Goal: Task Accomplishment & Management: Manage account settings

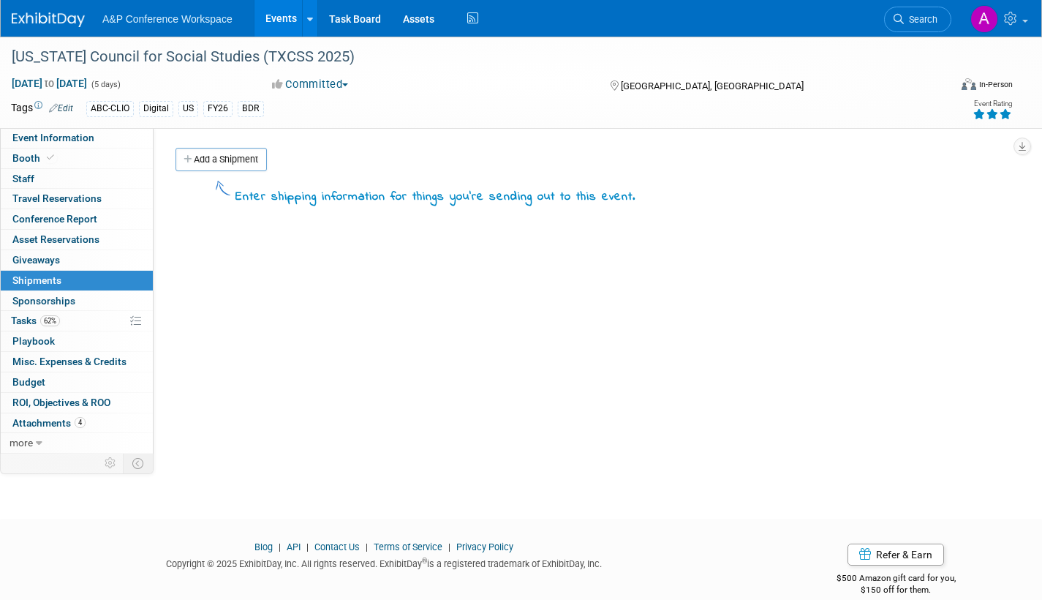
click at [925, 20] on span "Search" at bounding box center [921, 19] width 34 height 11
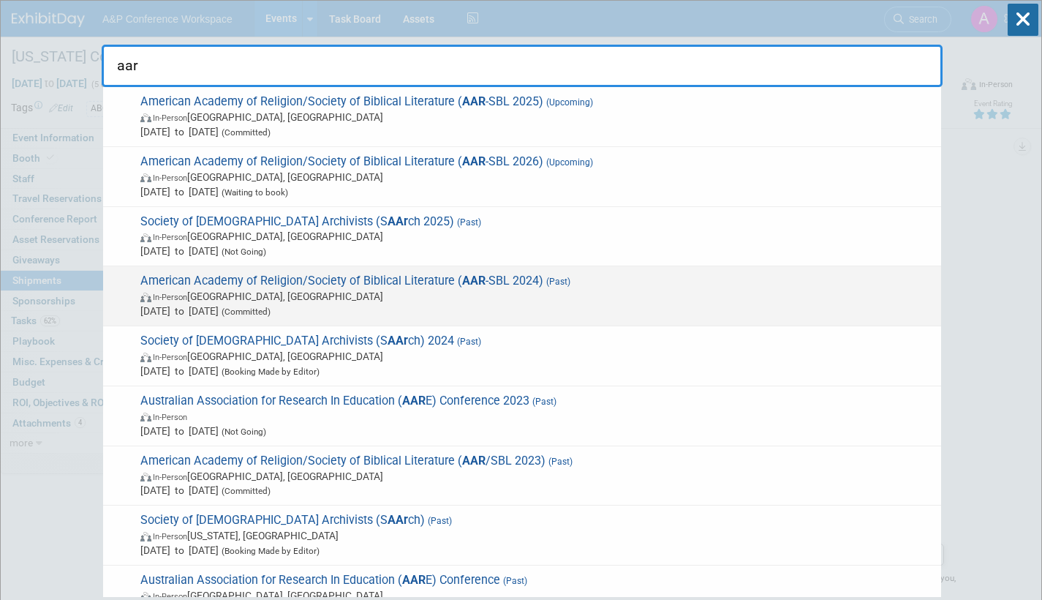
type input "aar"
click at [483, 282] on span "American Academy of Religion/Society of Biblical Literature ( AAR -SBL 2024) (P…" at bounding box center [535, 295] width 798 height 45
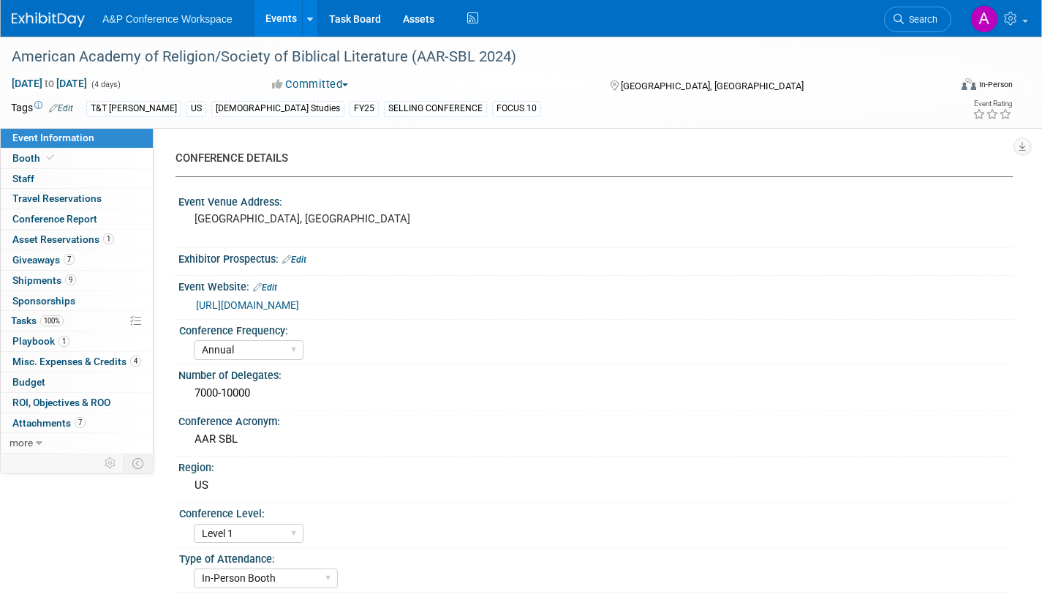
select select "Annual"
select select "Level 1"
select select "In-Person Booth"
select select "[PERSON_NAME]"
click at [14, 239] on span "Asset Reservations 1" at bounding box center [63, 239] width 102 height 12
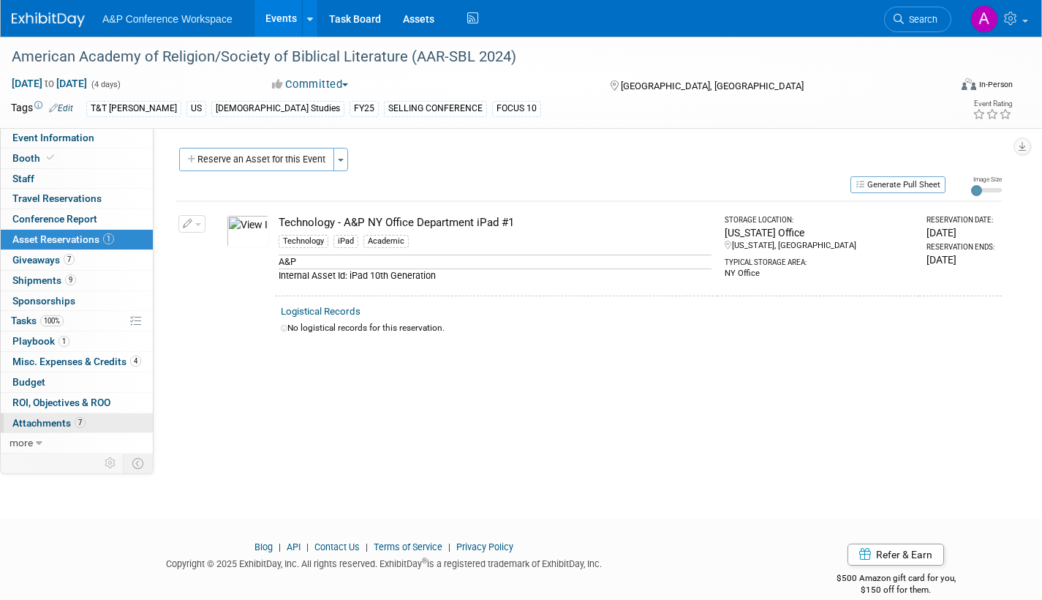
click at [20, 426] on span "Attachments 7" at bounding box center [48, 423] width 73 height 12
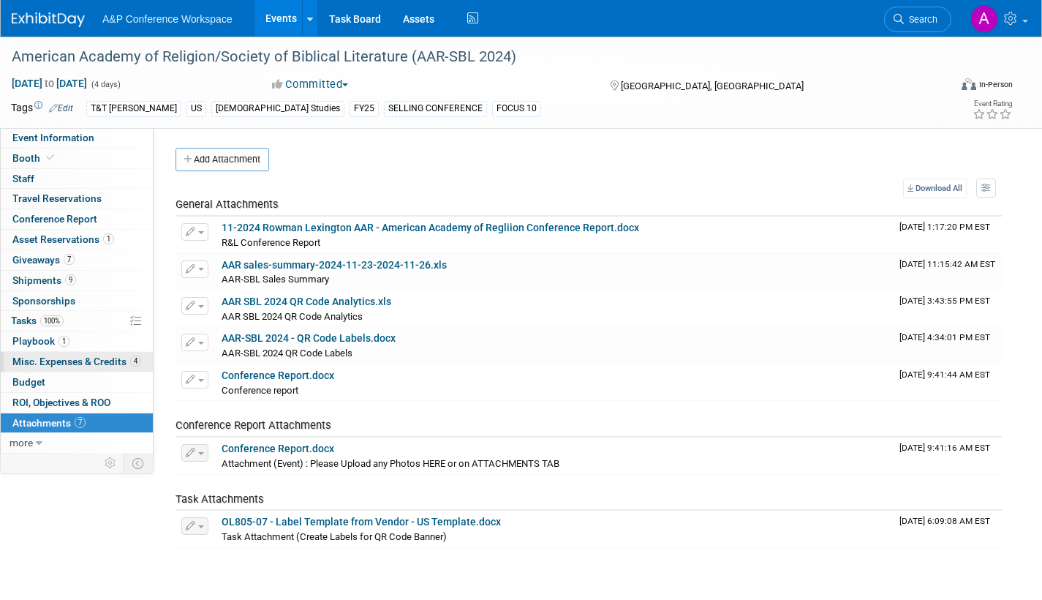
click at [21, 362] on span "Misc. Expenses & Credits 4" at bounding box center [76, 361] width 129 height 12
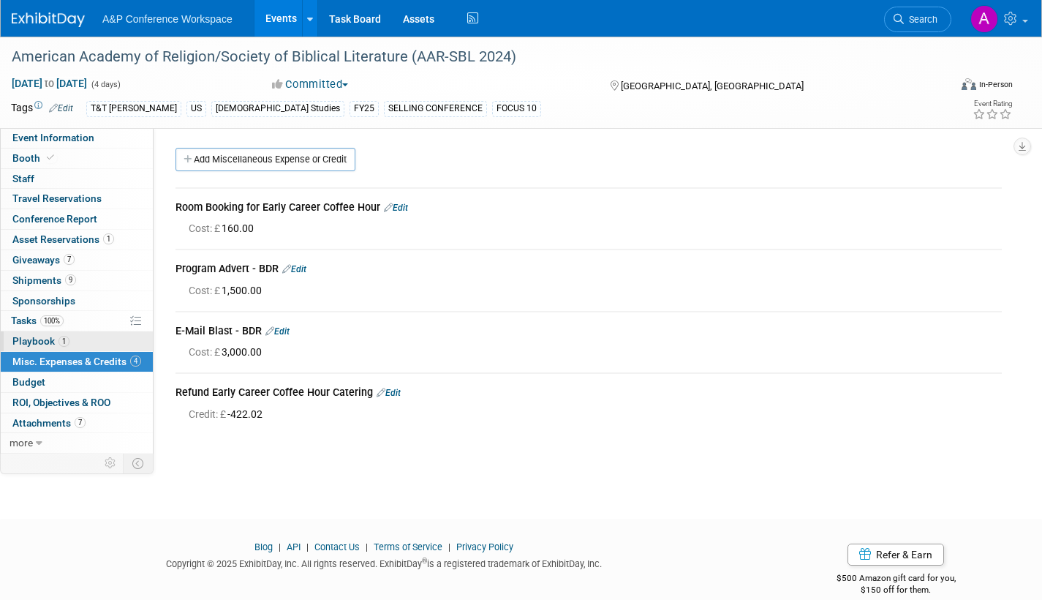
click at [22, 339] on span "Playbook 1" at bounding box center [40, 341] width 57 height 12
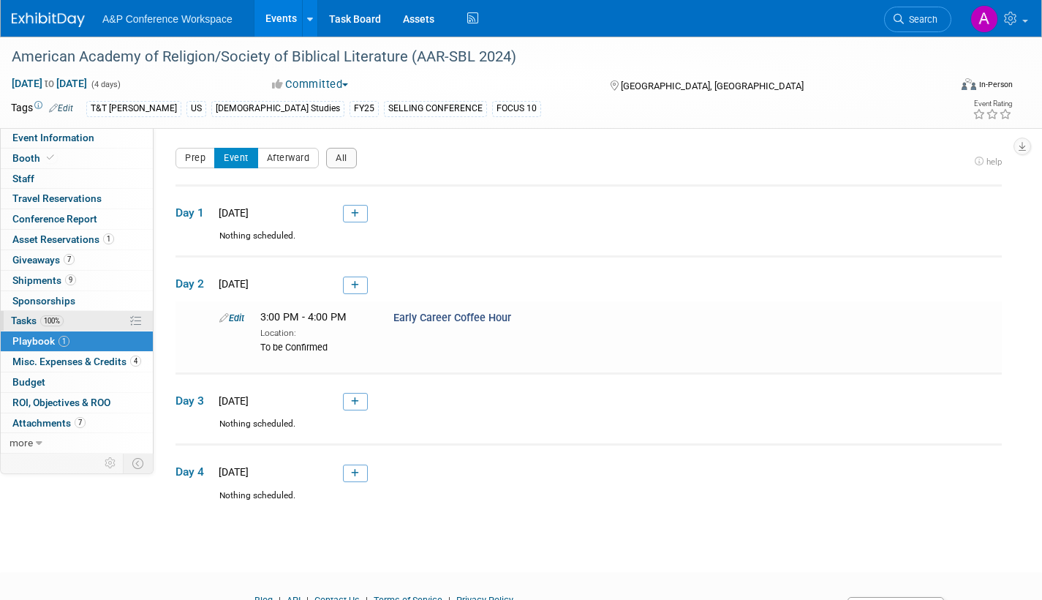
click at [20, 319] on span "Tasks 100%" at bounding box center [37, 320] width 53 height 12
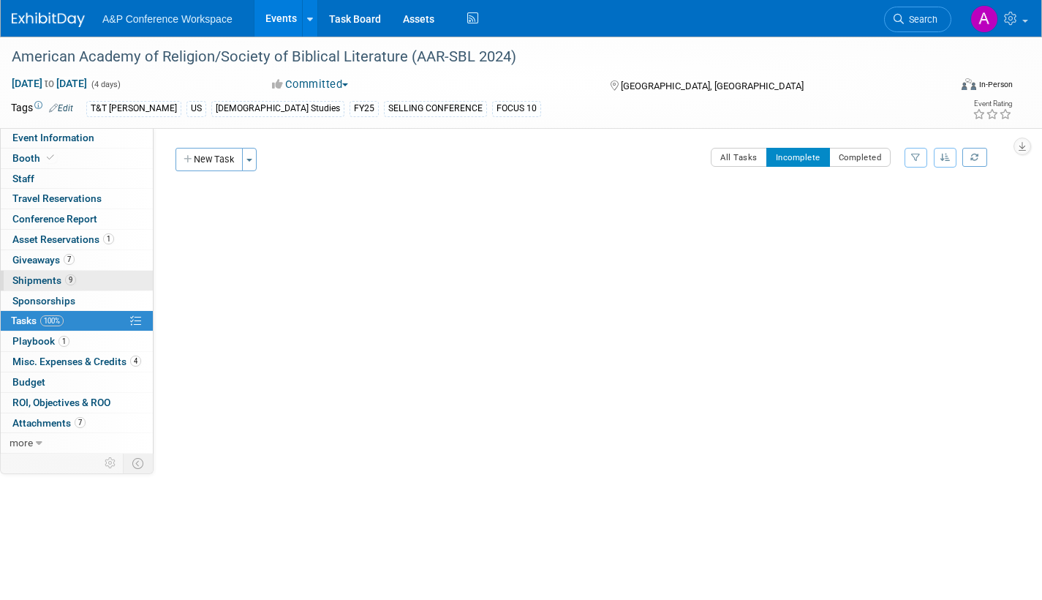
click at [24, 278] on span "Shipments 9" at bounding box center [44, 280] width 64 height 12
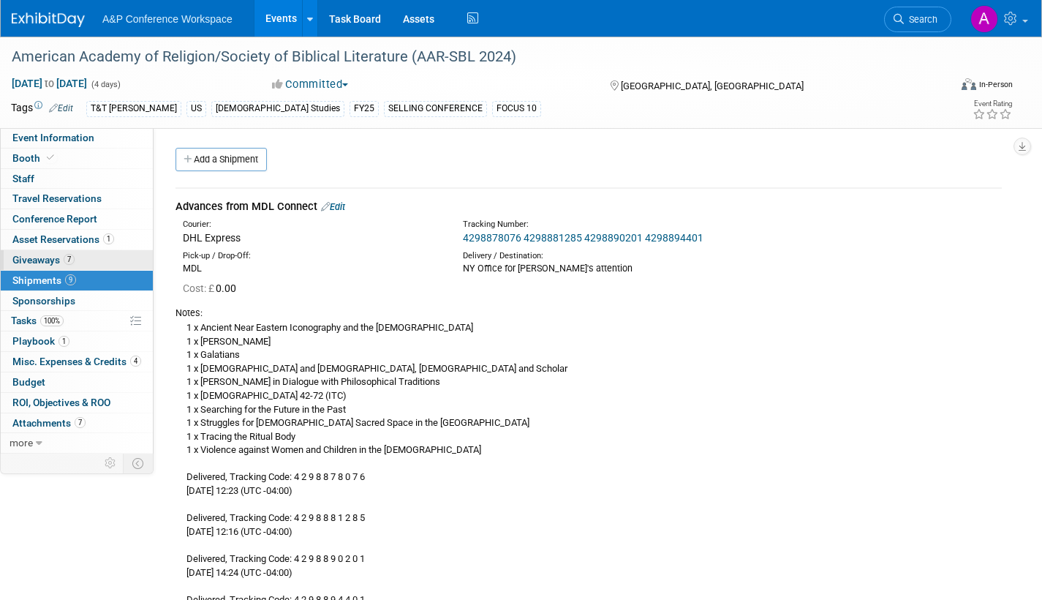
click at [26, 261] on span "Giveaways 7" at bounding box center [43, 260] width 62 height 12
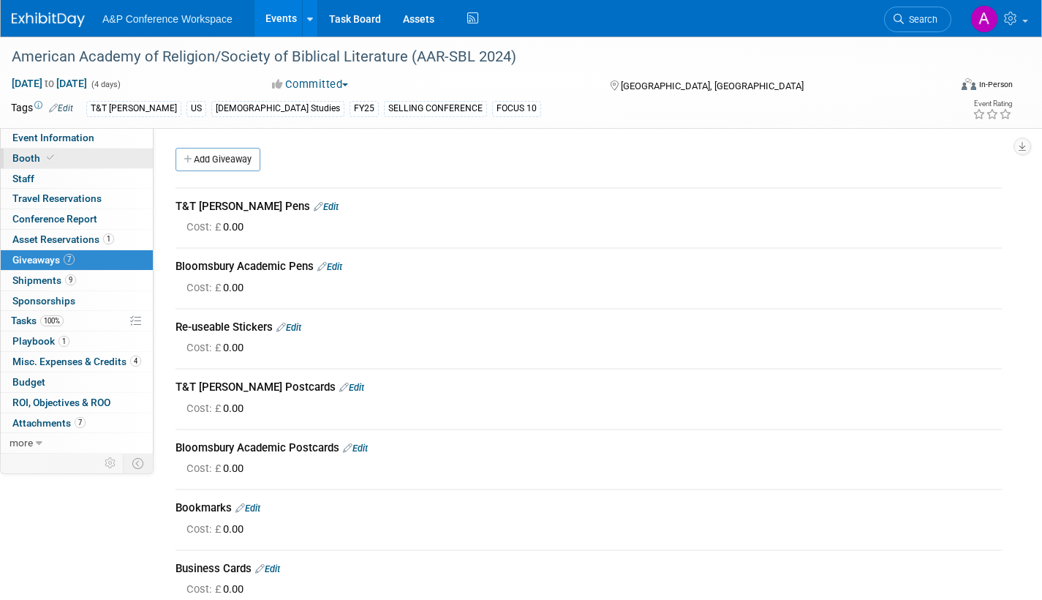
click at [22, 159] on span "Booth" at bounding box center [34, 158] width 45 height 12
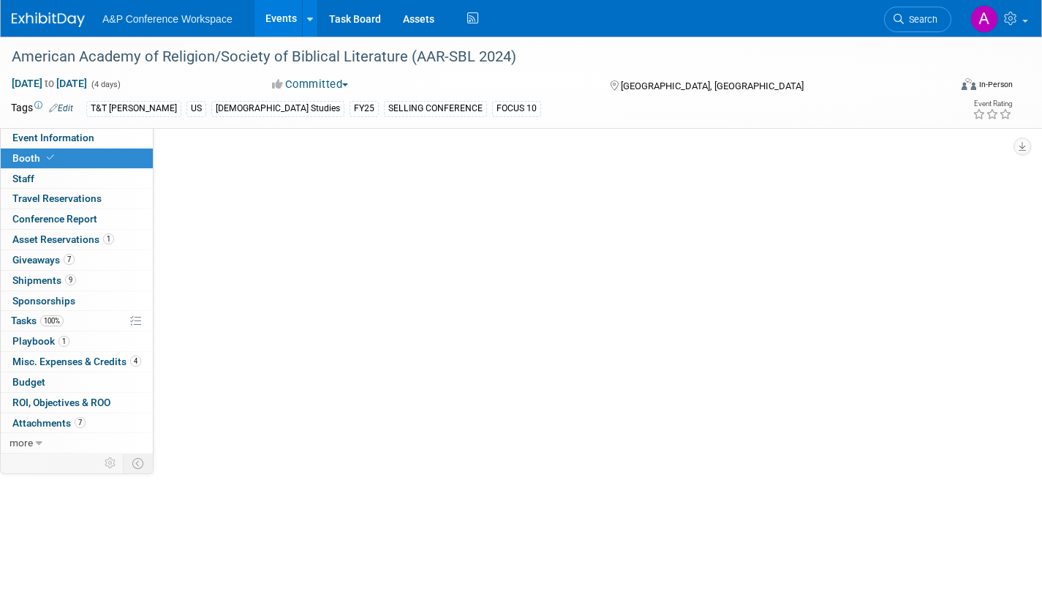
select select "CUAP"
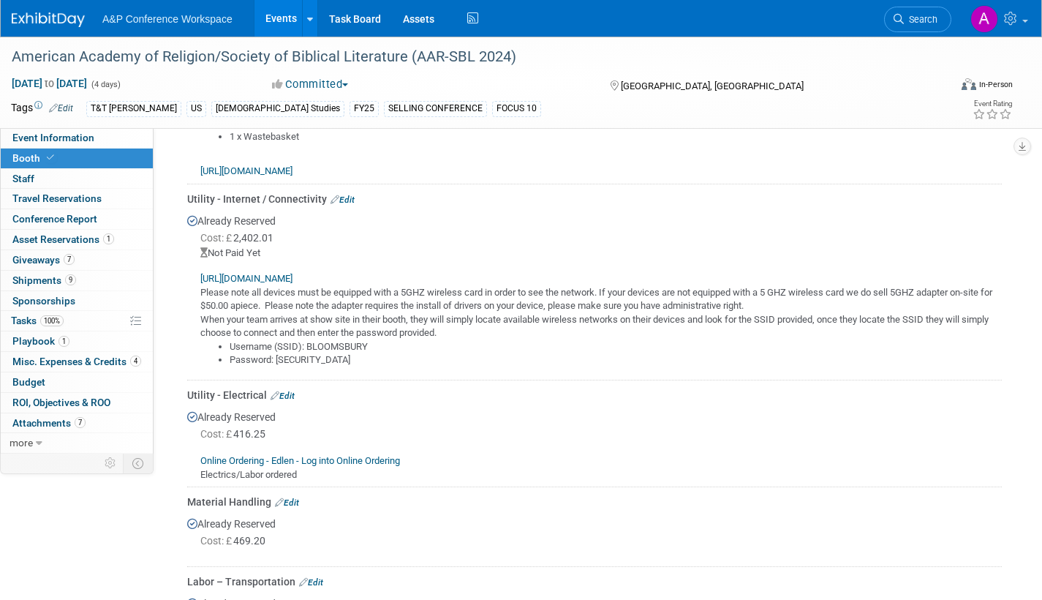
scroll to position [951, 0]
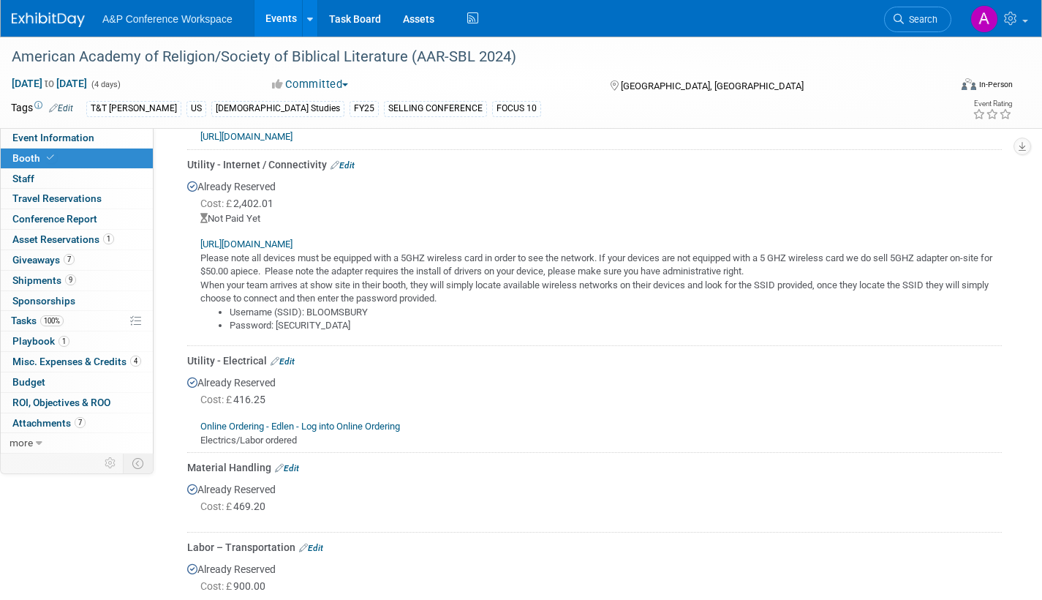
click at [293, 245] on link "https://orders.smartcitynetworks.com/checkout/completed/46052" at bounding box center [246, 243] width 92 height 11
click at [929, 22] on span "Search" at bounding box center [921, 19] width 34 height 11
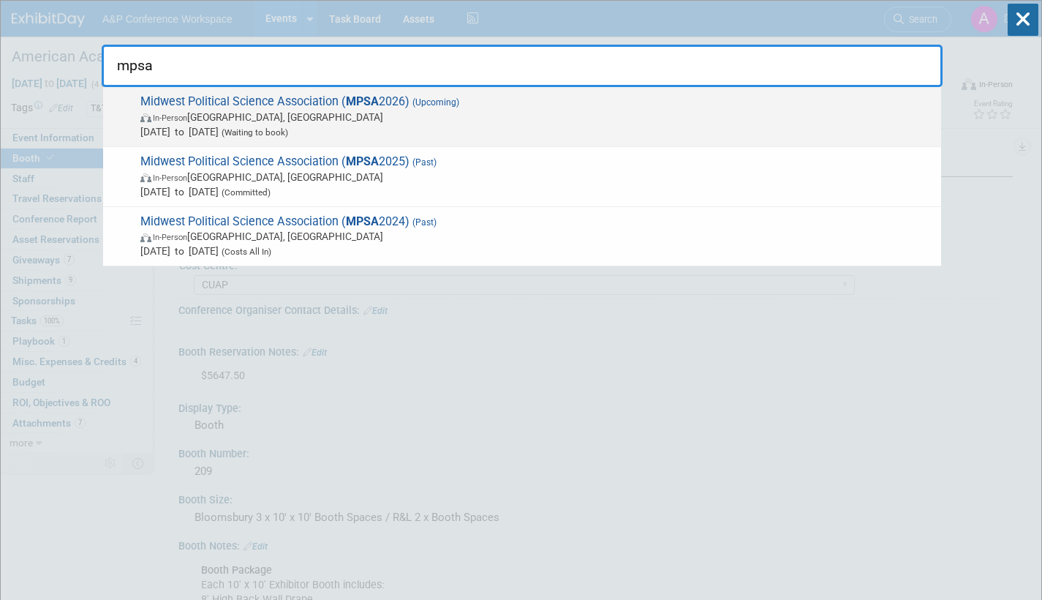
type input "mpsa"
click at [385, 116] on span "In-Person Chicago, IL" at bounding box center [536, 117] width 793 height 15
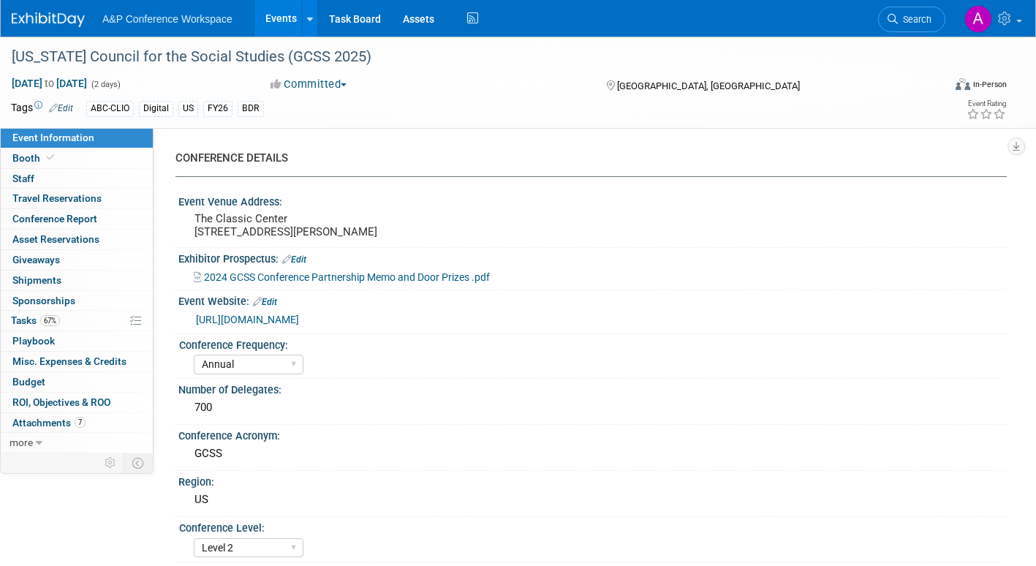
select select "Annual"
select select "Level 2"
select select "In-Person Booth"
select select "Schools"
select select "Bloomsbury Digital Resources"
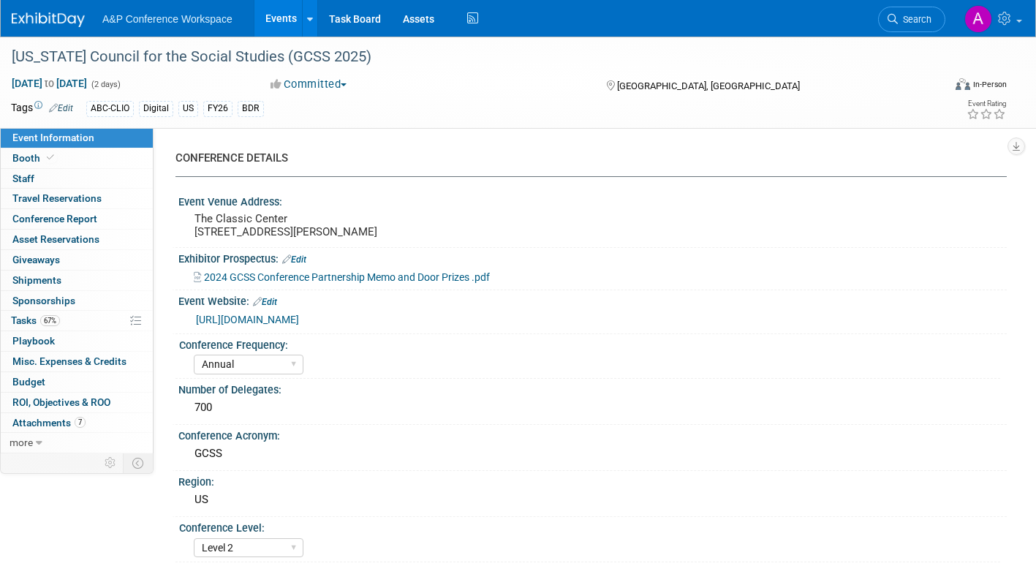
select select "[PERSON_NAME]"
select select "BDR Product Awareness and Trial Generation​"
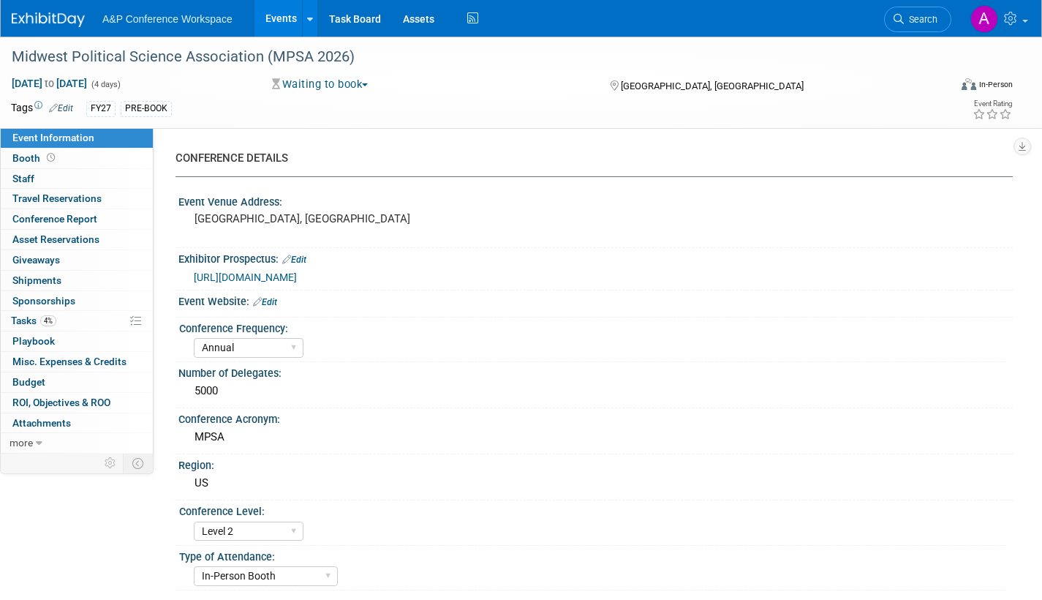
select select "Annual"
select select "Level 2"
select select "In-Person Booth"
select select "Politics & International Relations"
select select "Bloomsbury Academic"
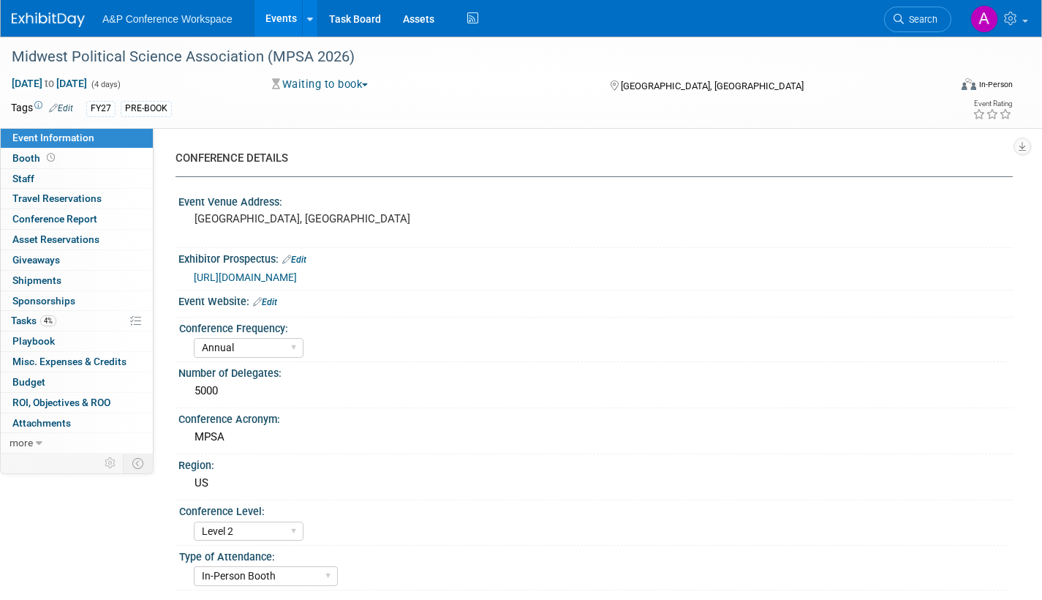
select select "[PERSON_NAME]"
select select "Networking/Commissioning"
click at [23, 320] on span "Tasks 4%" at bounding box center [33, 320] width 45 height 12
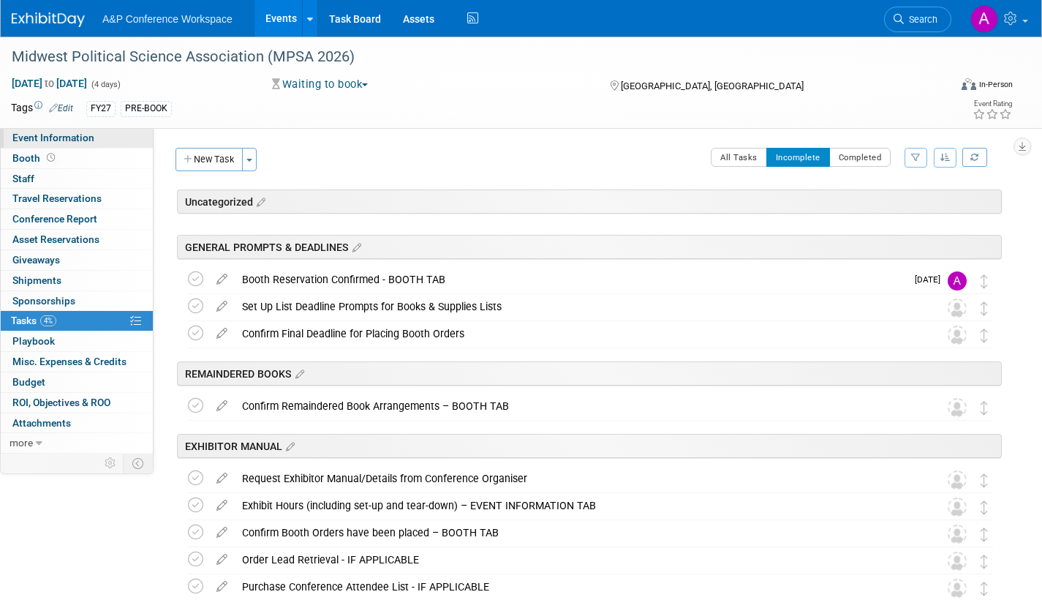
click at [91, 135] on span "Event Information" at bounding box center [53, 138] width 82 height 12
select select "Annual"
select select "Level 2"
select select "In-Person Booth"
select select "Politics & International Relations"
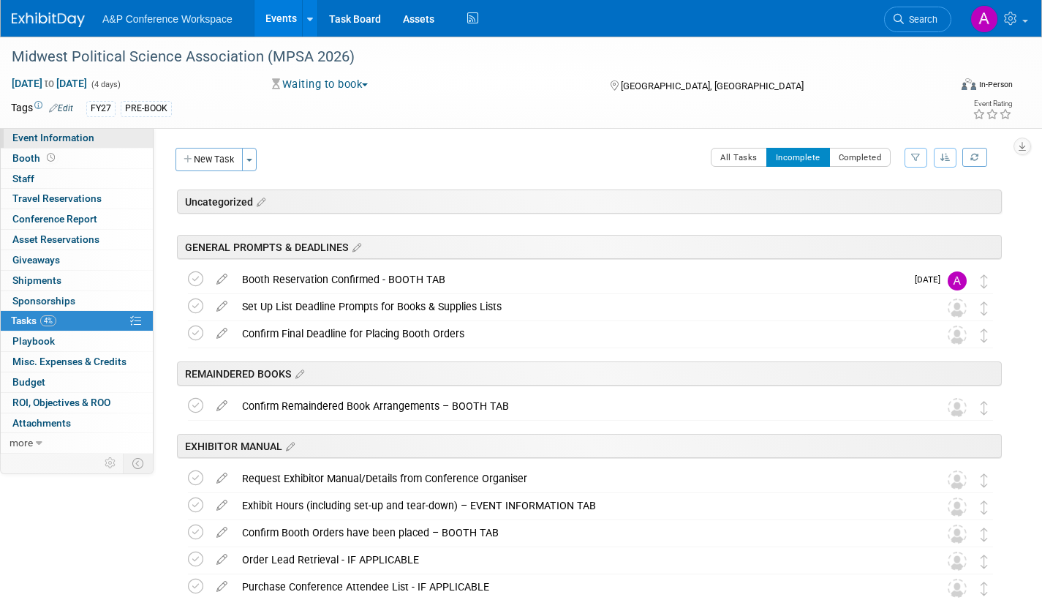
select select "Bloomsbury Academic"
select select "[PERSON_NAME]"
select select "Networking/Commissioning"
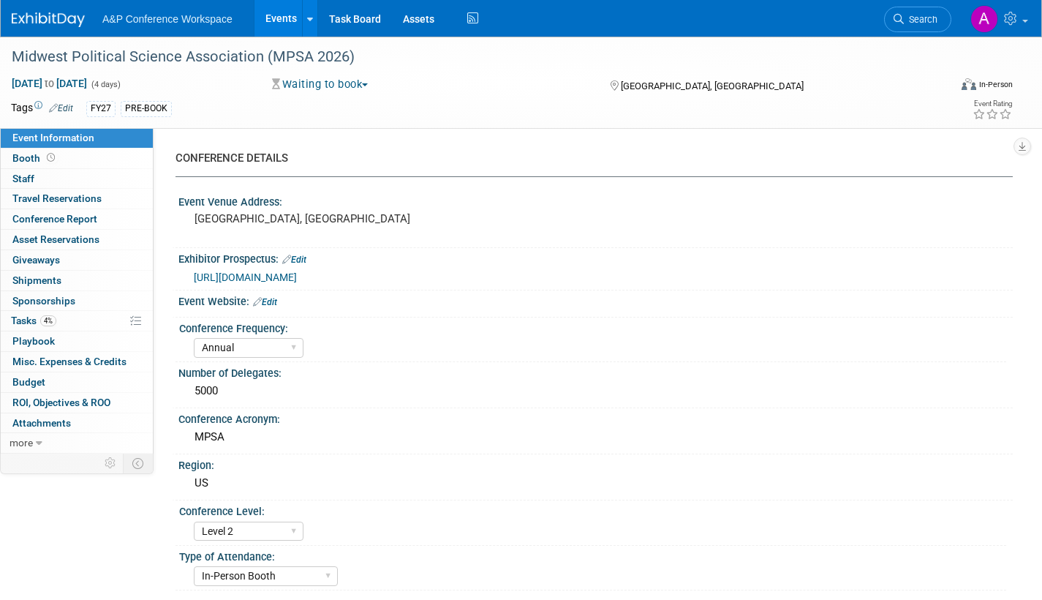
click at [297, 273] on span "[URL][DOMAIN_NAME]" at bounding box center [245, 277] width 103 height 12
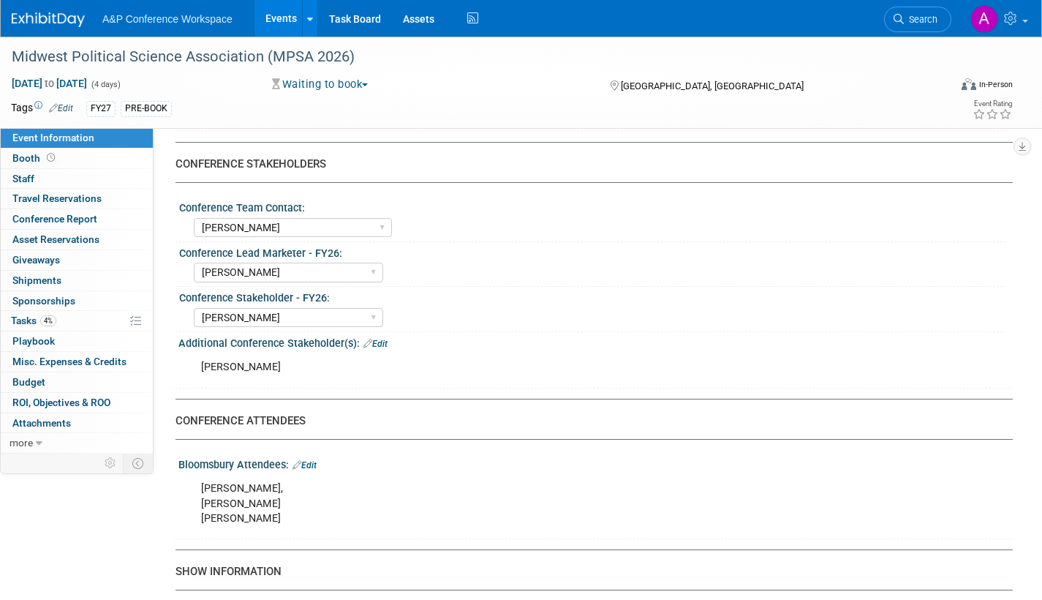
scroll to position [878, 0]
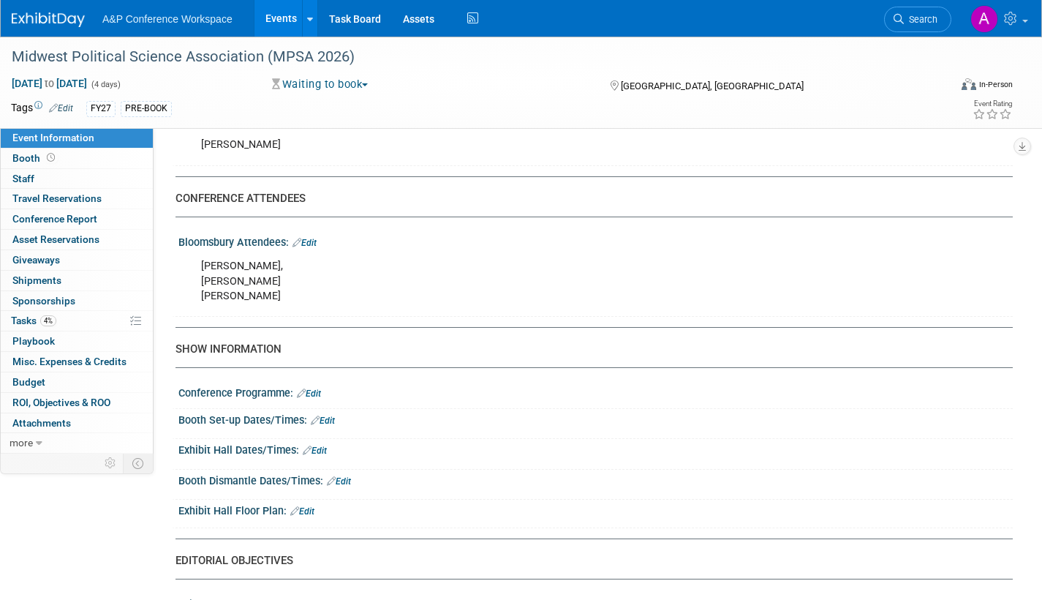
click at [331, 417] on link "Edit" at bounding box center [323, 420] width 24 height 10
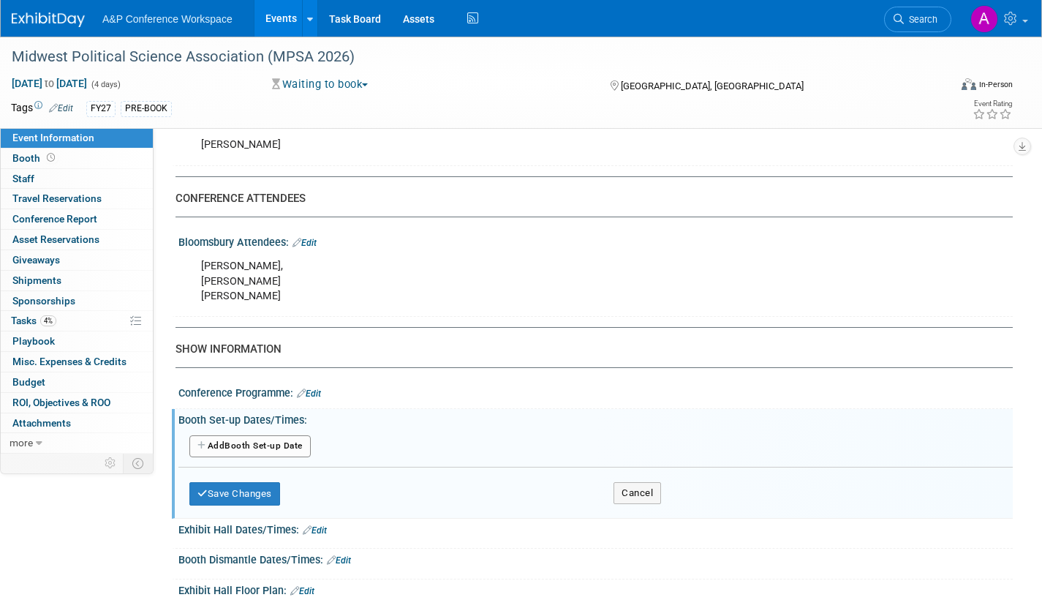
click at [287, 446] on button "Add Another Booth Set-up Date" at bounding box center [249, 446] width 121 height 22
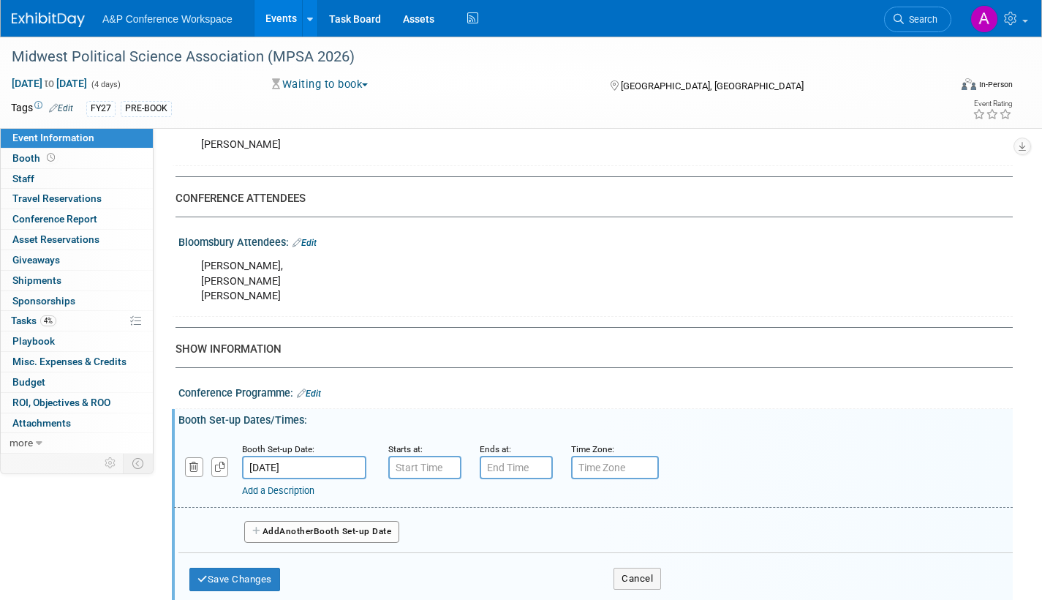
click at [339, 468] on input "[DATE]" at bounding box center [304, 467] width 124 height 23
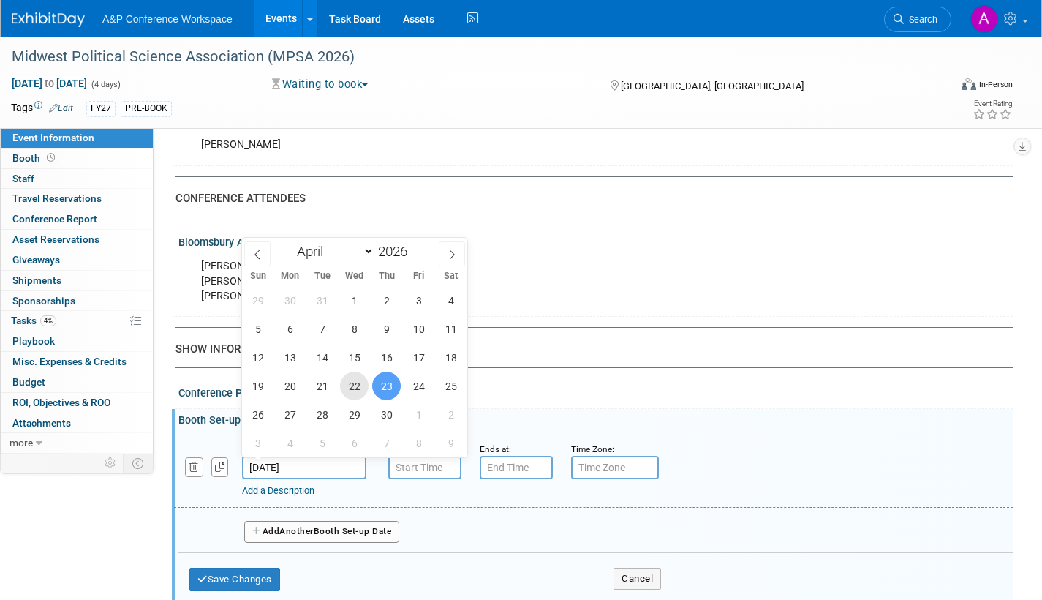
click at [353, 384] on span "22" at bounding box center [354, 385] width 29 height 29
type input "[DATE]"
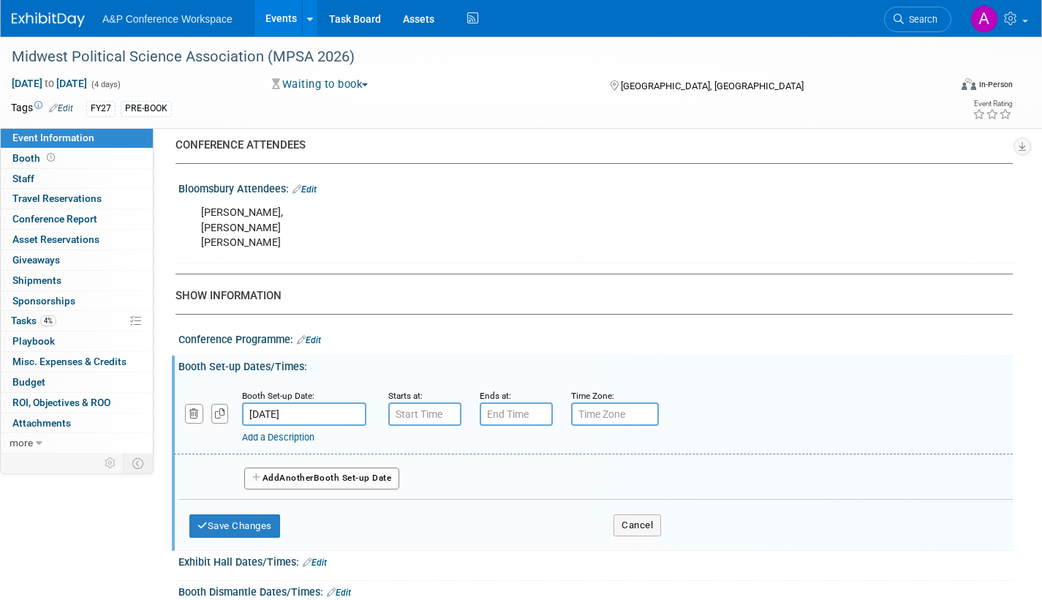
scroll to position [1024, 0]
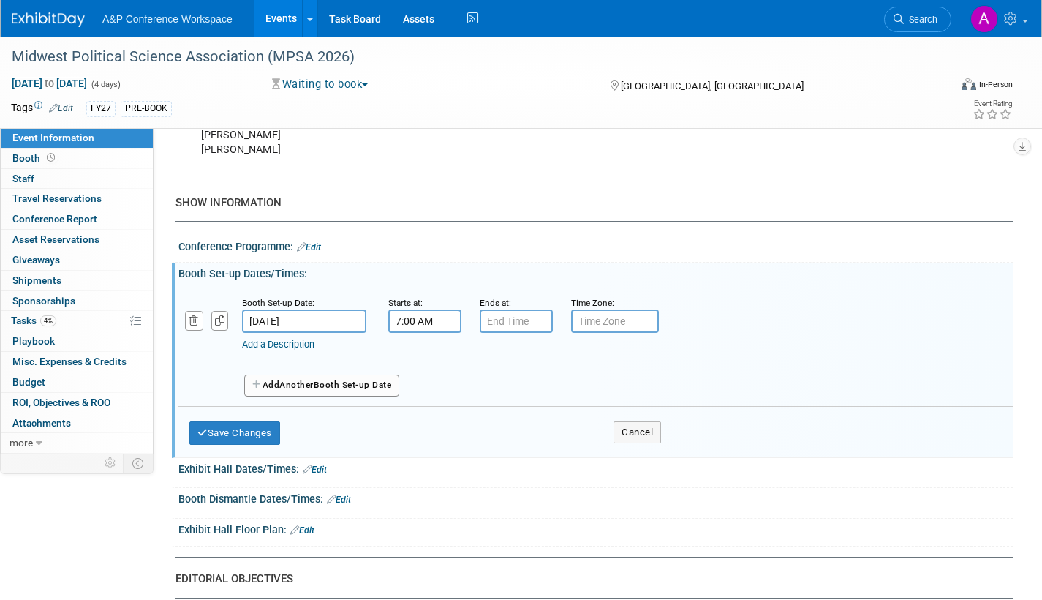
click at [423, 320] on input "7:00 AM" at bounding box center [424, 320] width 73 height 23
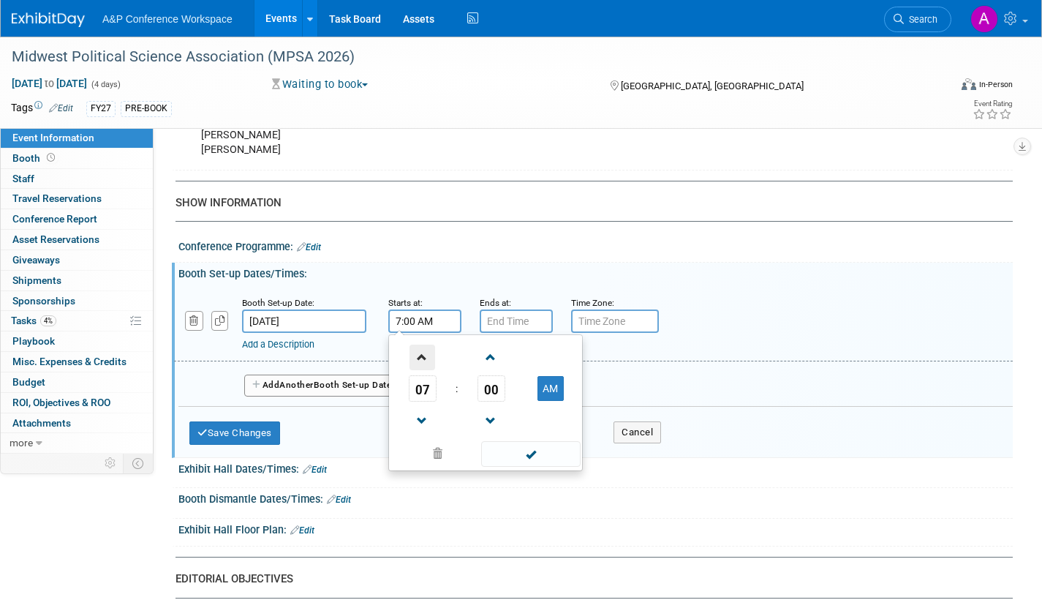
click at [425, 358] on span at bounding box center [423, 357] width 26 height 26
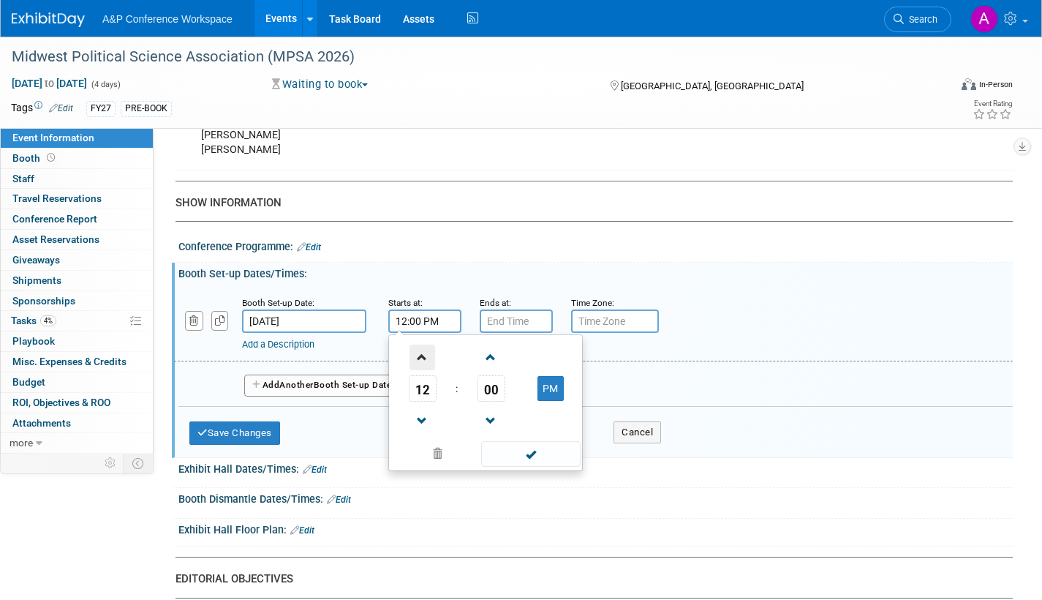
click at [425, 358] on span at bounding box center [423, 357] width 26 height 26
type input "1:00 PM"
click at [509, 450] on span at bounding box center [530, 454] width 99 height 26
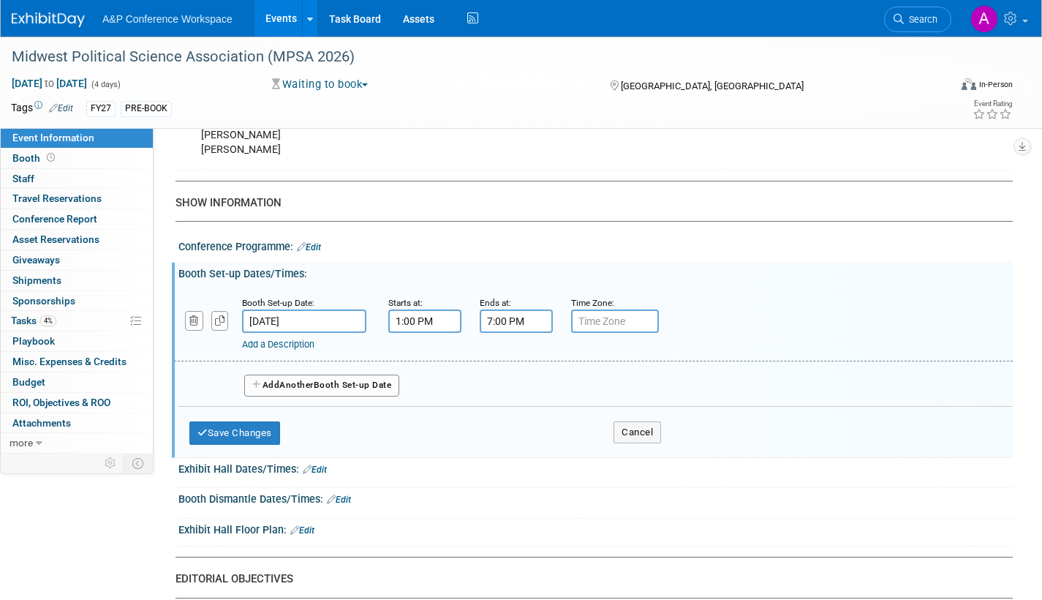
click at [507, 325] on input "7:00 PM" at bounding box center [516, 320] width 73 height 23
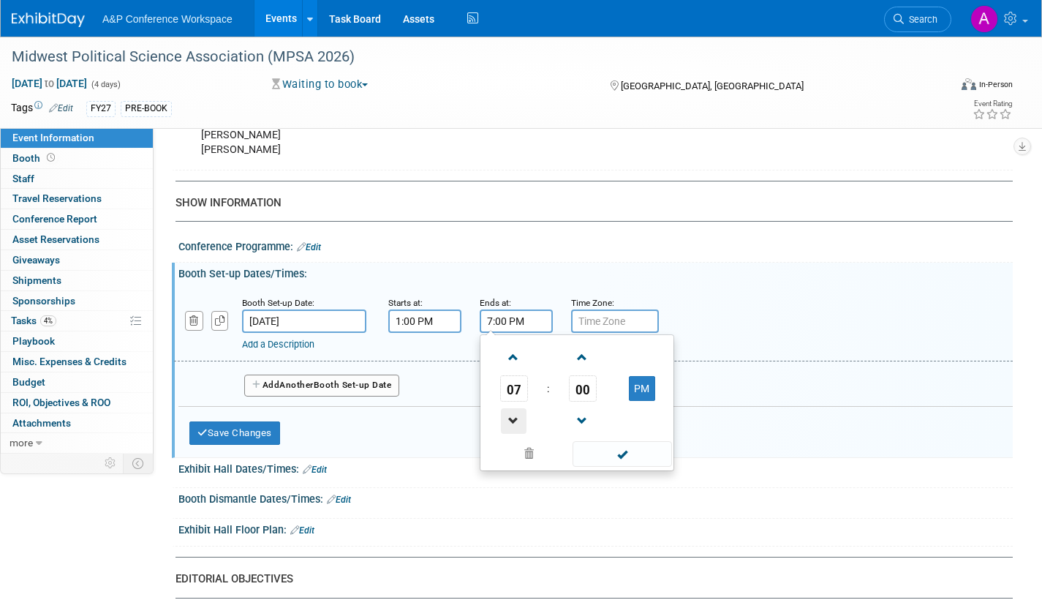
click at [515, 418] on span at bounding box center [514, 421] width 26 height 26
click at [514, 418] on span at bounding box center [514, 421] width 26 height 26
click at [515, 419] on span at bounding box center [514, 421] width 26 height 26
type input "4:00 PM"
click at [611, 461] on span at bounding box center [622, 454] width 99 height 26
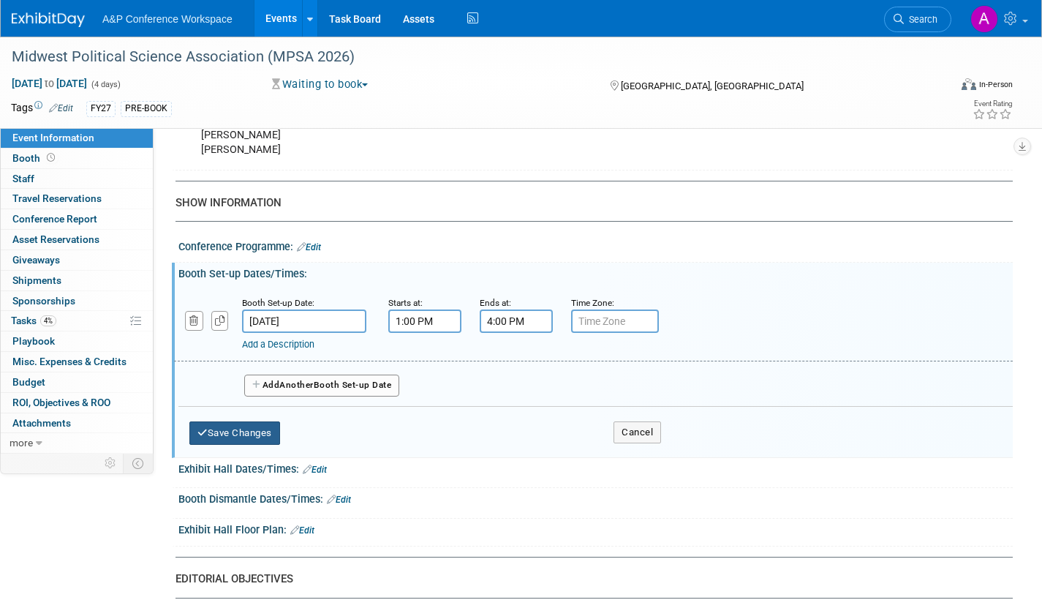
click at [230, 427] on button "Save Changes" at bounding box center [234, 432] width 91 height 23
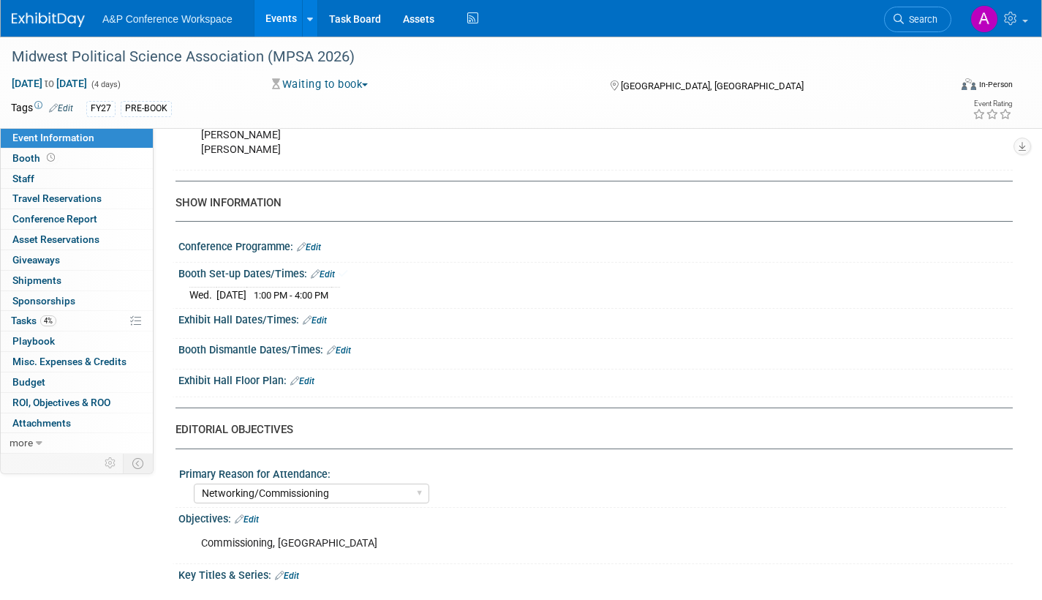
click at [321, 319] on link "Edit" at bounding box center [315, 320] width 24 height 10
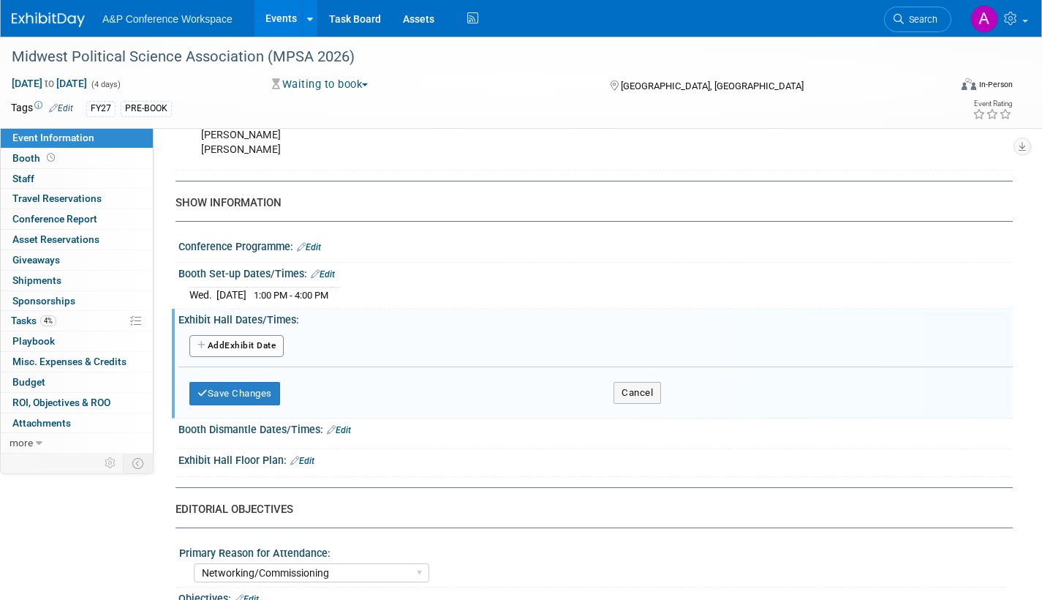
click at [256, 347] on button "Add Another Exhibit Date" at bounding box center [236, 346] width 94 height 22
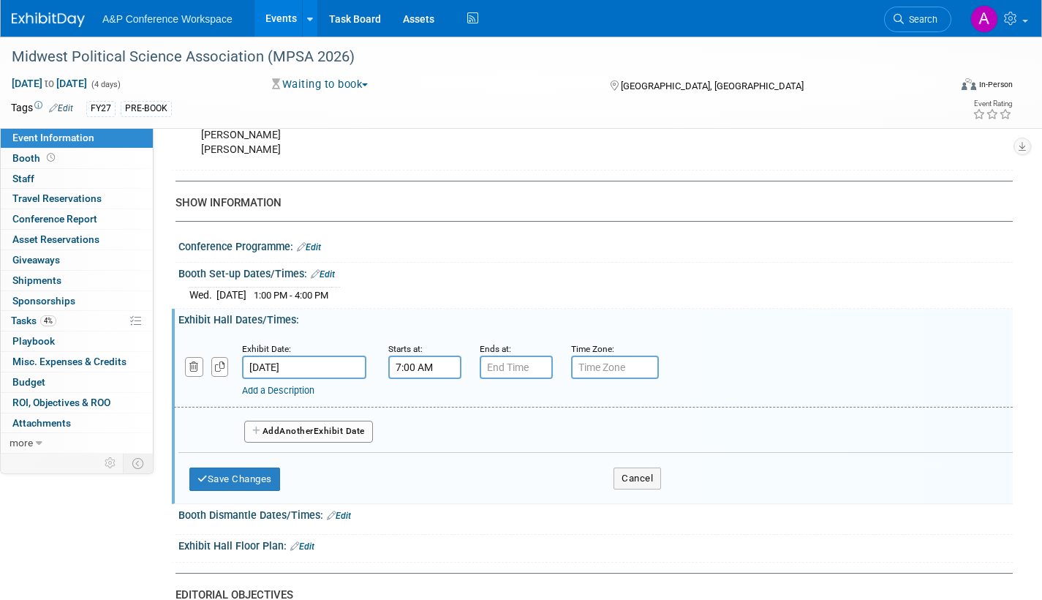
click at [422, 365] on input "7:00 AM" at bounding box center [424, 366] width 73 height 23
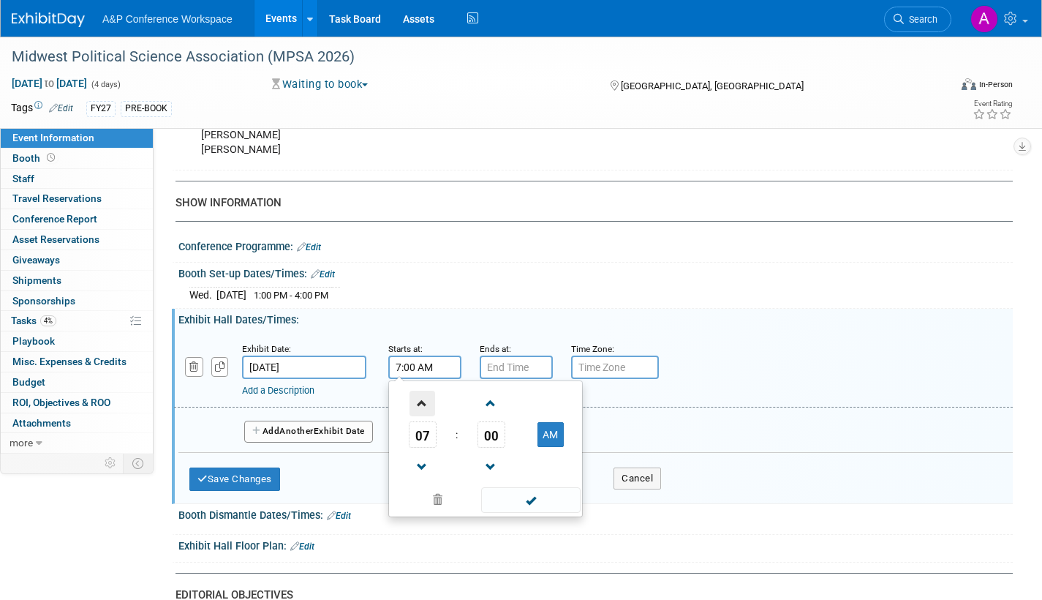
click at [423, 401] on span at bounding box center [423, 403] width 26 height 26
click at [489, 401] on span at bounding box center [491, 403] width 26 height 26
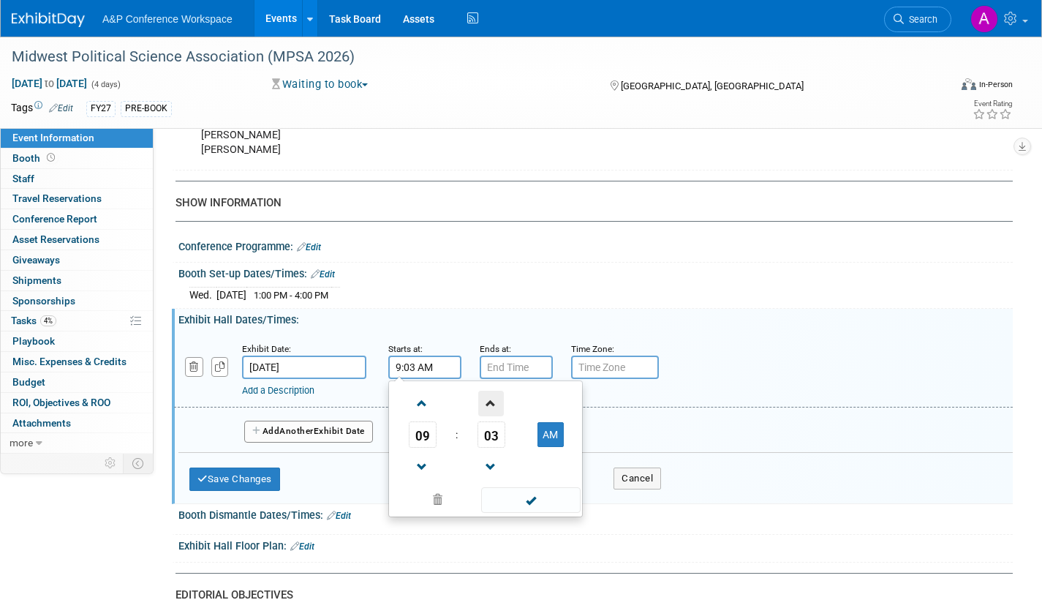
click at [489, 401] on span at bounding box center [491, 403] width 26 height 26
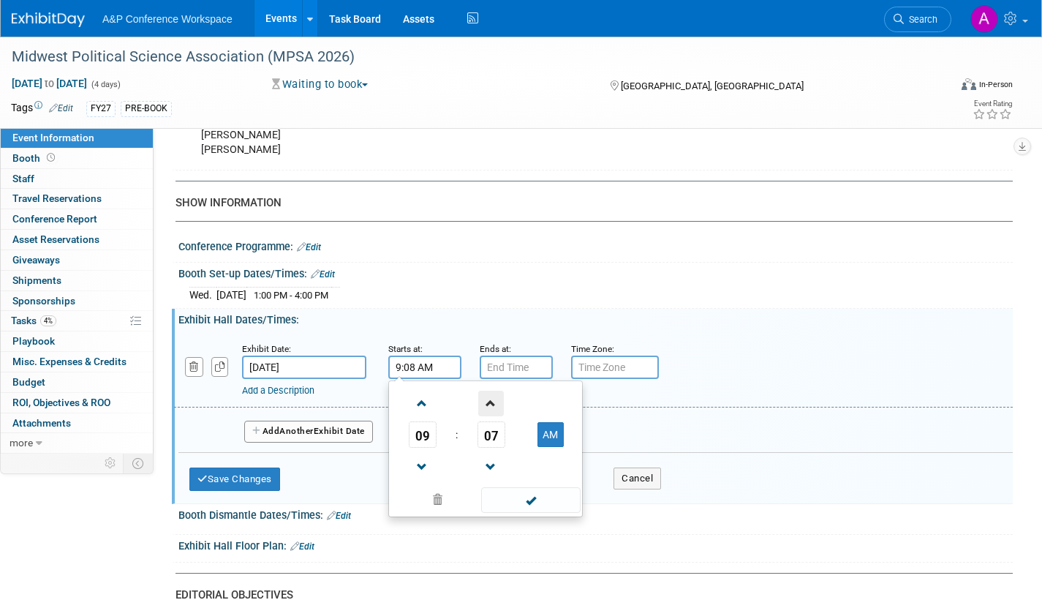
click at [488, 401] on span at bounding box center [491, 403] width 26 height 26
click at [486, 399] on span at bounding box center [491, 403] width 26 height 26
click at [488, 399] on span at bounding box center [491, 403] width 26 height 26
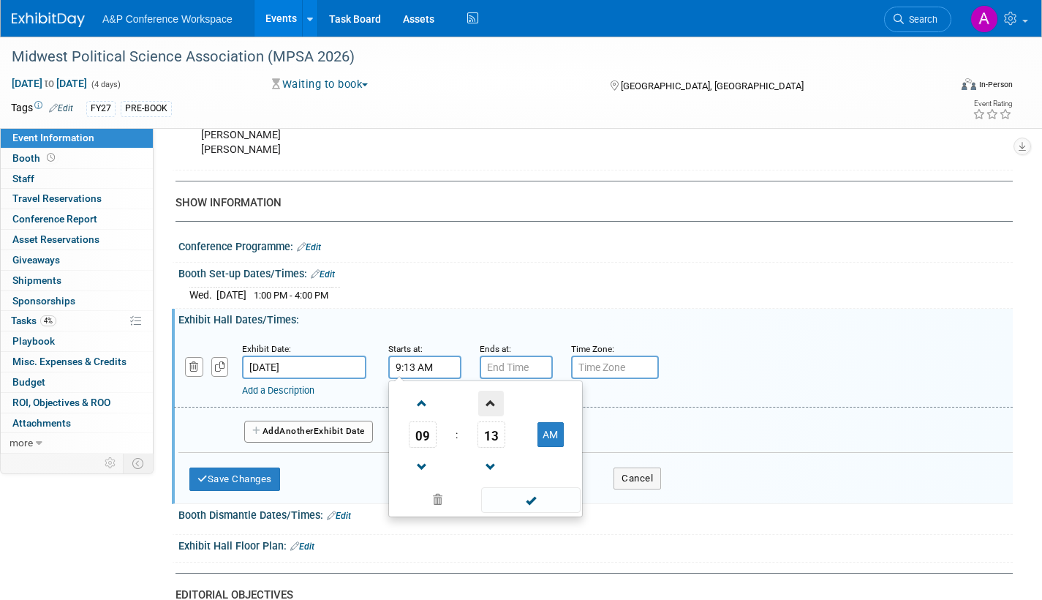
click at [488, 399] on span at bounding box center [491, 403] width 26 height 26
click at [489, 399] on span at bounding box center [491, 403] width 26 height 26
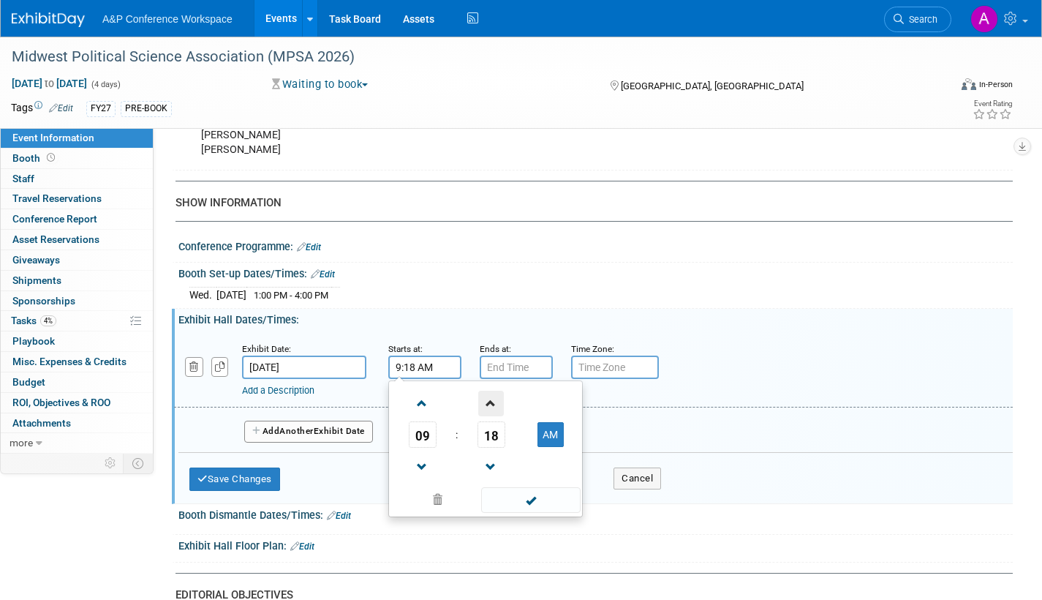
click at [489, 399] on span at bounding box center [491, 403] width 26 height 26
click at [490, 399] on span at bounding box center [491, 403] width 26 height 26
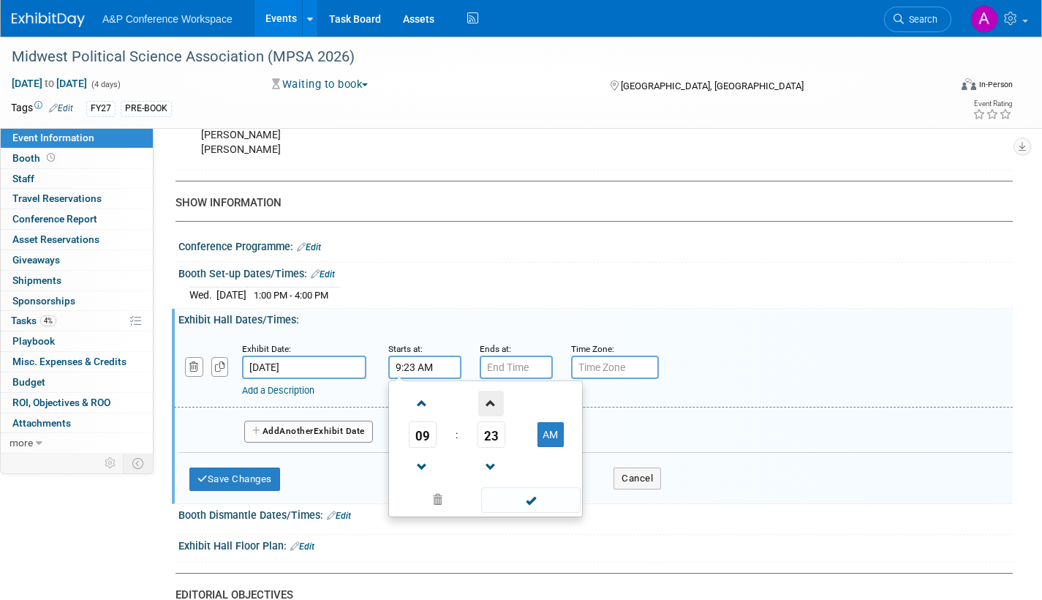
click at [490, 399] on span at bounding box center [491, 403] width 26 height 26
click at [491, 399] on span at bounding box center [491, 403] width 26 height 26
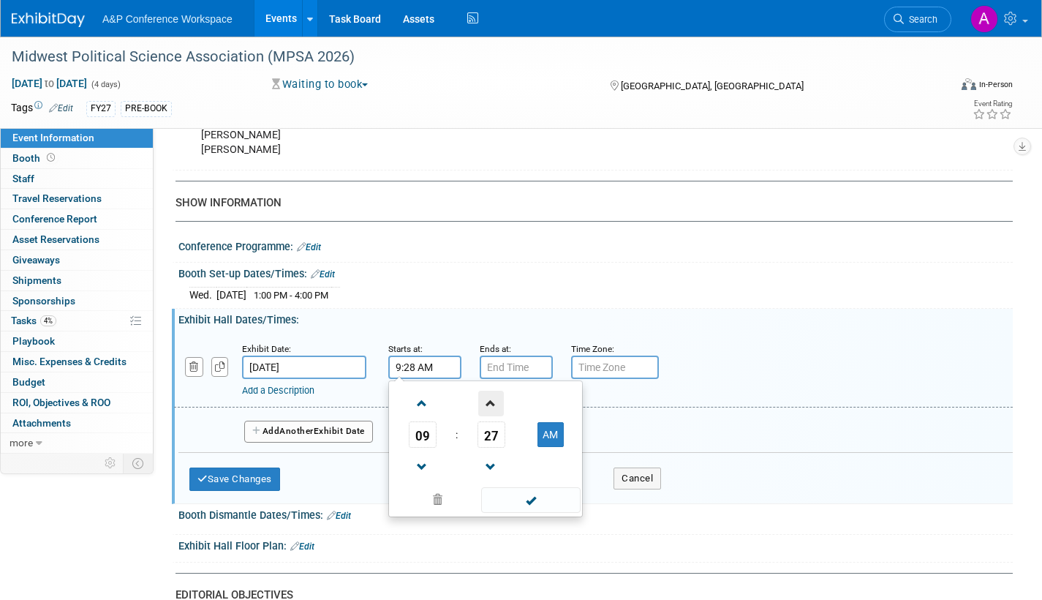
click at [491, 399] on span at bounding box center [491, 403] width 26 height 26
type input "9:30 AM"
click at [513, 495] on span at bounding box center [530, 500] width 99 height 26
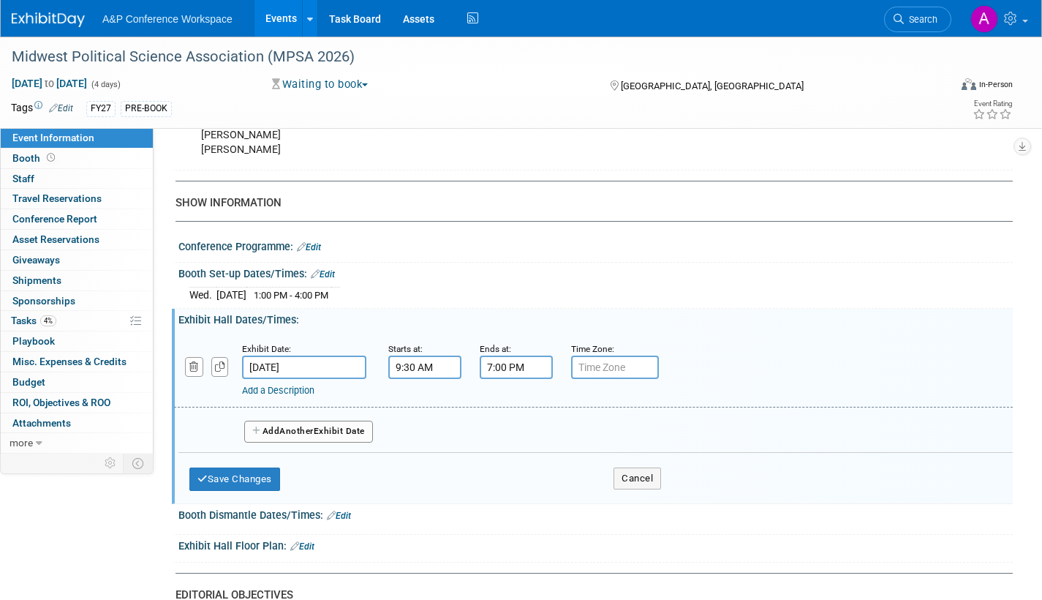
click at [513, 367] on input "7:00 PM" at bounding box center [516, 366] width 73 height 23
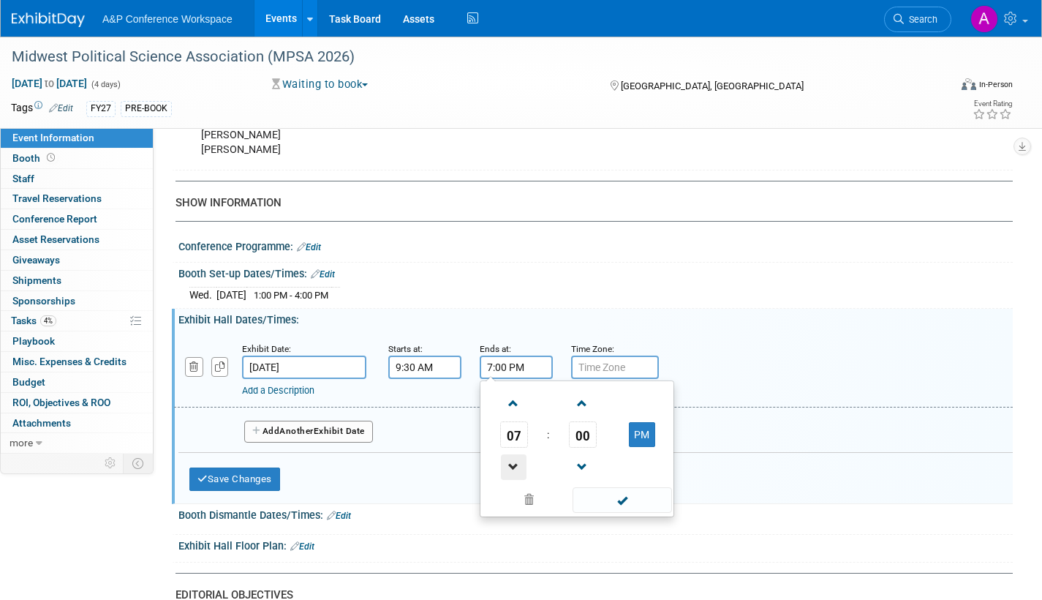
click at [515, 461] on span at bounding box center [514, 467] width 26 height 26
click at [586, 403] on span at bounding box center [583, 403] width 26 height 26
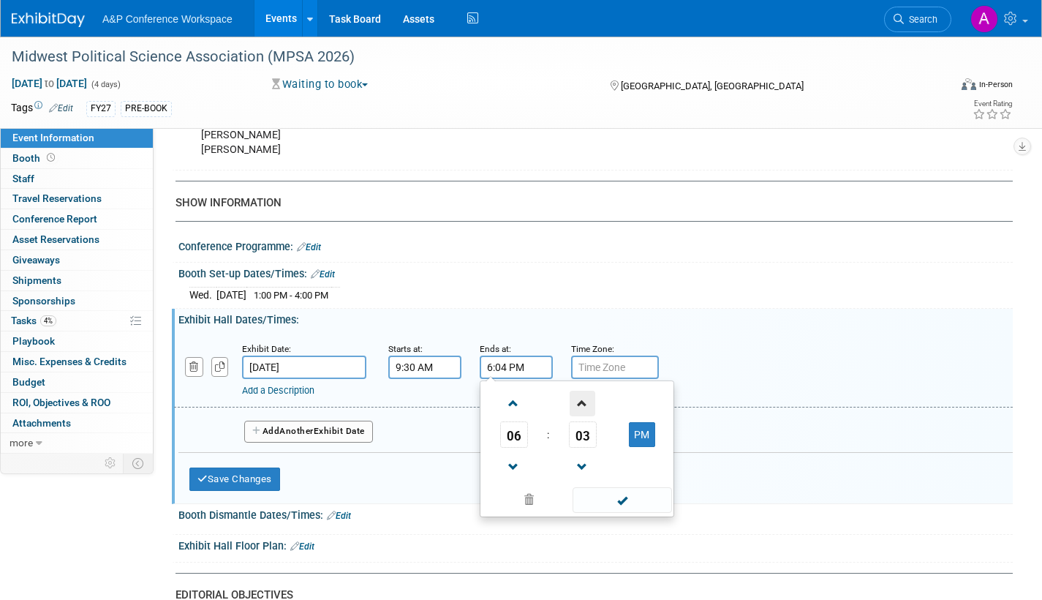
click at [586, 403] on span at bounding box center [583, 403] width 26 height 26
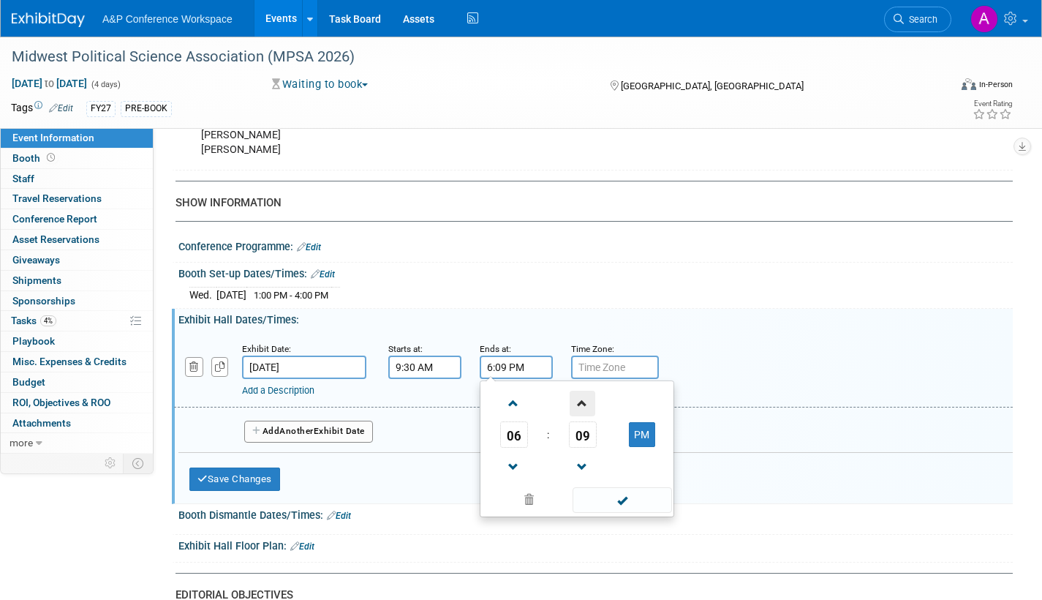
click at [586, 403] on span at bounding box center [583, 403] width 26 height 26
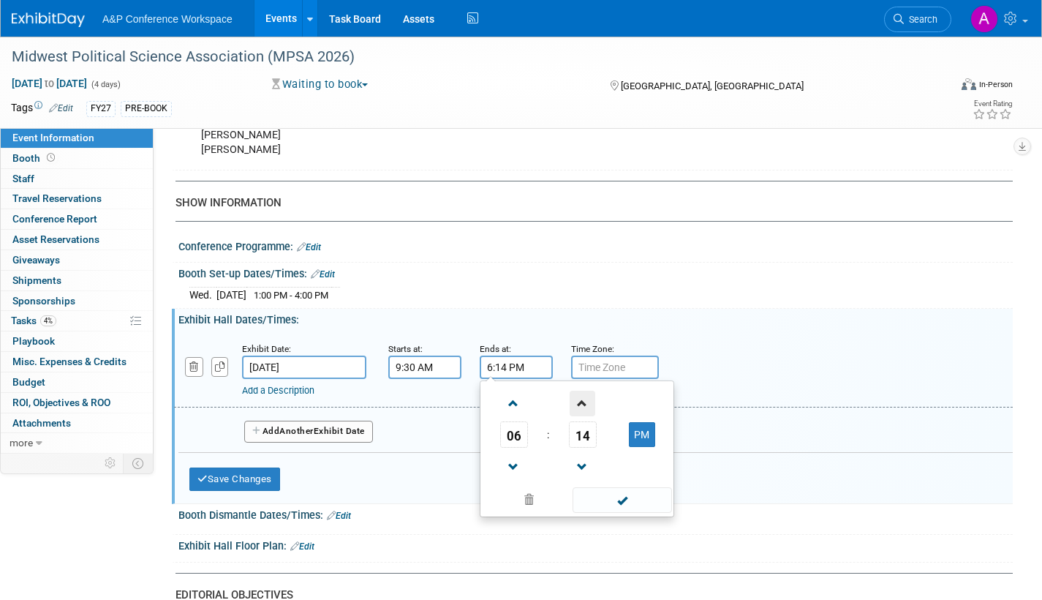
click at [586, 402] on span at bounding box center [583, 403] width 26 height 26
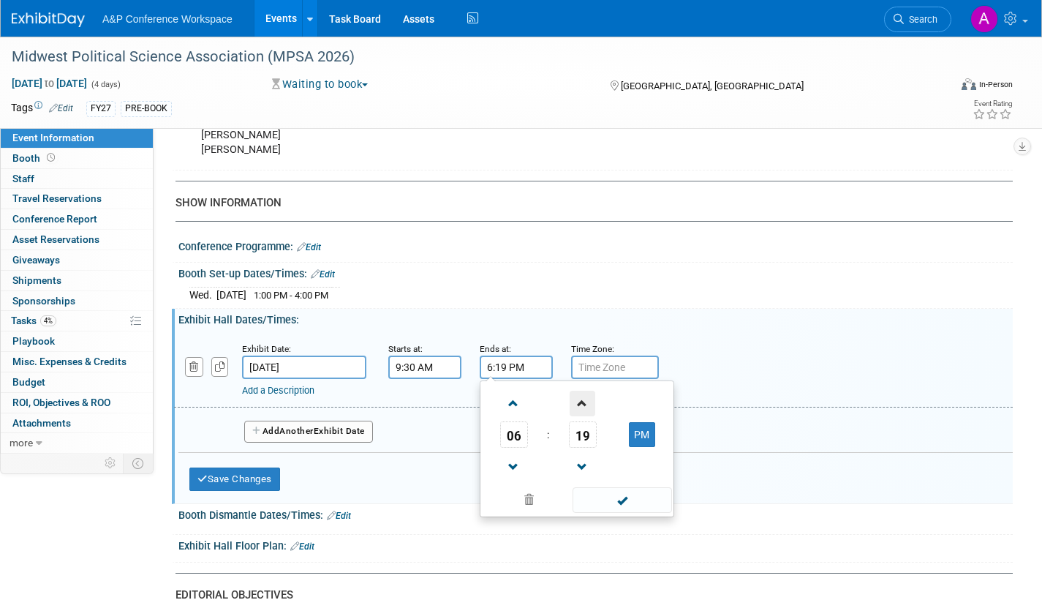
click at [586, 403] on span at bounding box center [583, 403] width 26 height 26
click at [585, 403] on span at bounding box center [583, 403] width 26 height 26
click at [585, 404] on span at bounding box center [583, 403] width 26 height 26
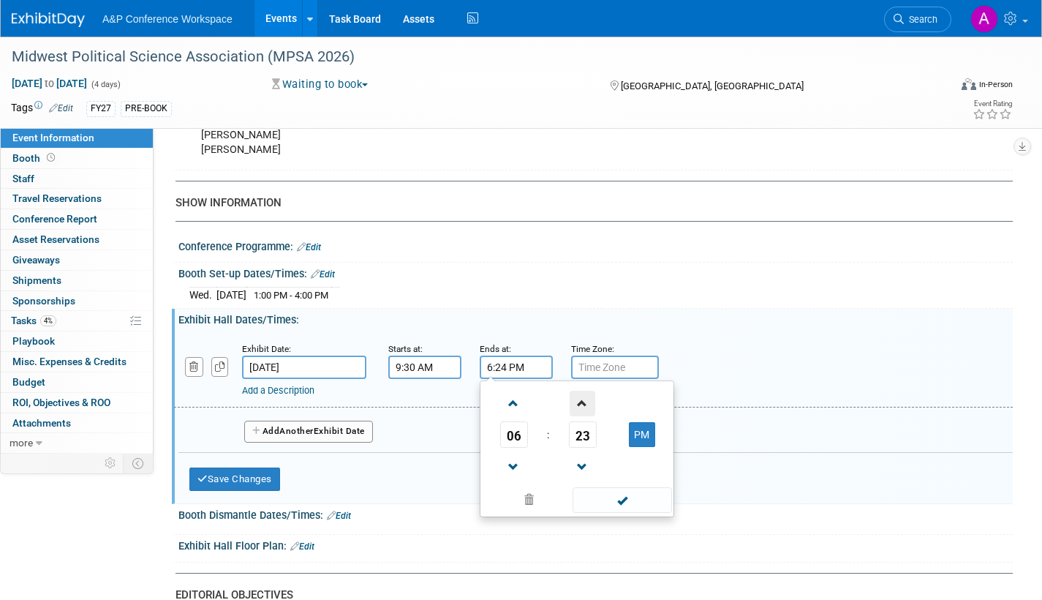
click at [584, 404] on span at bounding box center [583, 403] width 26 height 26
click at [584, 403] on span at bounding box center [583, 403] width 26 height 26
click at [584, 402] on span at bounding box center [583, 403] width 26 height 26
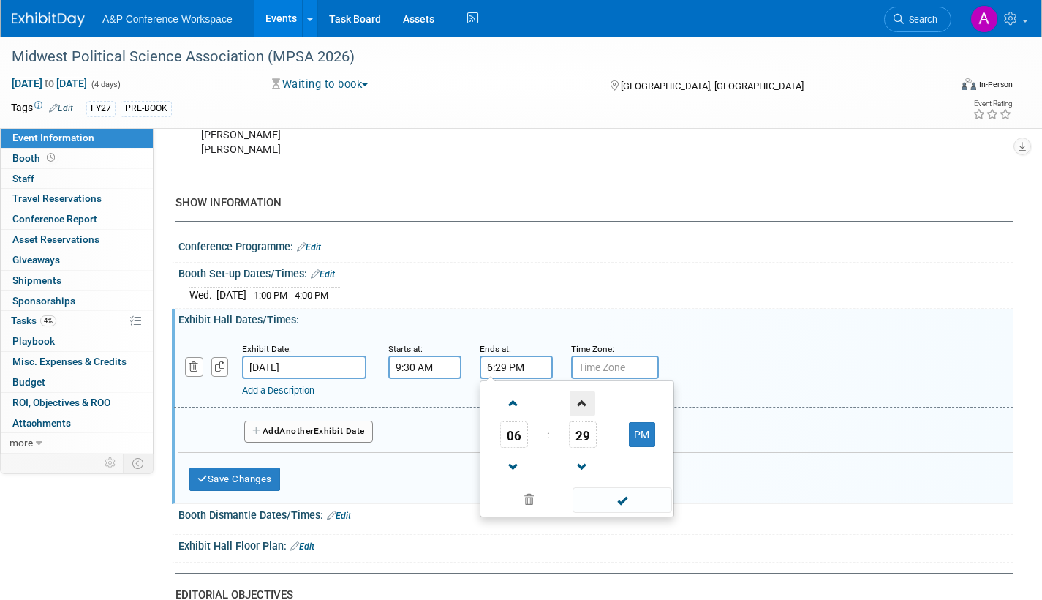
click at [584, 401] on span at bounding box center [583, 403] width 26 height 26
type input "6:30 PM"
click at [600, 497] on span at bounding box center [622, 500] width 99 height 26
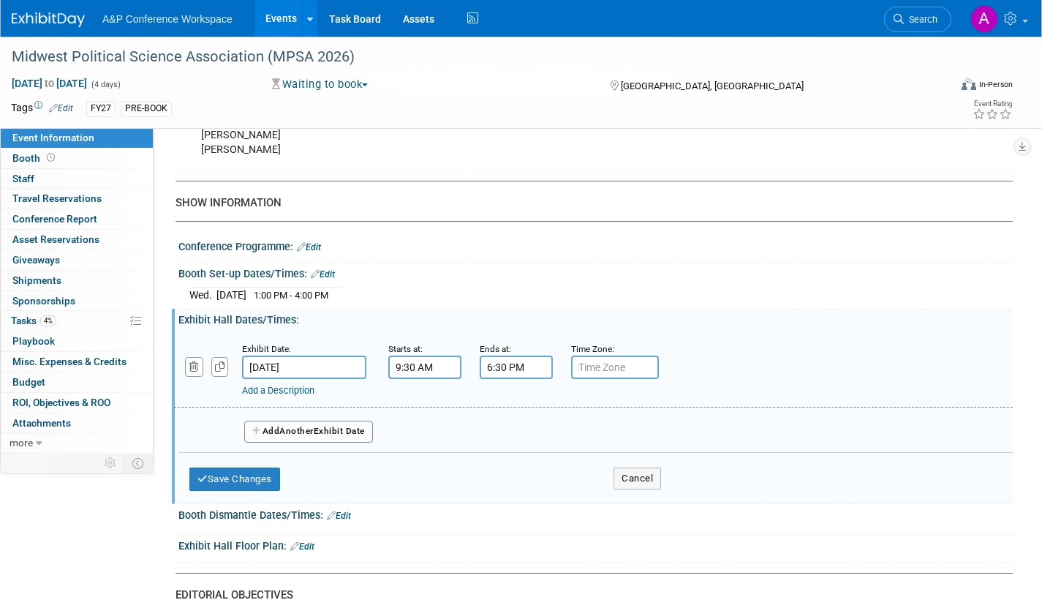
click at [358, 429] on button "Add Another Exhibit Date" at bounding box center [308, 431] width 129 height 22
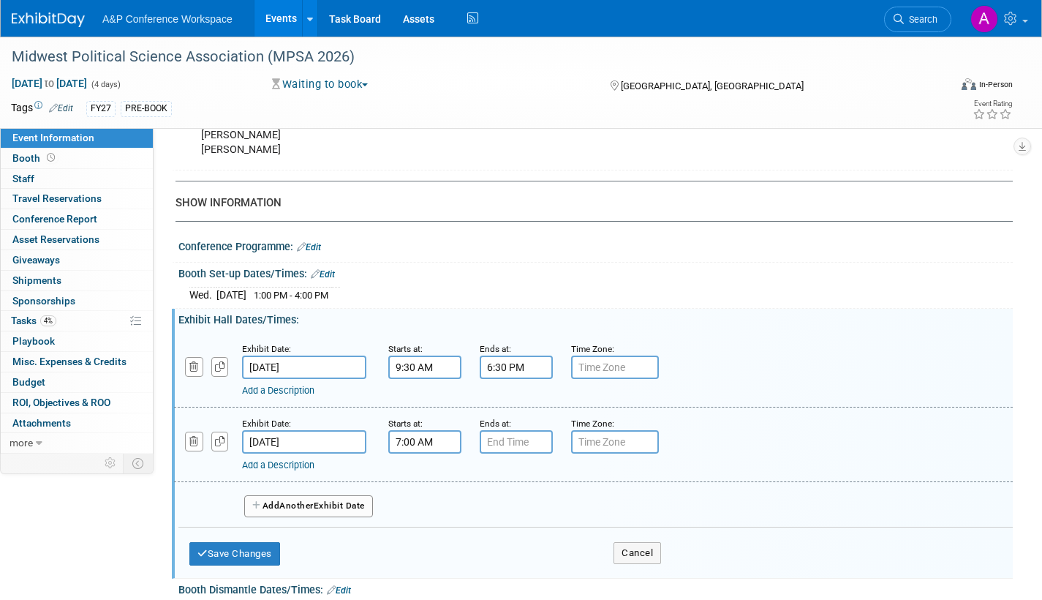
click at [434, 440] on input "7:00 AM" at bounding box center [424, 441] width 73 height 23
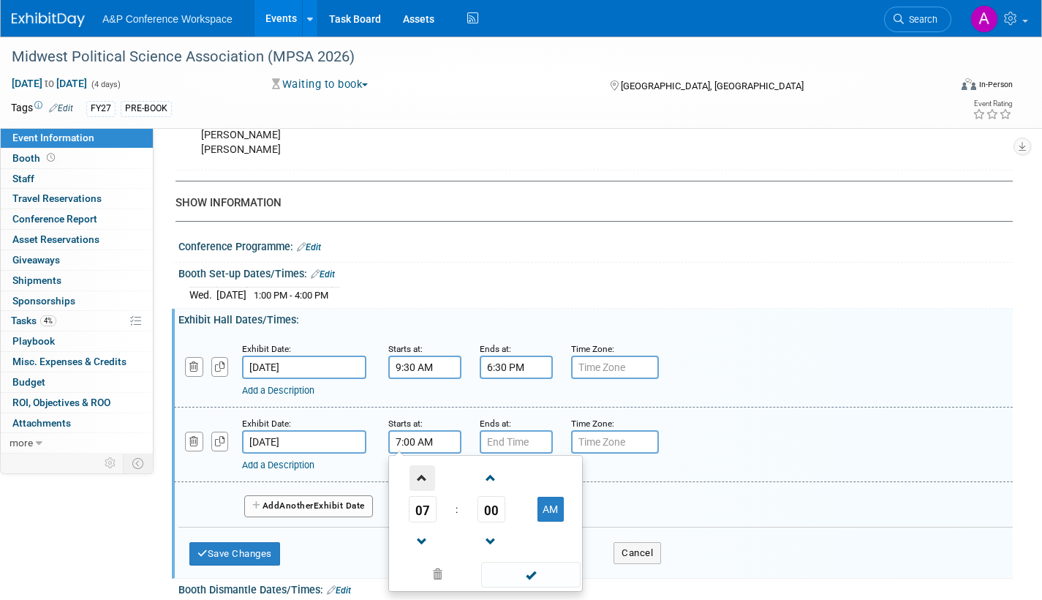
click at [420, 474] on span at bounding box center [423, 478] width 26 height 26
click at [422, 475] on span at bounding box center [423, 478] width 26 height 26
click at [488, 473] on span at bounding box center [491, 478] width 26 height 26
click at [488, 474] on span at bounding box center [491, 478] width 26 height 26
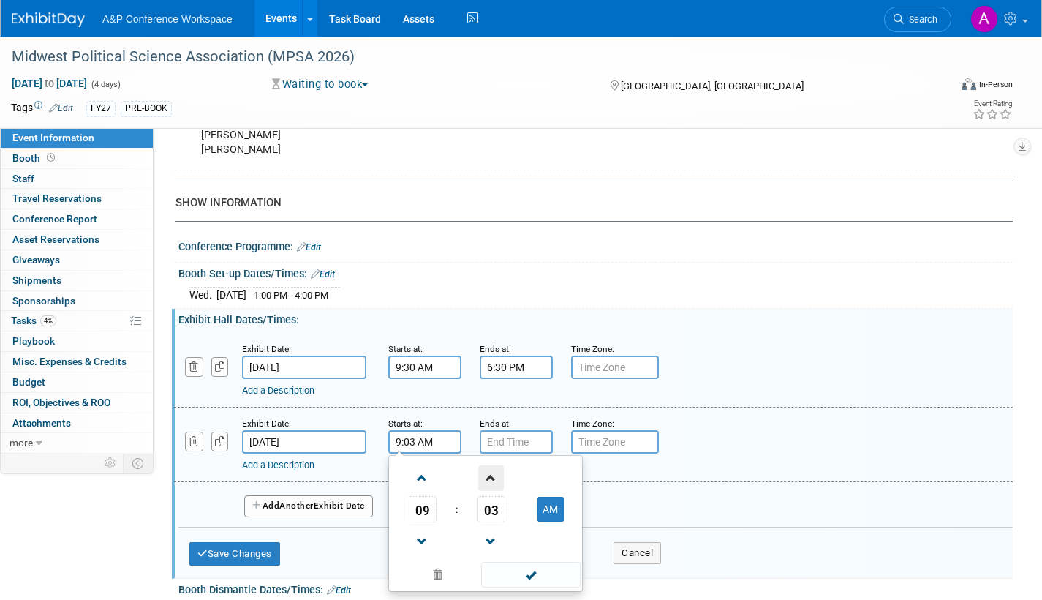
click at [488, 475] on span at bounding box center [491, 478] width 26 height 26
click at [487, 475] on span at bounding box center [491, 478] width 26 height 26
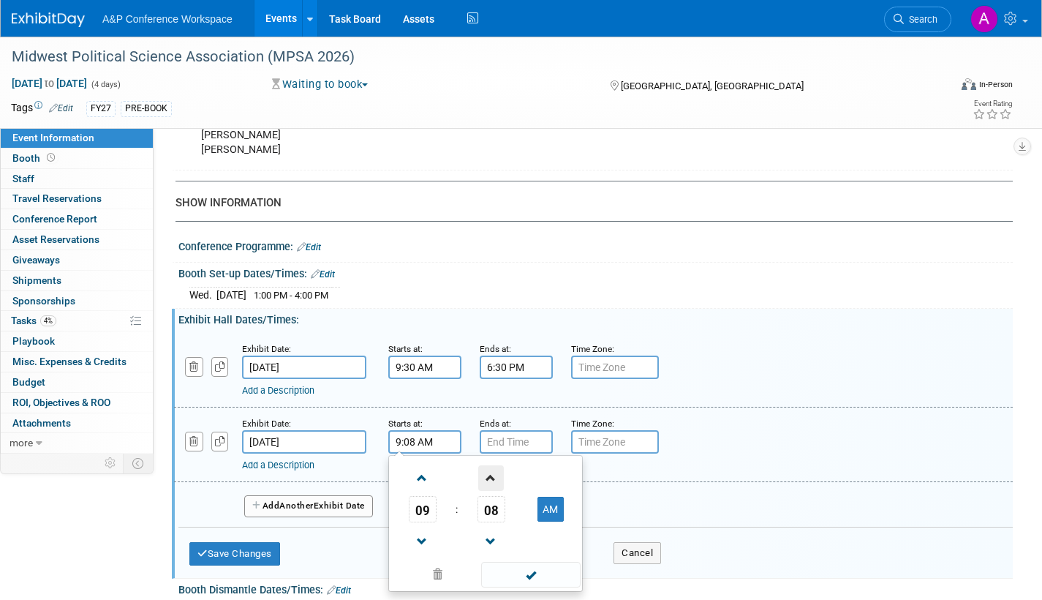
click at [486, 475] on span at bounding box center [491, 478] width 26 height 26
click at [486, 472] on span at bounding box center [491, 478] width 26 height 26
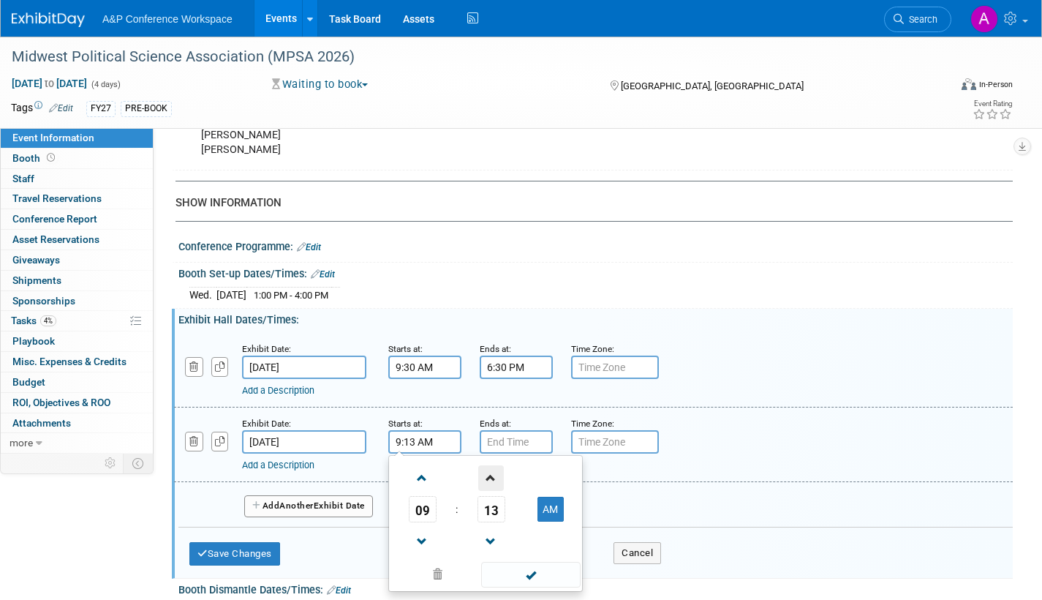
click at [486, 472] on span at bounding box center [491, 478] width 26 height 26
click at [487, 472] on span at bounding box center [491, 478] width 26 height 26
click at [488, 472] on span at bounding box center [491, 478] width 26 height 26
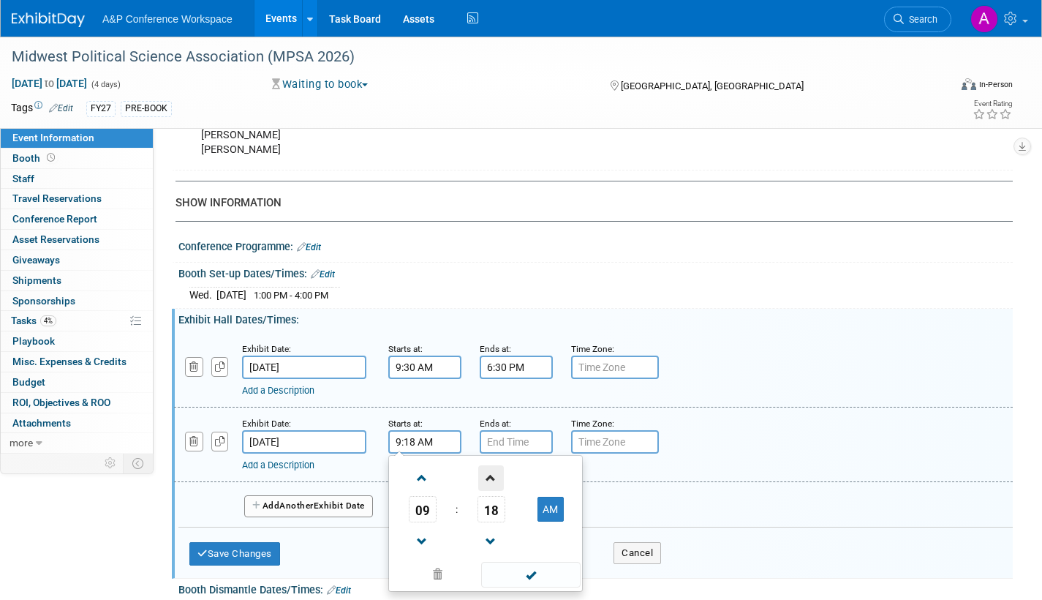
click at [489, 472] on span at bounding box center [491, 478] width 26 height 26
click at [490, 472] on span at bounding box center [491, 478] width 26 height 26
click at [491, 473] on span at bounding box center [491, 478] width 26 height 26
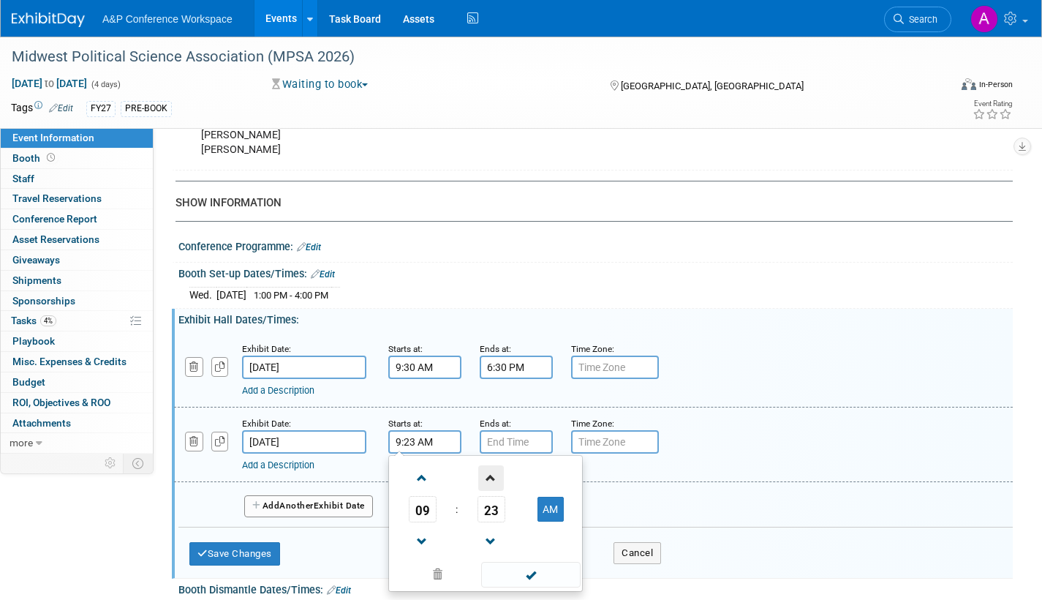
click at [491, 474] on span at bounding box center [491, 478] width 26 height 26
click at [491, 475] on span at bounding box center [491, 478] width 26 height 26
click at [492, 475] on span at bounding box center [491, 478] width 26 height 26
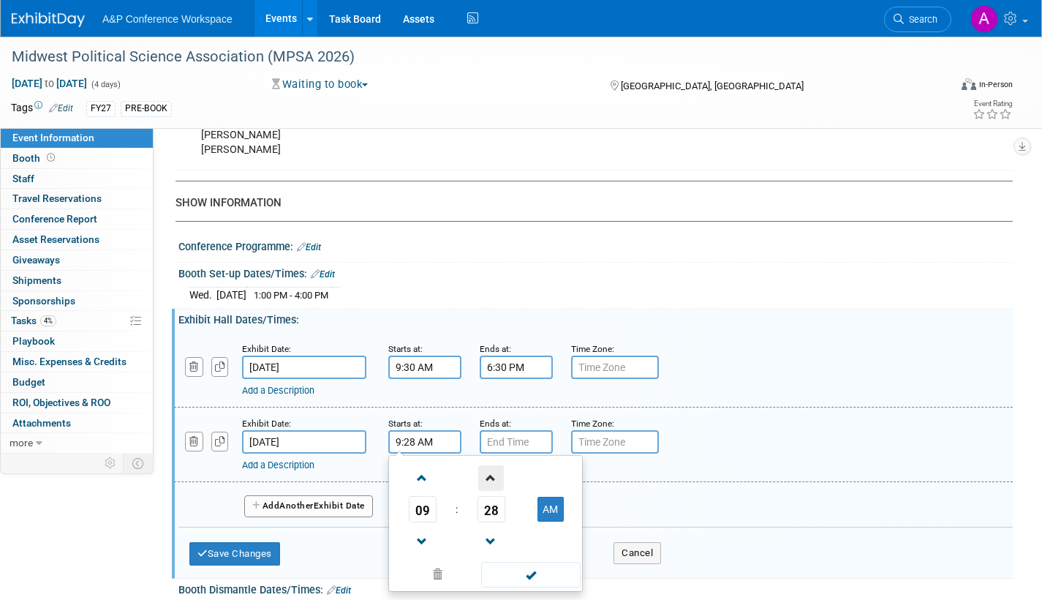
click at [492, 475] on span at bounding box center [491, 478] width 26 height 26
click at [493, 475] on span at bounding box center [491, 478] width 26 height 26
type input "9:30 AM"
click at [521, 581] on span at bounding box center [530, 575] width 99 height 26
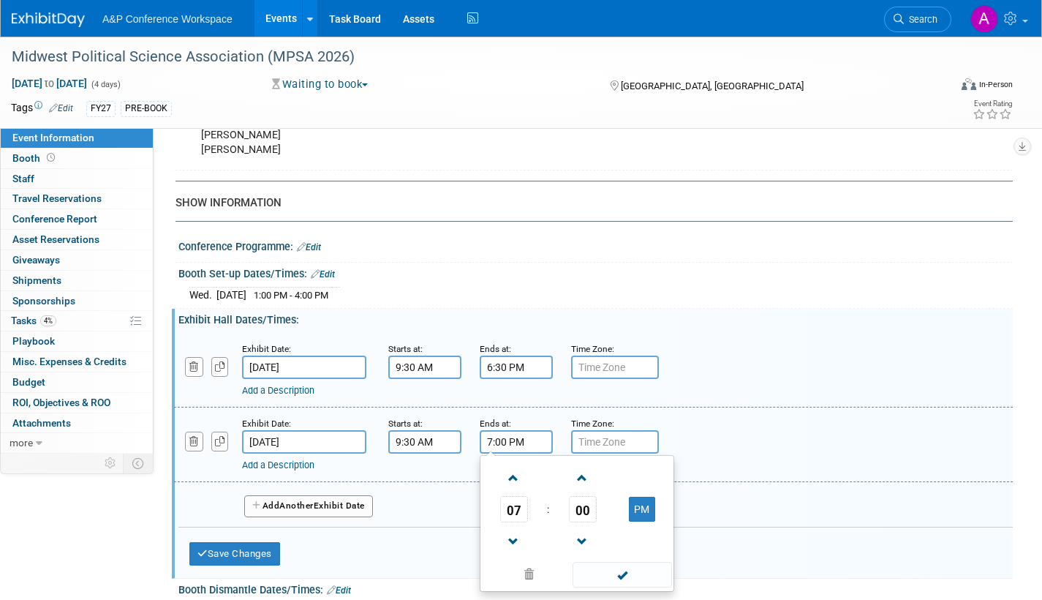
click at [521, 444] on input "7:00 PM" at bounding box center [516, 441] width 73 height 23
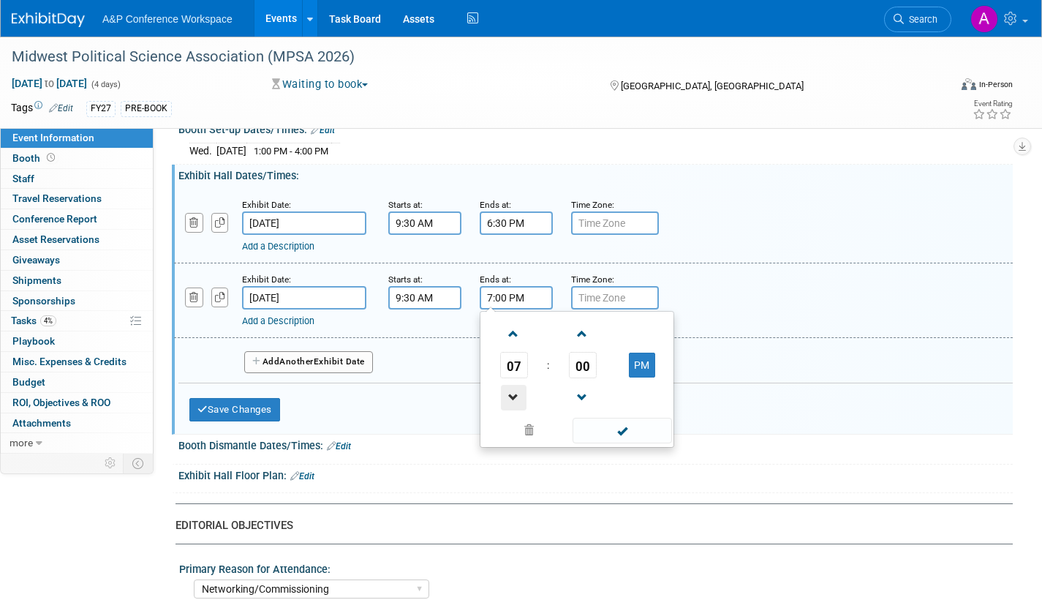
scroll to position [1170, 0]
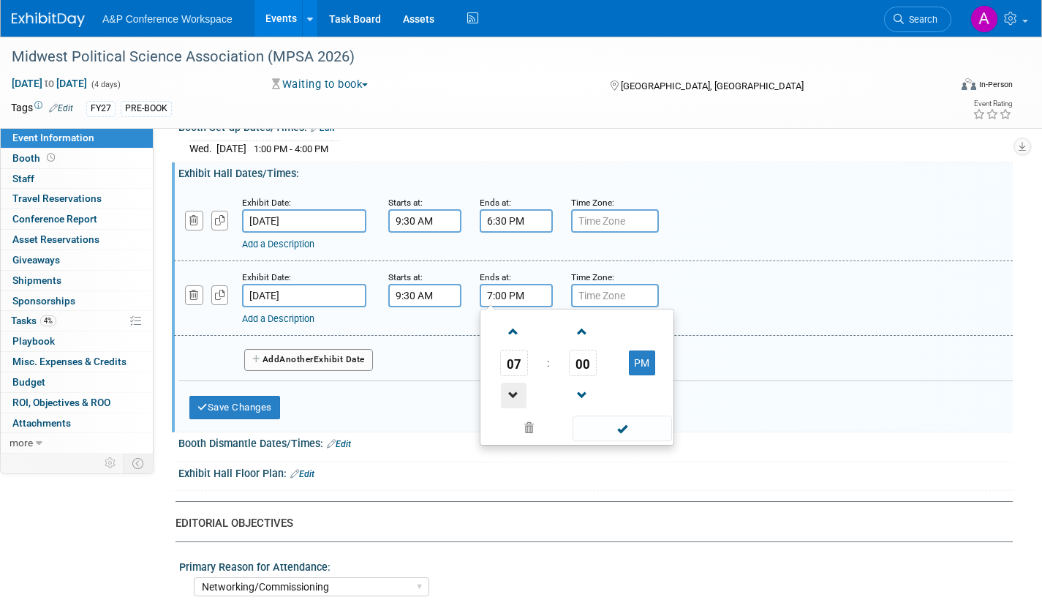
click at [507, 395] on span at bounding box center [514, 395] width 26 height 26
click at [582, 333] on span at bounding box center [583, 332] width 26 height 26
click at [583, 333] on span at bounding box center [583, 332] width 26 height 26
click at [584, 333] on span at bounding box center [583, 332] width 26 height 26
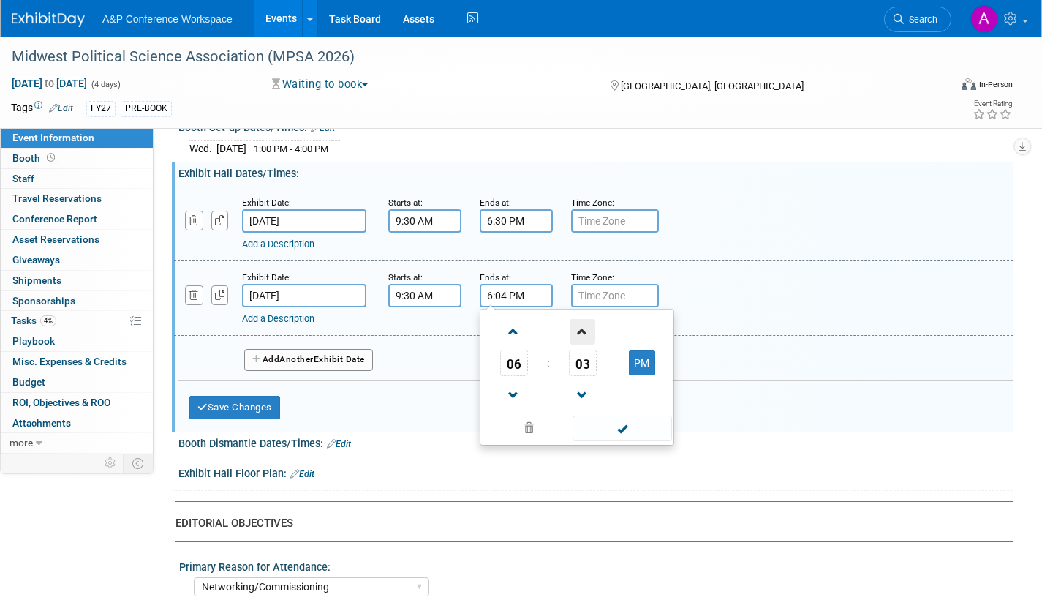
click at [584, 333] on span at bounding box center [583, 332] width 26 height 26
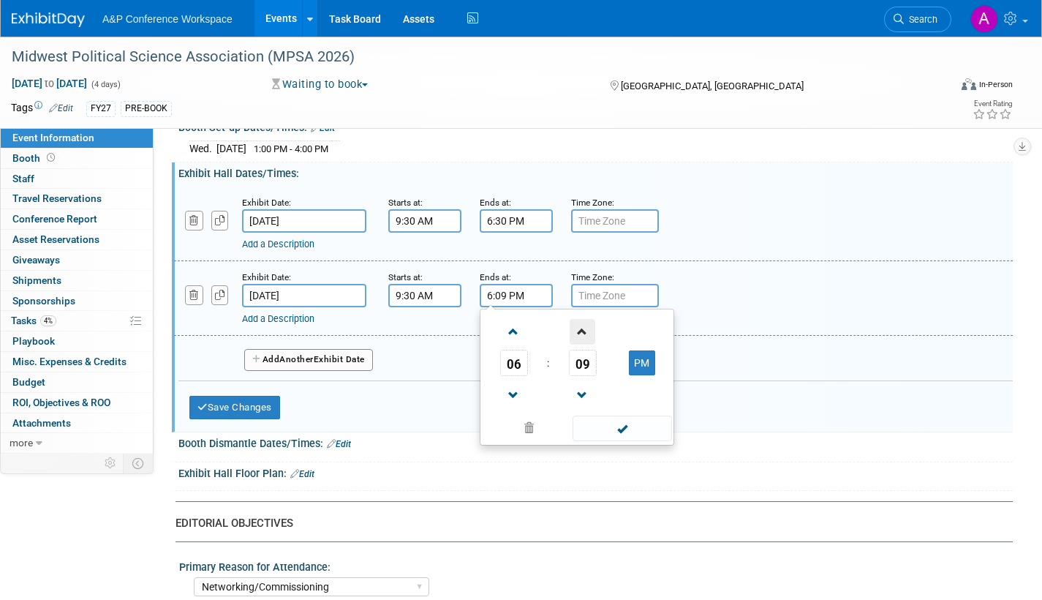
click at [584, 333] on span at bounding box center [583, 332] width 26 height 26
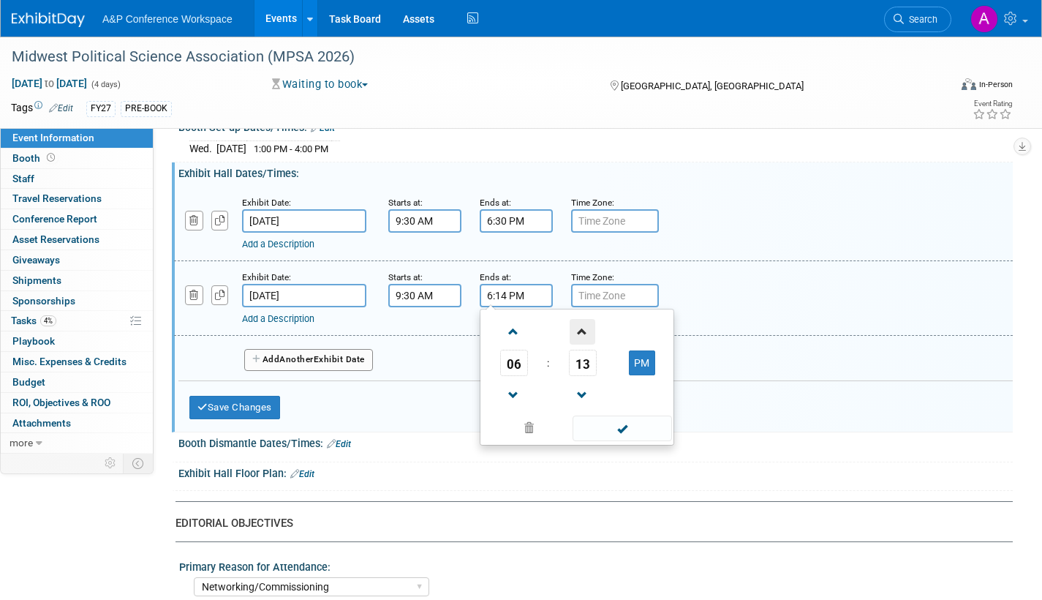
click at [584, 333] on span at bounding box center [583, 332] width 26 height 26
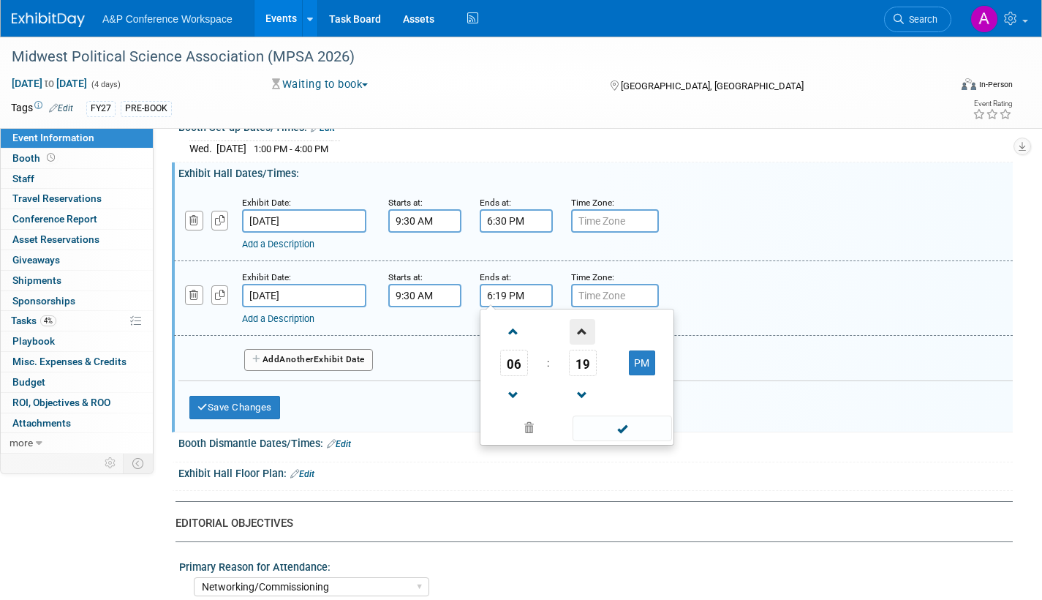
click at [584, 333] on span at bounding box center [583, 332] width 26 height 26
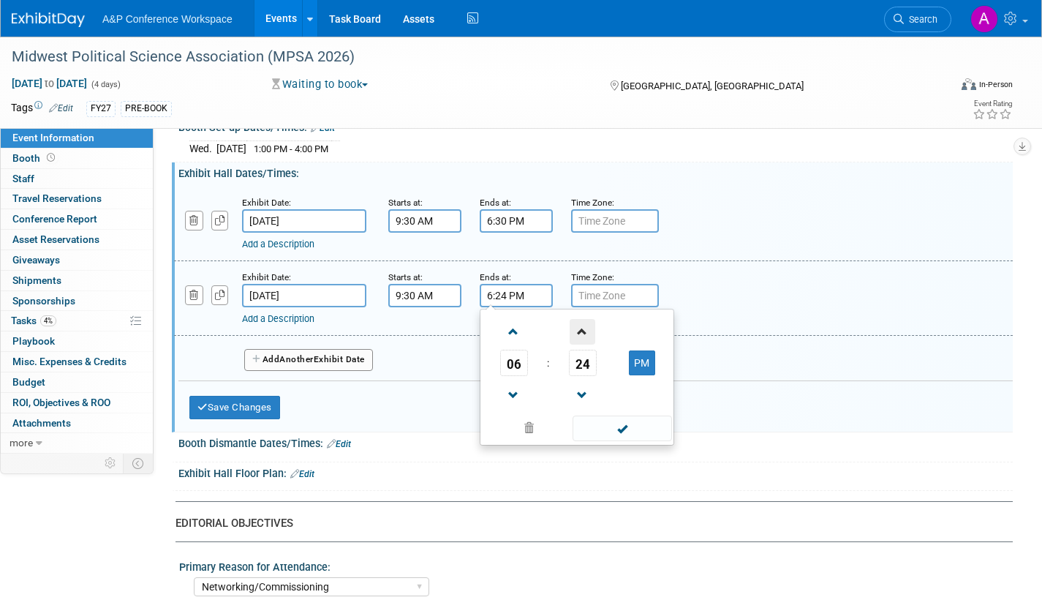
click at [584, 333] on span at bounding box center [583, 332] width 26 height 26
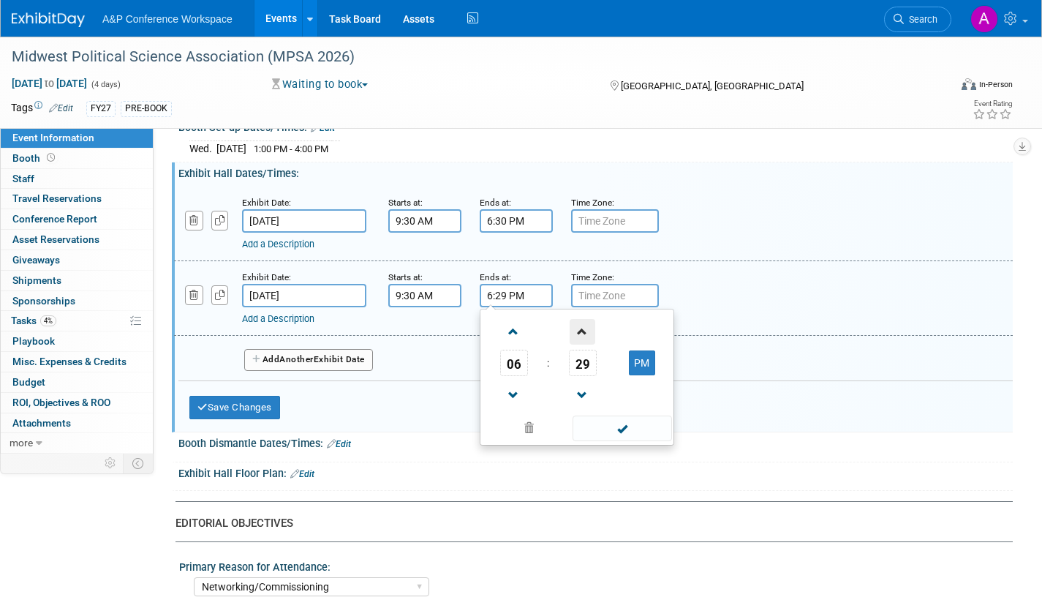
click at [584, 333] on span at bounding box center [583, 332] width 26 height 26
click at [580, 385] on span at bounding box center [583, 395] width 26 height 26
type input "6:30 PM"
click at [597, 426] on span at bounding box center [622, 428] width 99 height 26
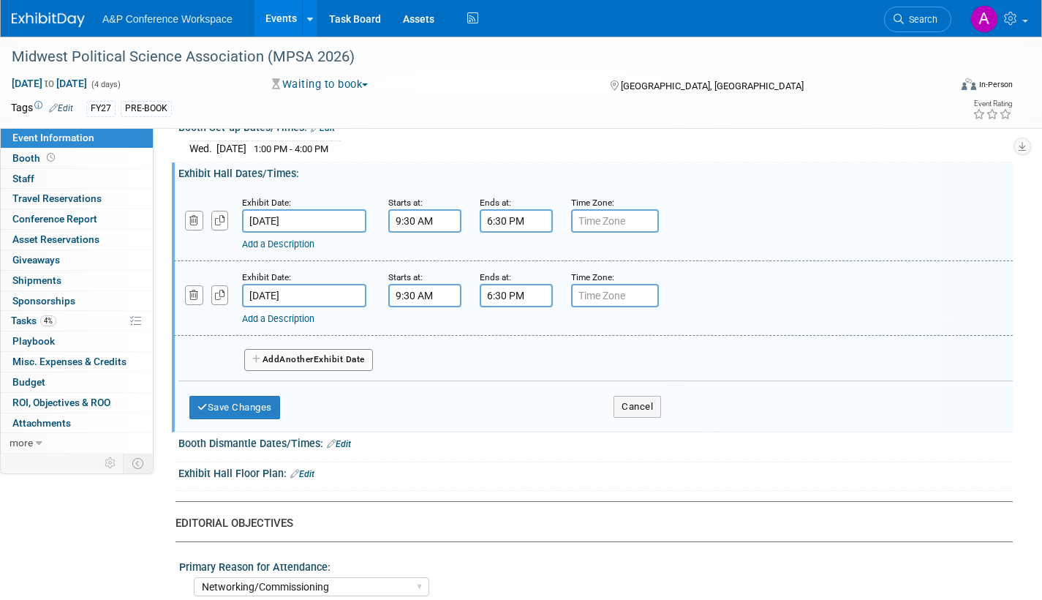
click at [332, 358] on button "Add Another Exhibit Date" at bounding box center [308, 360] width 129 height 22
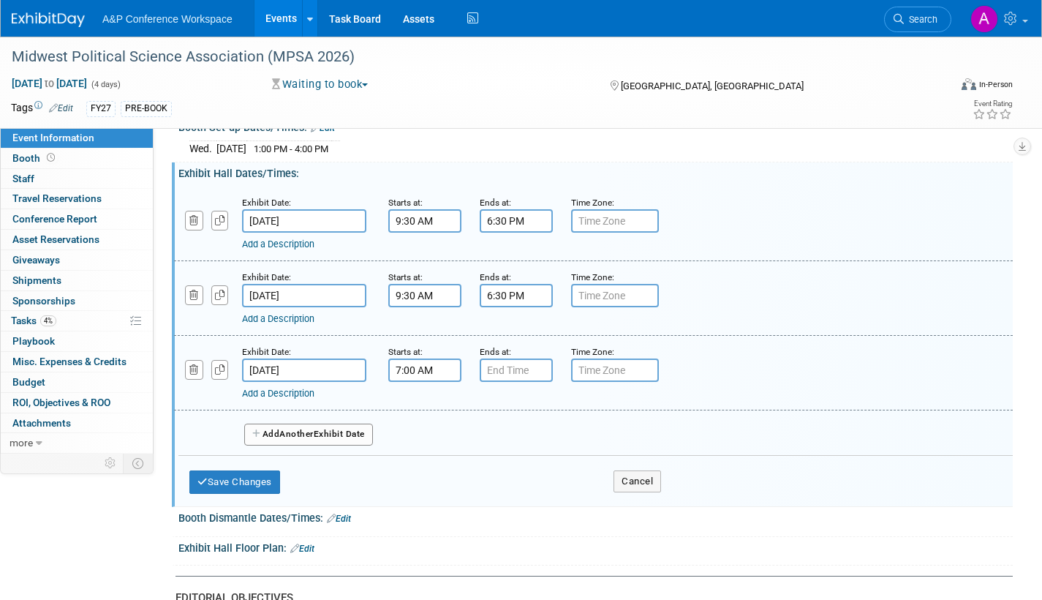
click at [420, 367] on input "7:00 AM" at bounding box center [424, 369] width 73 height 23
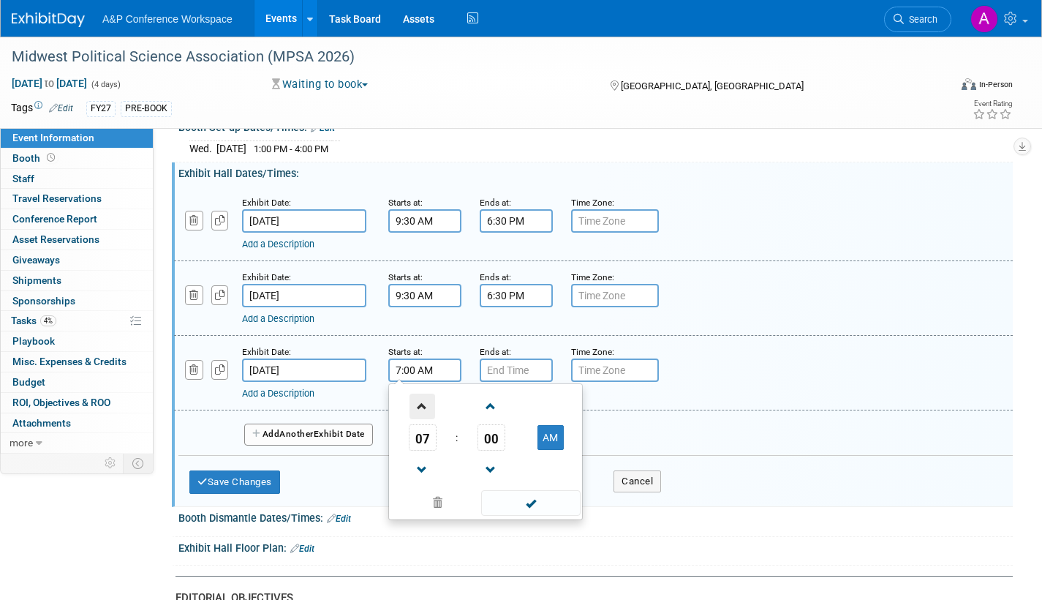
click at [421, 406] on span at bounding box center [423, 406] width 26 height 26
drag, startPoint x: 421, startPoint y: 405, endPoint x: 475, endPoint y: 415, distance: 54.2
click at [423, 404] on span at bounding box center [423, 406] width 26 height 26
click at [494, 407] on span at bounding box center [491, 406] width 26 height 26
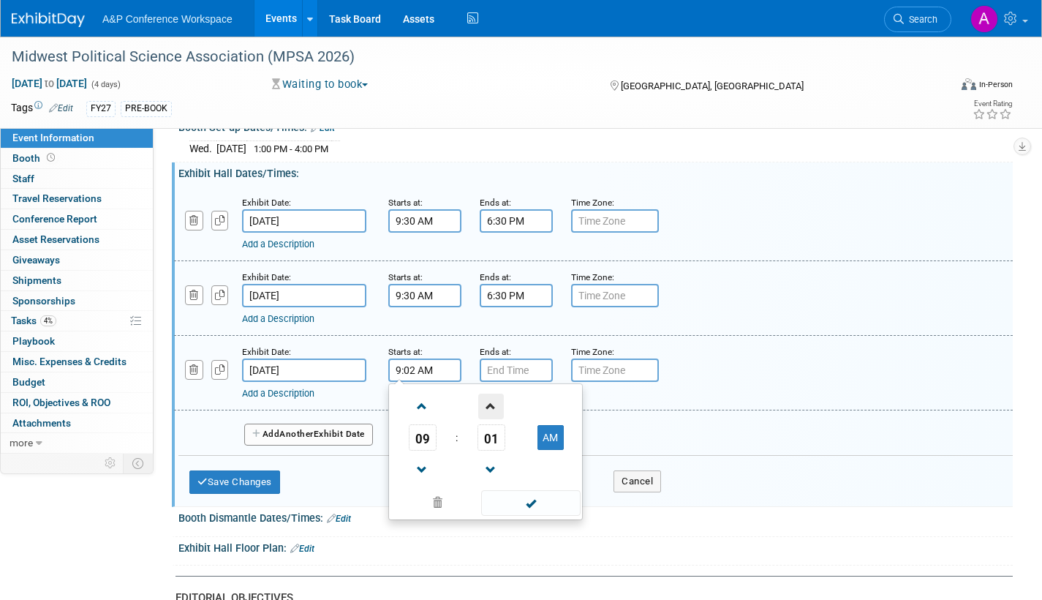
click at [494, 406] on span at bounding box center [491, 406] width 26 height 26
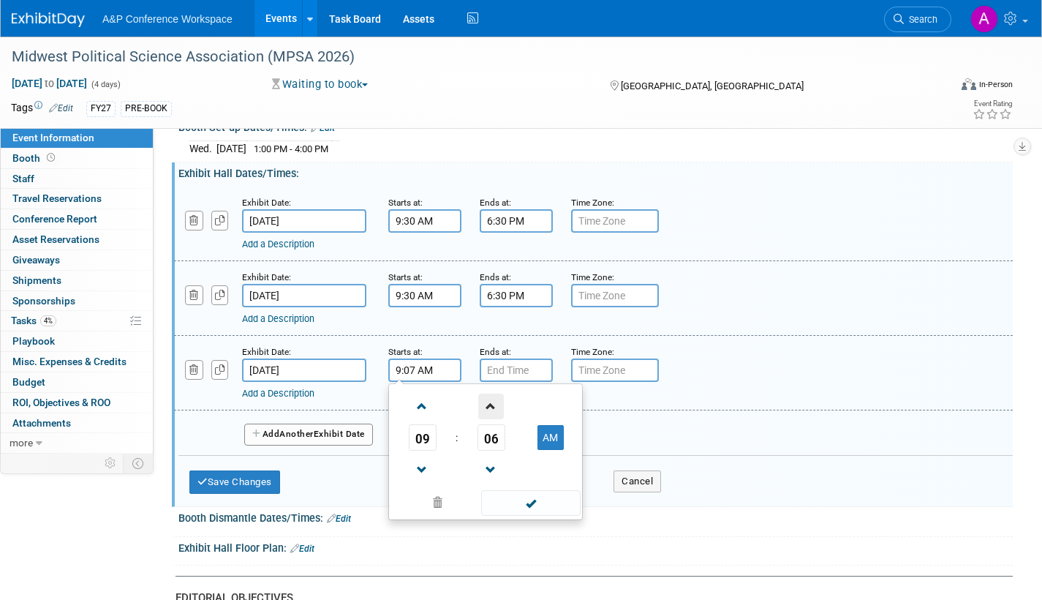
click at [494, 406] on span at bounding box center [491, 406] width 26 height 26
click at [494, 405] on span at bounding box center [491, 406] width 26 height 26
click at [493, 405] on span at bounding box center [491, 406] width 26 height 26
click at [492, 404] on span at bounding box center [491, 406] width 26 height 26
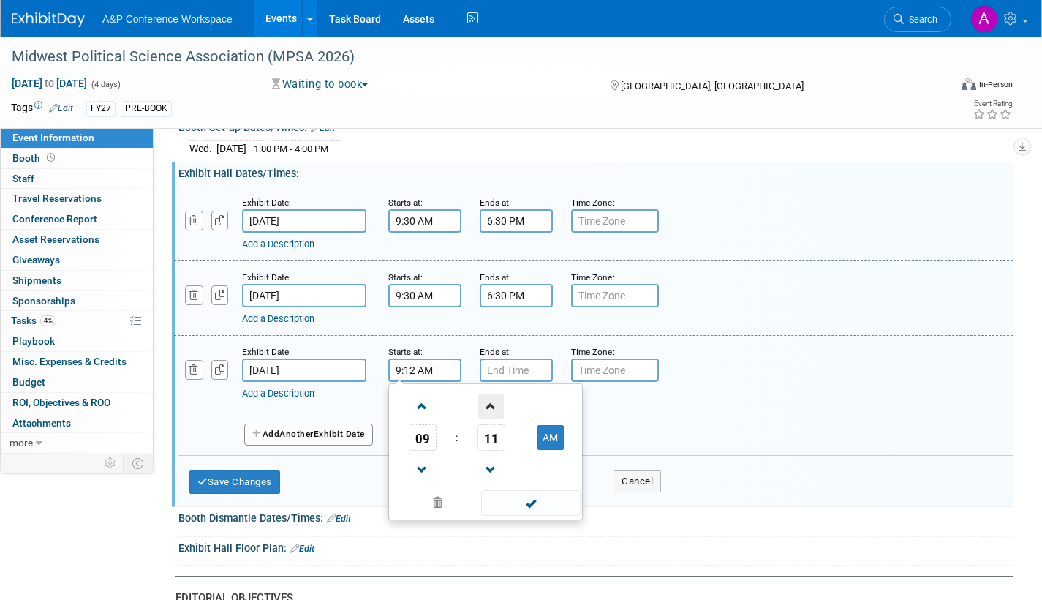
click at [492, 404] on span at bounding box center [491, 406] width 26 height 26
click at [491, 404] on span at bounding box center [491, 406] width 26 height 26
click at [491, 403] on span at bounding box center [491, 406] width 26 height 26
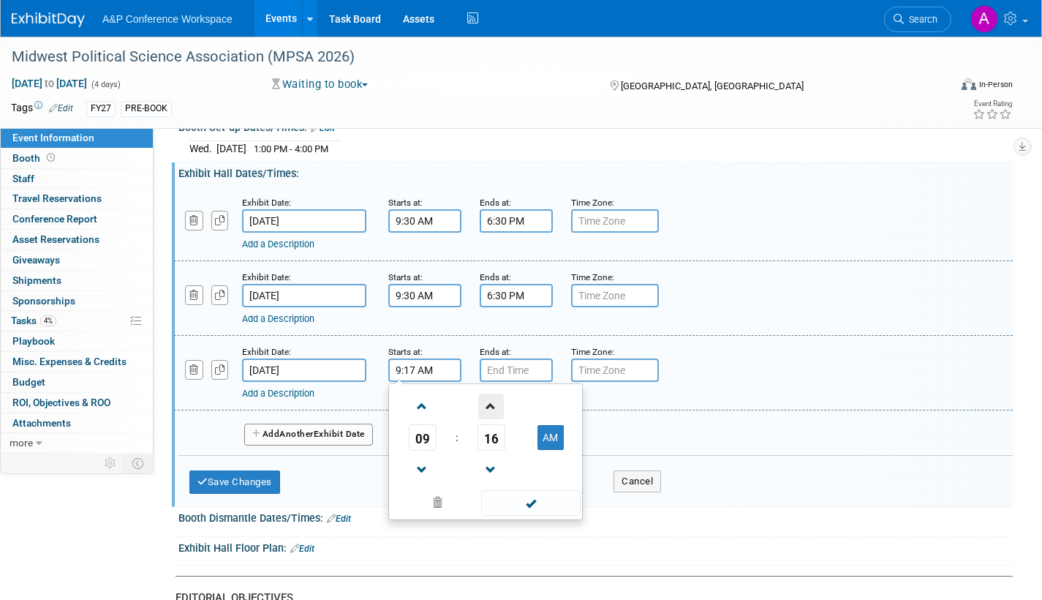
click at [491, 403] on span at bounding box center [491, 406] width 26 height 26
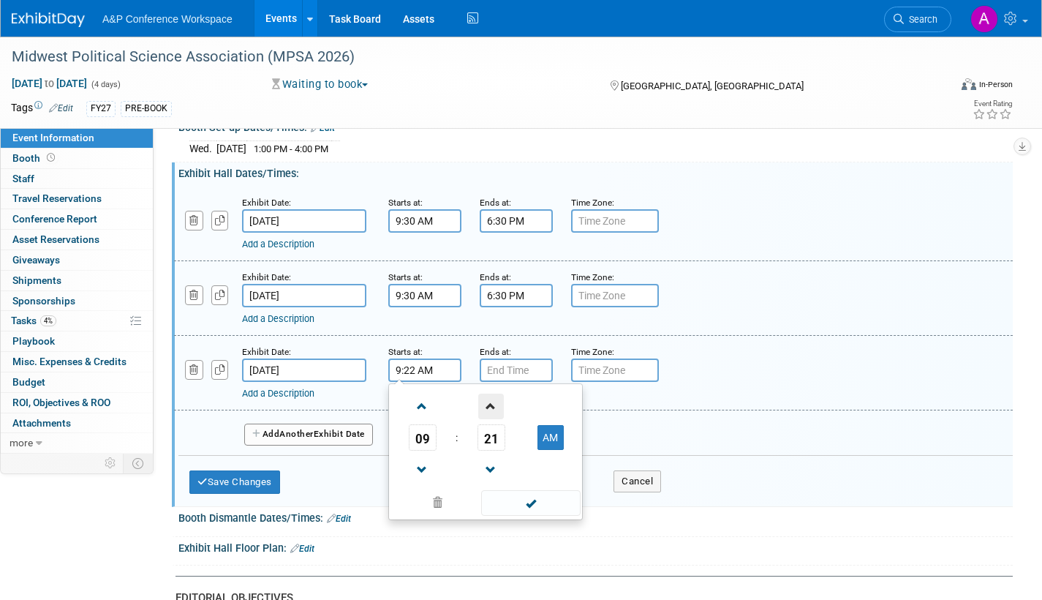
click at [491, 403] on span at bounding box center [491, 406] width 26 height 26
click at [491, 402] on span at bounding box center [491, 406] width 26 height 26
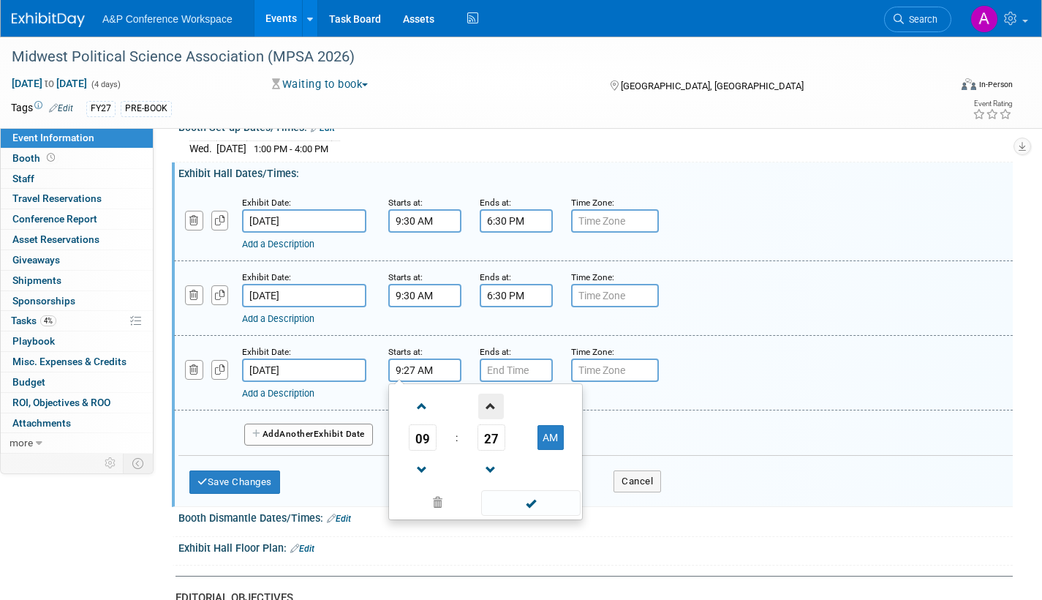
click at [491, 402] on span at bounding box center [491, 406] width 26 height 26
type input "9:30 AM"
click at [518, 499] on span at bounding box center [530, 503] width 99 height 26
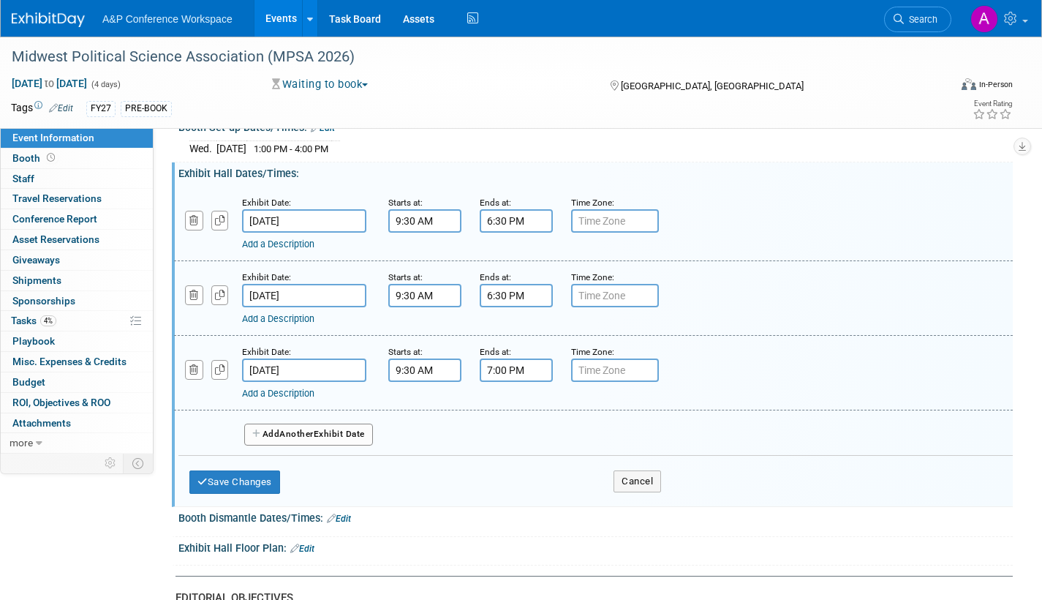
click at [505, 374] on input "7:00 PM" at bounding box center [516, 369] width 73 height 23
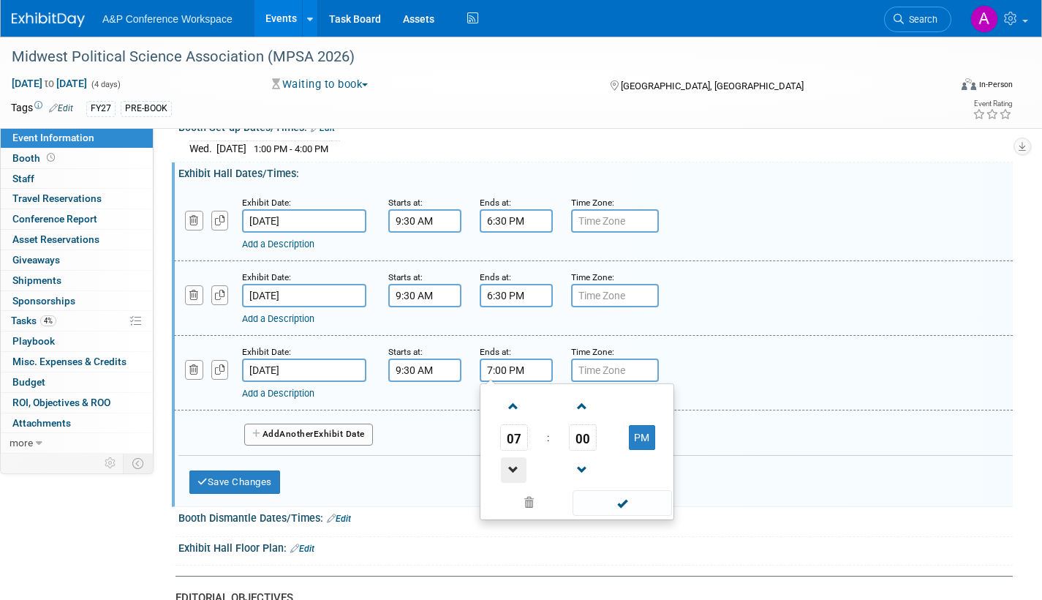
click at [510, 460] on span at bounding box center [514, 470] width 26 height 26
drag, startPoint x: 510, startPoint y: 460, endPoint x: 549, endPoint y: 475, distance: 42.1
click at [510, 461] on span at bounding box center [514, 470] width 26 height 26
type input "5:00 PM"
click at [616, 505] on span at bounding box center [622, 503] width 99 height 26
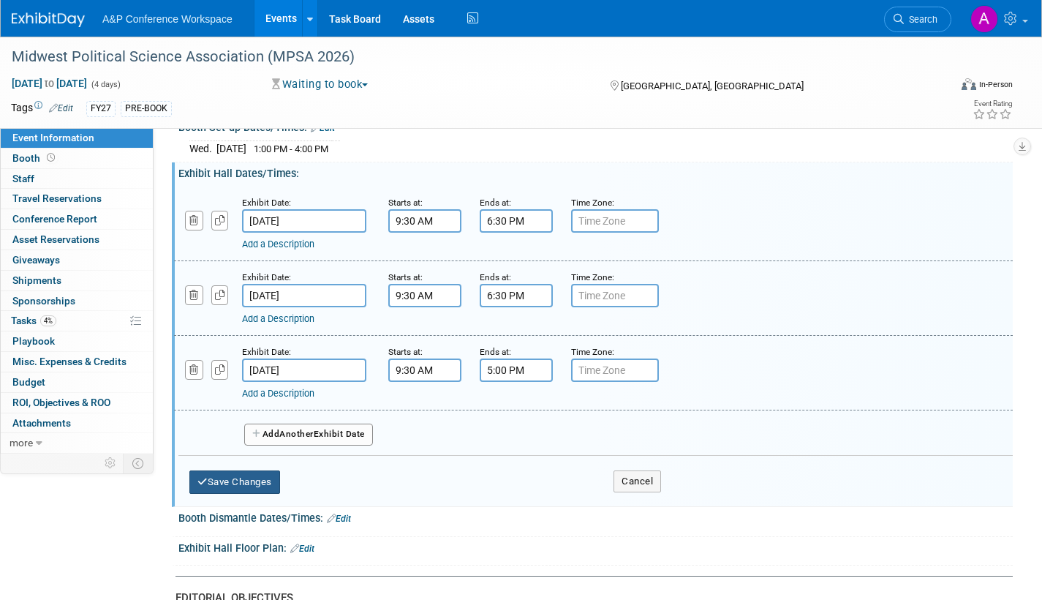
click at [254, 475] on button "Save Changes" at bounding box center [234, 481] width 91 height 23
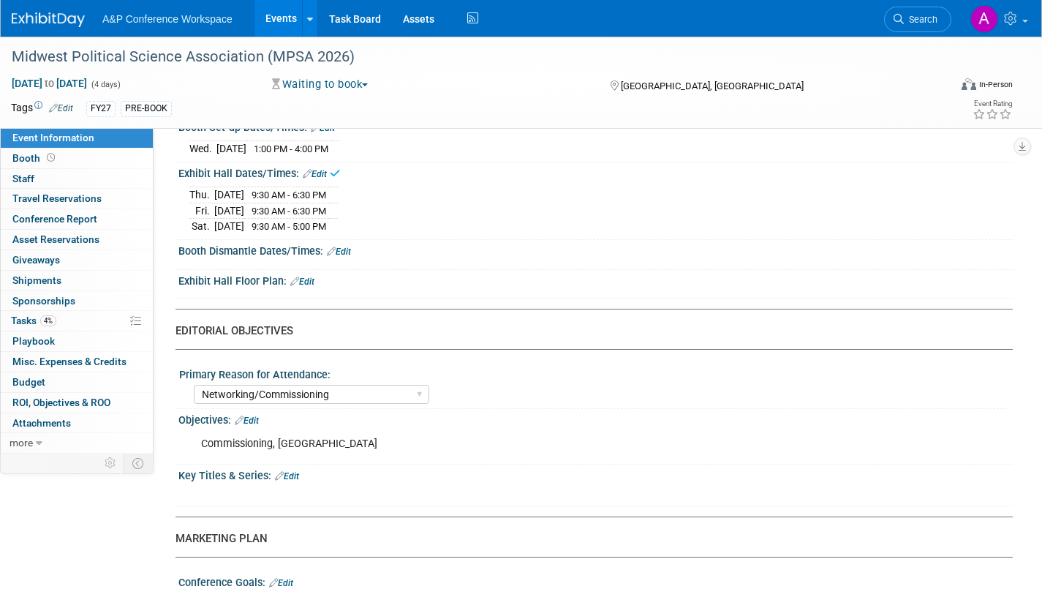
click at [351, 246] on link "Edit" at bounding box center [339, 251] width 24 height 10
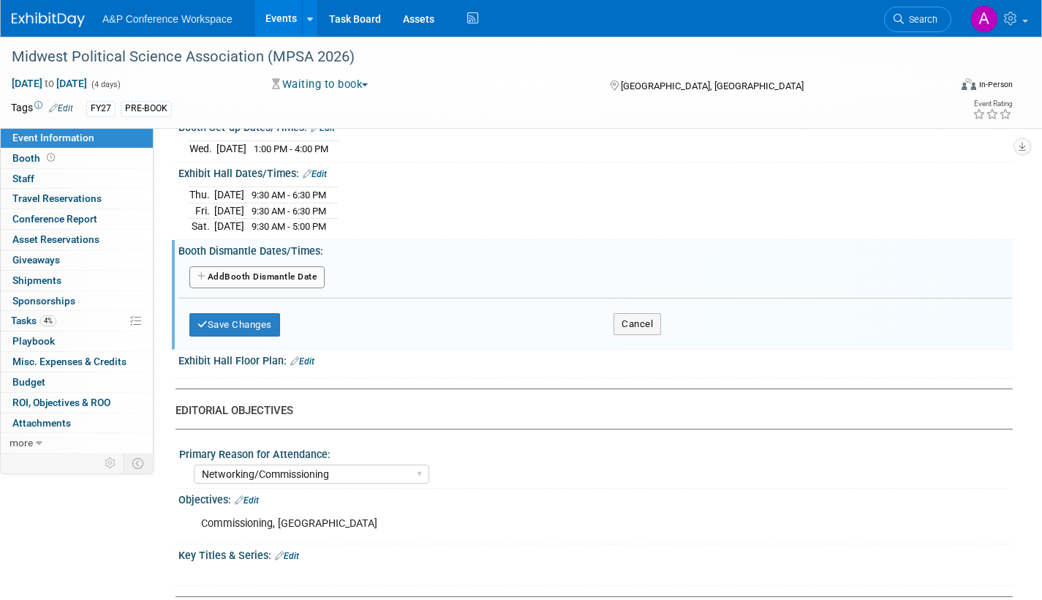
click at [317, 279] on button "Add Another Booth Dismantle Date" at bounding box center [256, 277] width 135 height 22
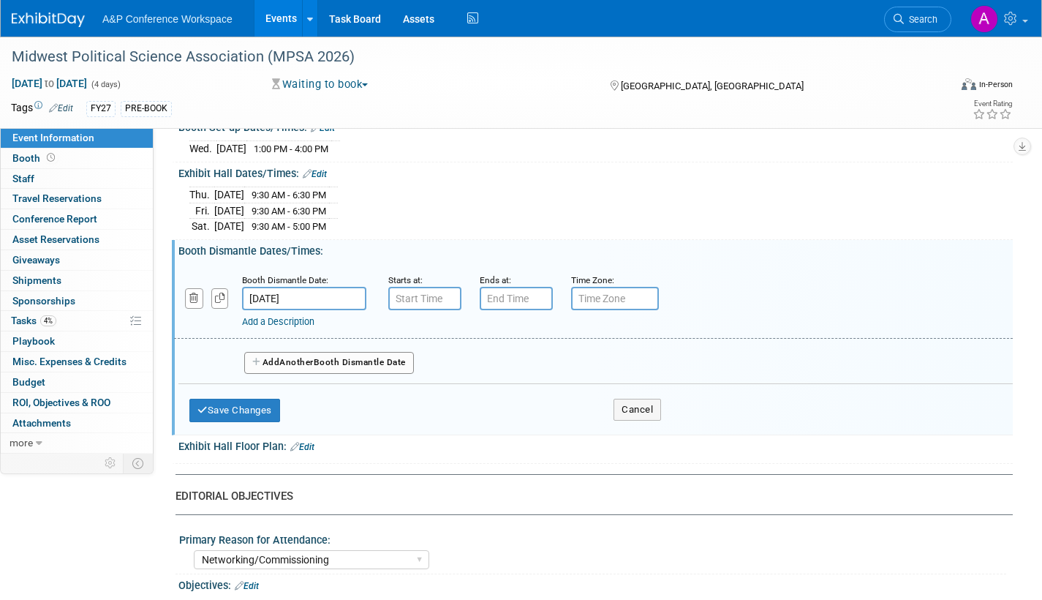
click at [350, 296] on input "[DATE]" at bounding box center [304, 298] width 124 height 23
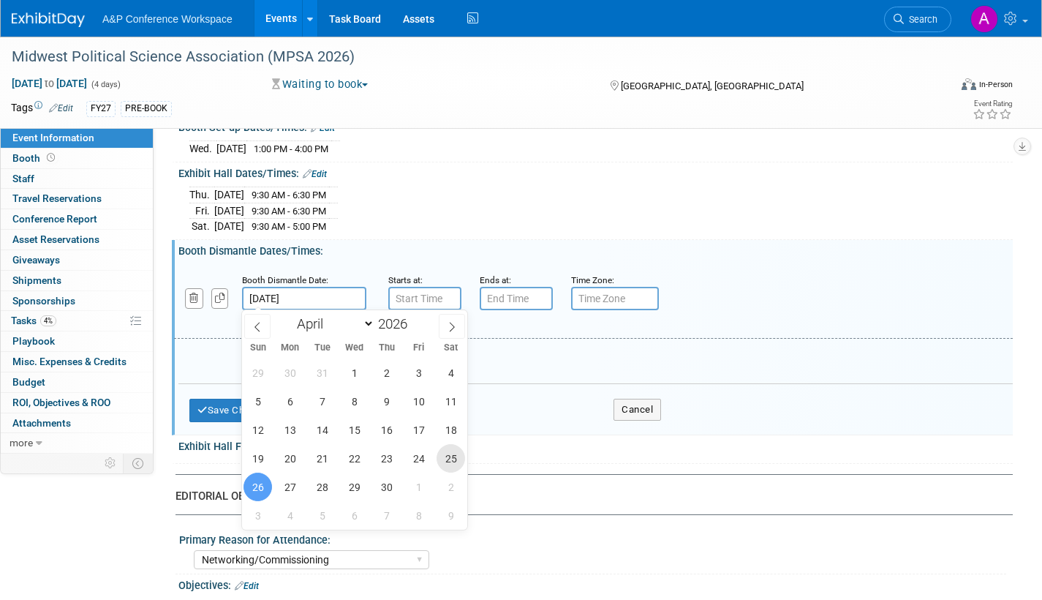
click at [455, 460] on span "25" at bounding box center [451, 458] width 29 height 29
type input "[DATE]"
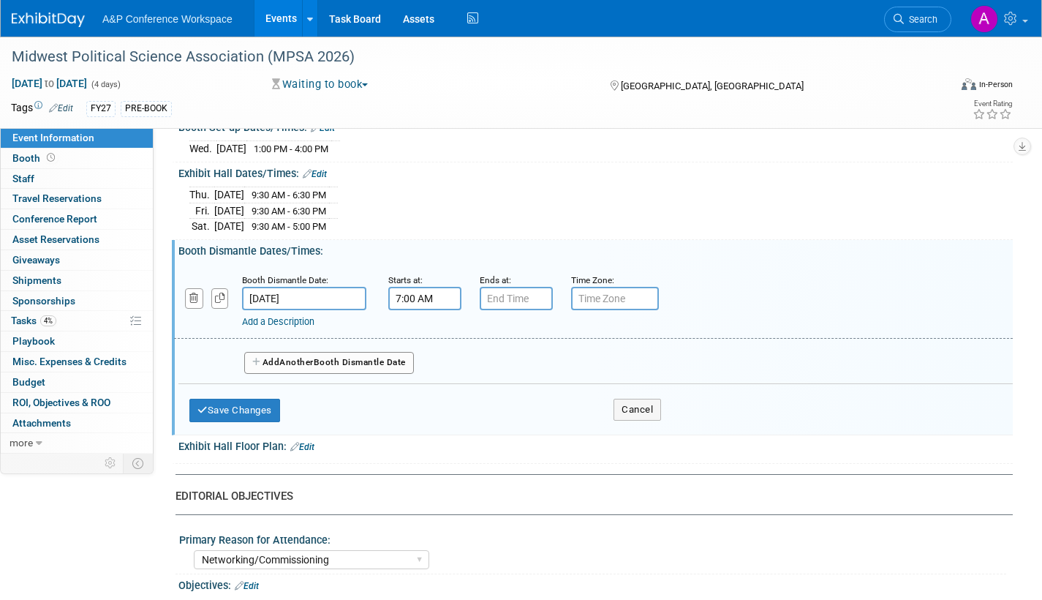
click at [426, 299] on input "7:00 AM" at bounding box center [424, 298] width 73 height 23
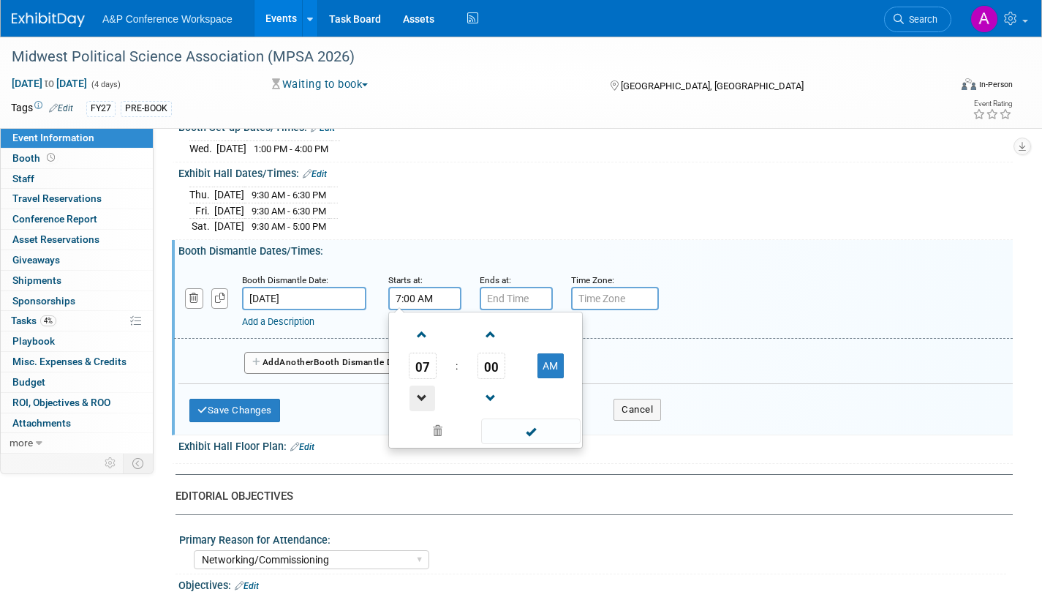
click at [426, 393] on span at bounding box center [423, 398] width 26 height 26
click at [426, 392] on span at bounding box center [423, 398] width 26 height 26
click at [550, 362] on button "AM" at bounding box center [550, 365] width 26 height 25
type input "5:00 PM"
click at [537, 427] on span at bounding box center [530, 431] width 99 height 26
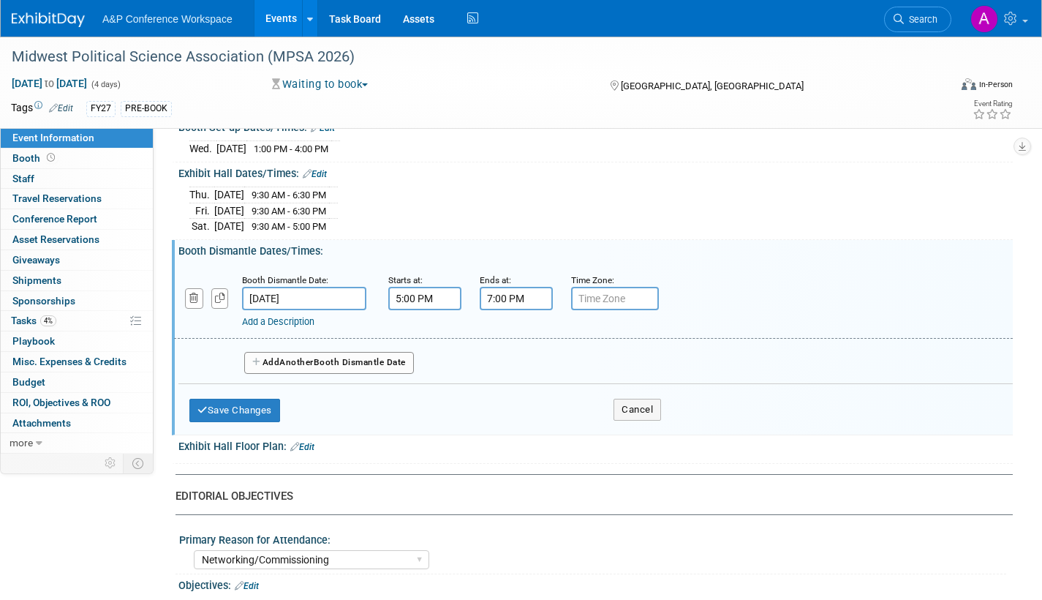
click at [516, 295] on input "7:00 PM" at bounding box center [516, 298] width 73 height 23
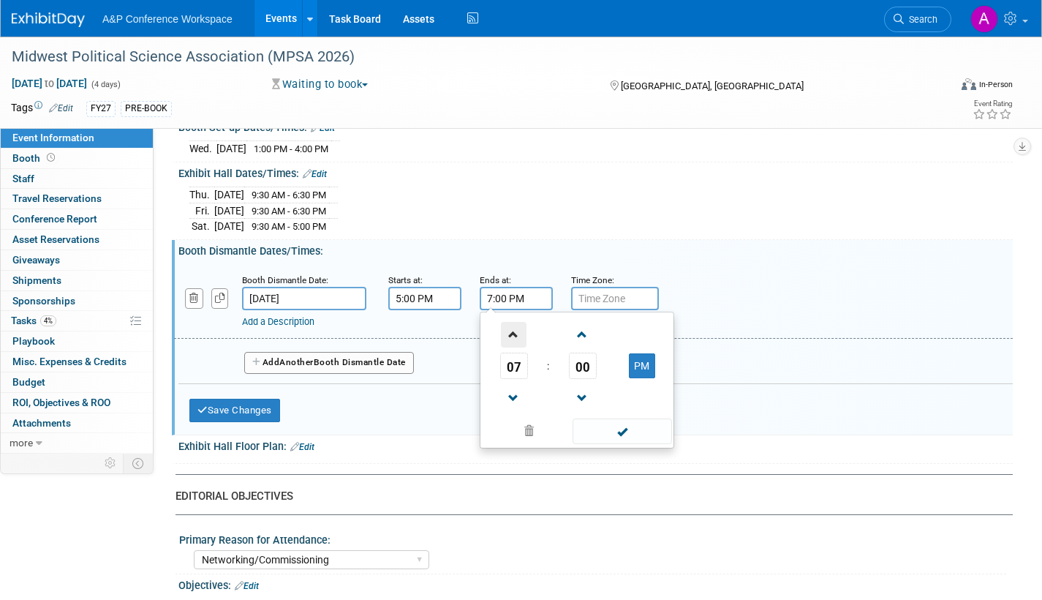
click at [506, 331] on span at bounding box center [514, 335] width 26 height 26
click at [587, 333] on span at bounding box center [583, 335] width 26 height 26
click at [581, 333] on span at bounding box center [583, 335] width 26 height 26
click at [580, 333] on span at bounding box center [583, 335] width 26 height 26
click at [579, 333] on span at bounding box center [583, 335] width 26 height 26
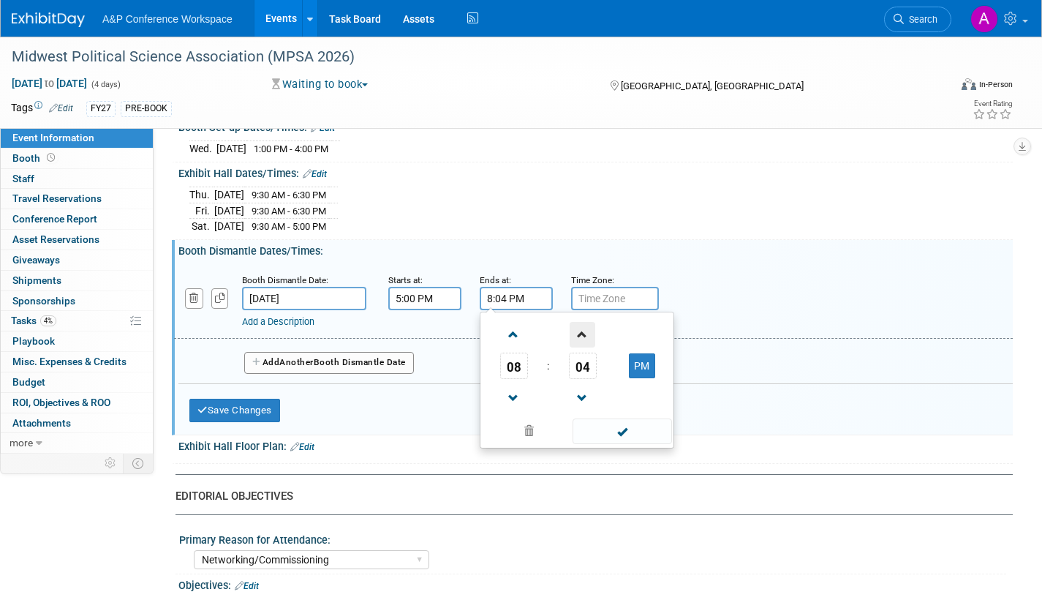
click at [581, 331] on span at bounding box center [583, 335] width 26 height 26
click at [582, 330] on span at bounding box center [583, 335] width 26 height 26
click at [583, 330] on span at bounding box center [583, 335] width 26 height 26
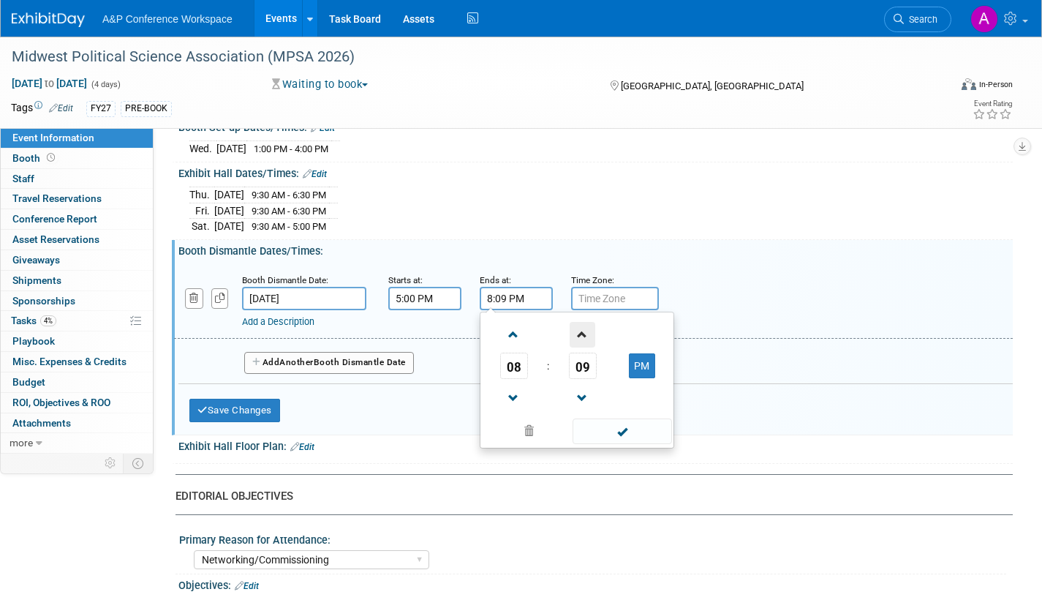
click at [584, 330] on span at bounding box center [583, 335] width 26 height 26
click at [585, 330] on span at bounding box center [583, 335] width 26 height 26
click at [586, 330] on span at bounding box center [583, 335] width 26 height 26
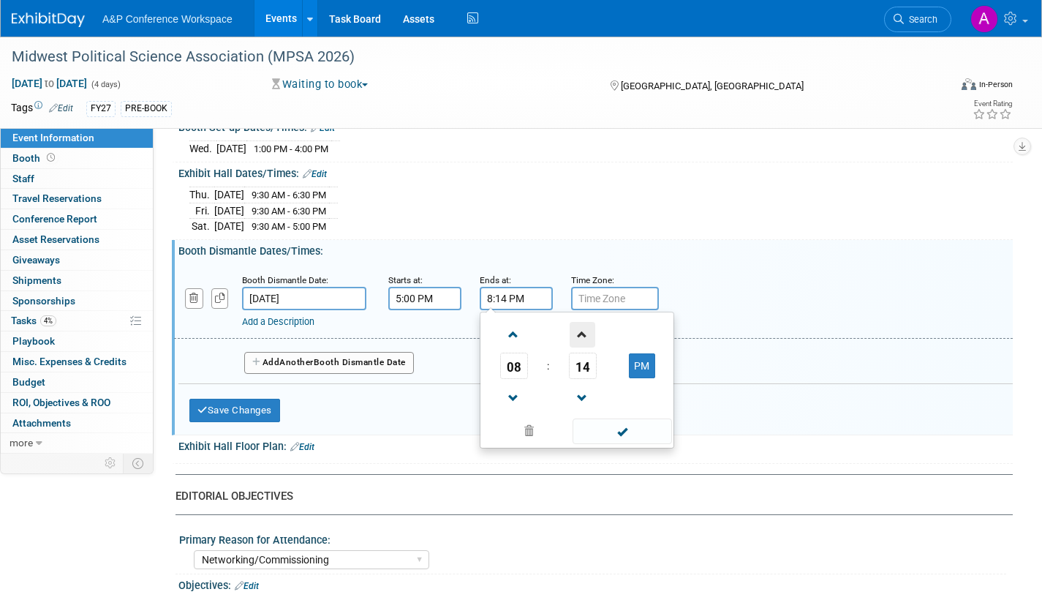
click at [586, 330] on span at bounding box center [583, 335] width 26 height 26
click at [586, 328] on span at bounding box center [583, 335] width 26 height 26
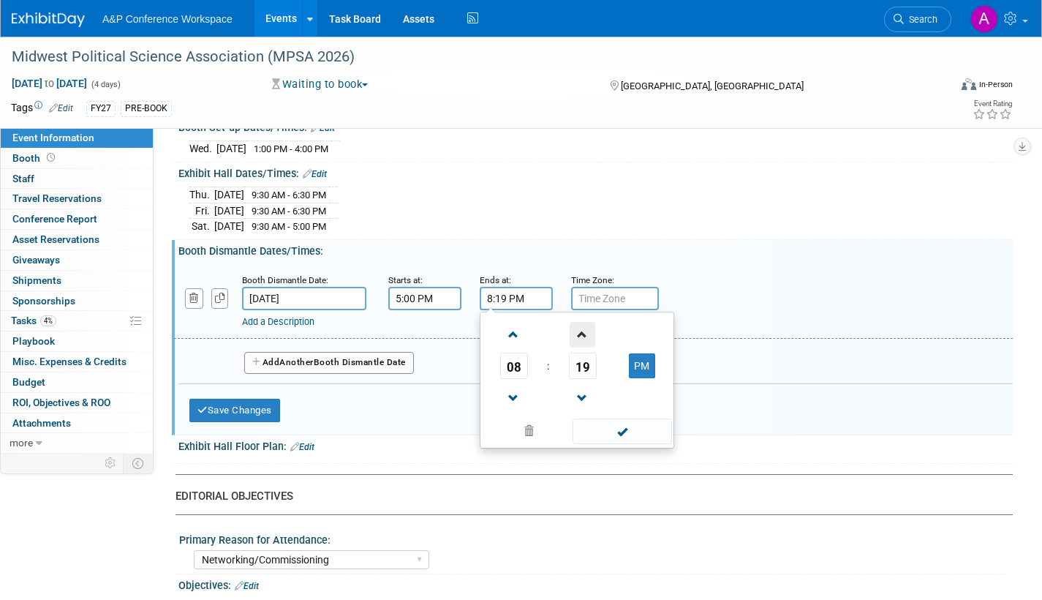
click at [585, 328] on span at bounding box center [583, 335] width 26 height 26
click at [585, 329] on span at bounding box center [583, 335] width 26 height 26
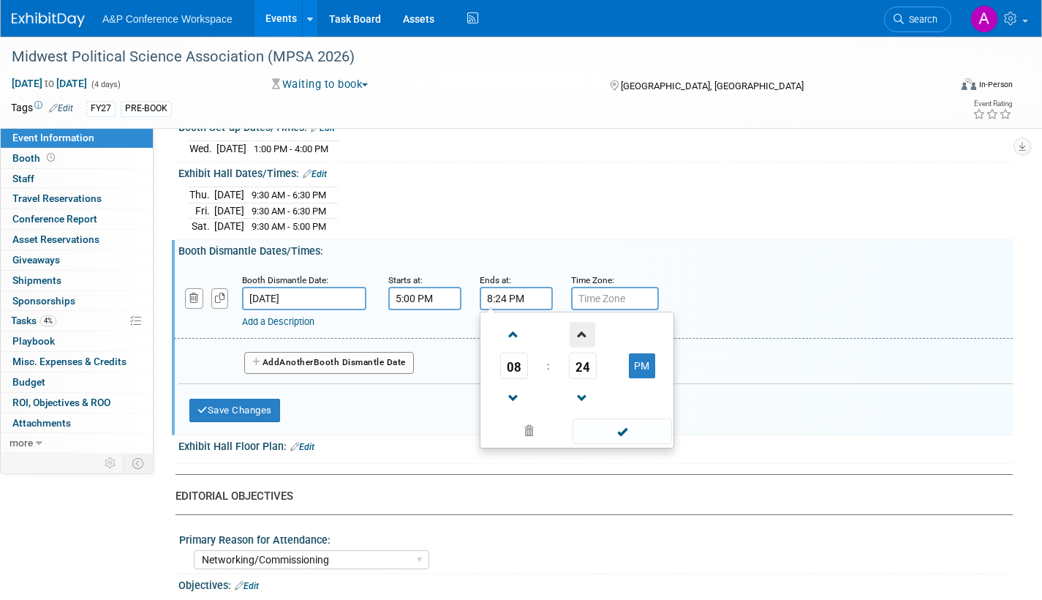
click at [585, 329] on span at bounding box center [583, 335] width 26 height 26
click at [586, 329] on span at bounding box center [583, 335] width 26 height 26
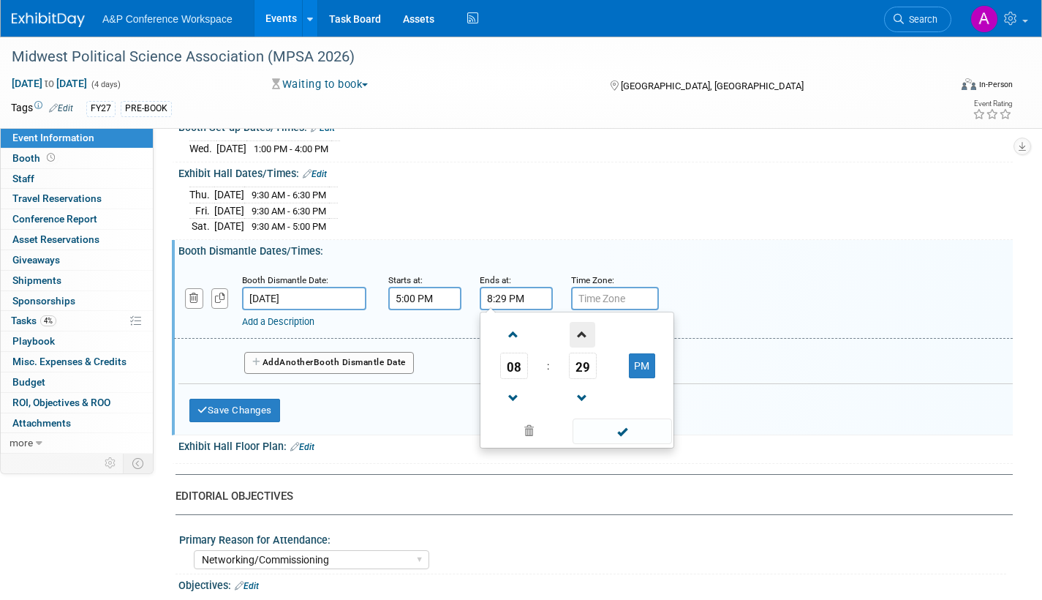
click at [587, 330] on span at bounding box center [583, 335] width 26 height 26
type input "8:30 PM"
drag, startPoint x: 620, startPoint y: 426, endPoint x: 535, endPoint y: 416, distance: 86.2
click at [619, 426] on span at bounding box center [622, 431] width 99 height 26
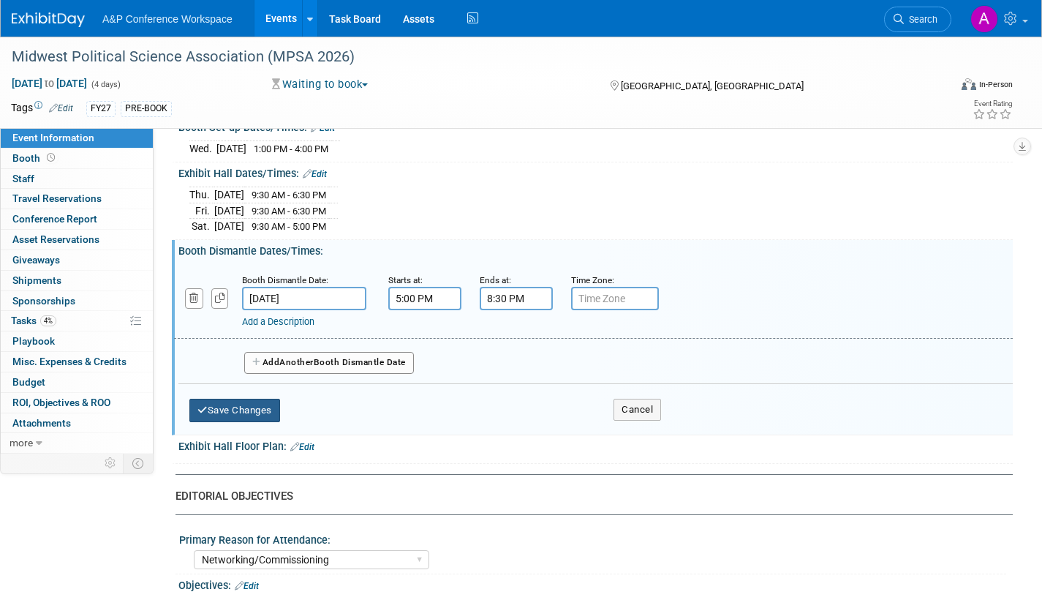
click at [237, 403] on button "Save Changes" at bounding box center [234, 410] width 91 height 23
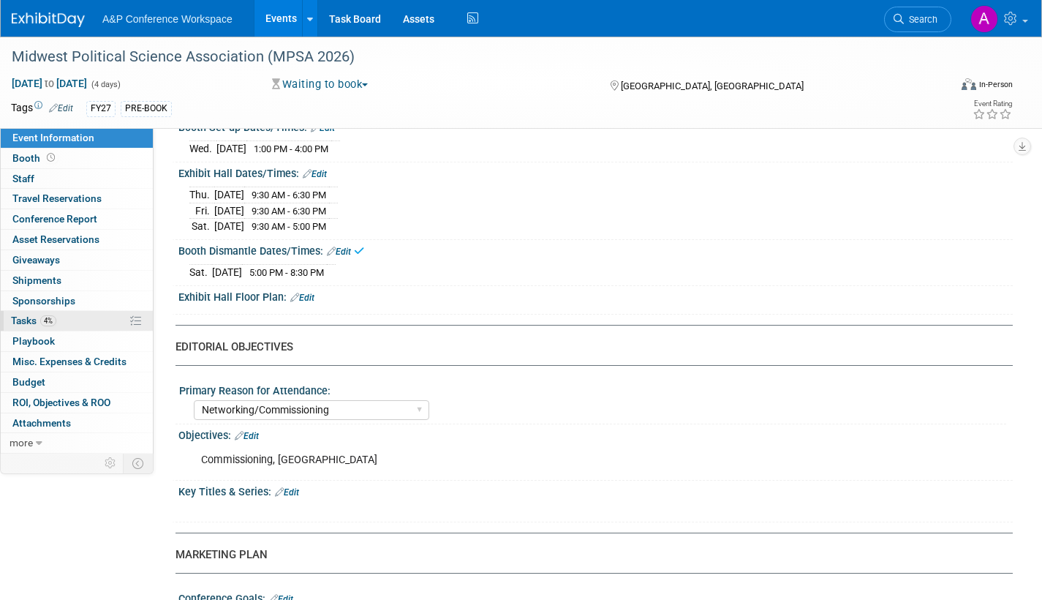
click at [18, 315] on span "Tasks 4%" at bounding box center [33, 320] width 45 height 12
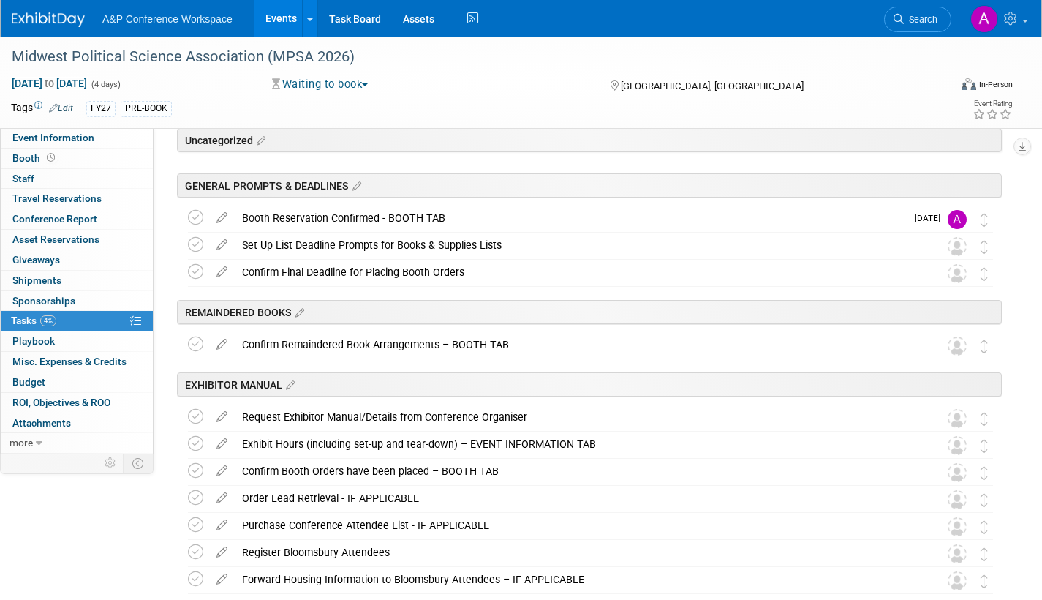
scroll to position [146, 0]
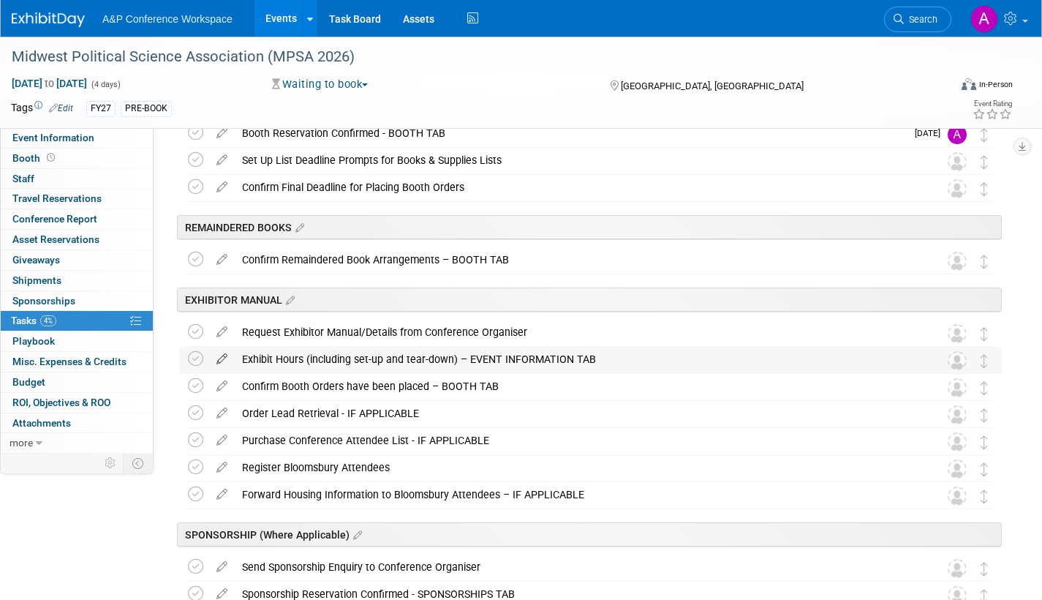
click at [218, 357] on icon at bounding box center [222, 356] width 26 height 18
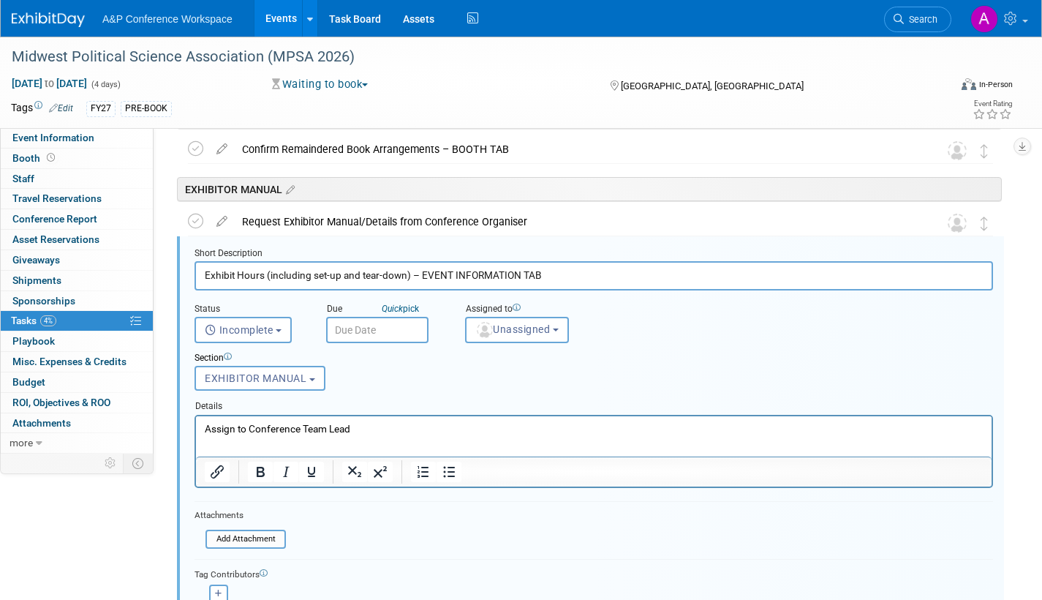
scroll to position [279, 0]
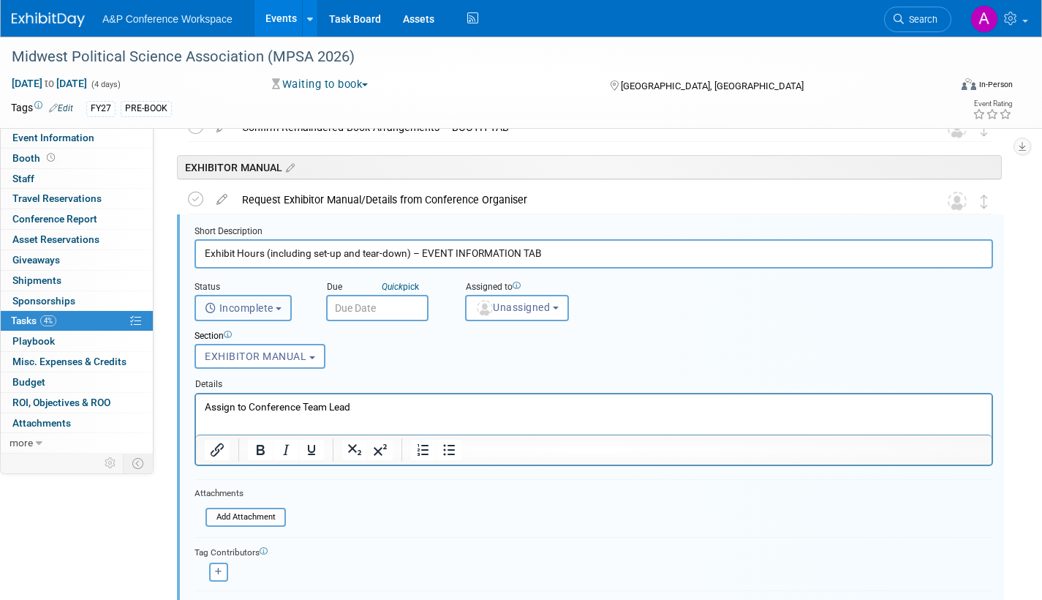
click at [279, 309] on b "button" at bounding box center [279, 308] width 6 height 3
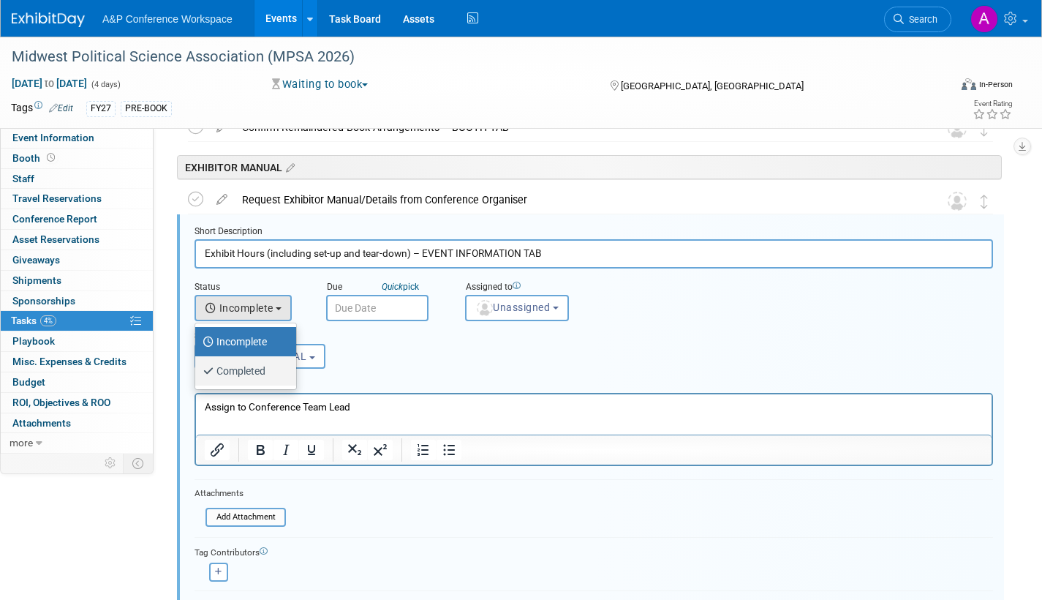
click at [252, 374] on label "Completed" at bounding box center [242, 370] width 79 height 23
click at [197, 374] on input "Completed" at bounding box center [193, 369] width 10 height 10
select select "3"
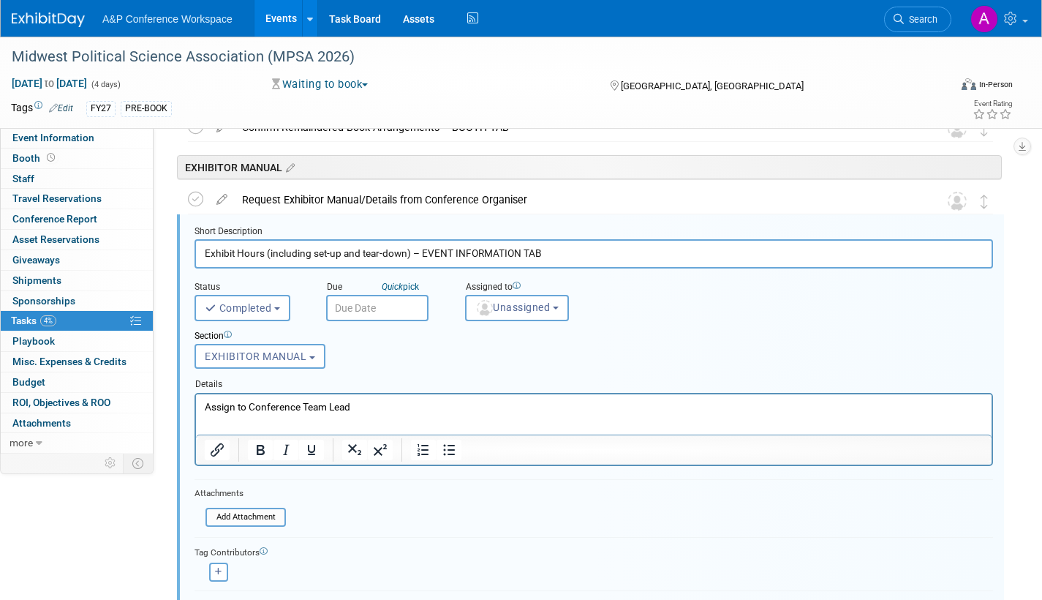
click at [370, 306] on input "text" at bounding box center [377, 308] width 102 height 26
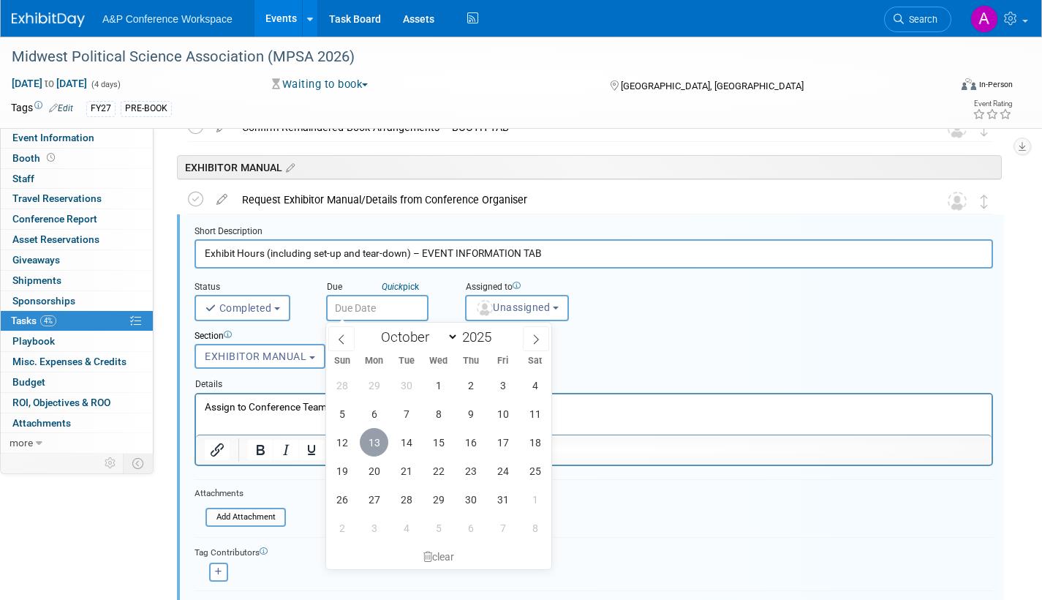
click at [376, 442] on span "13" at bounding box center [374, 442] width 29 height 29
type input "[DATE]"
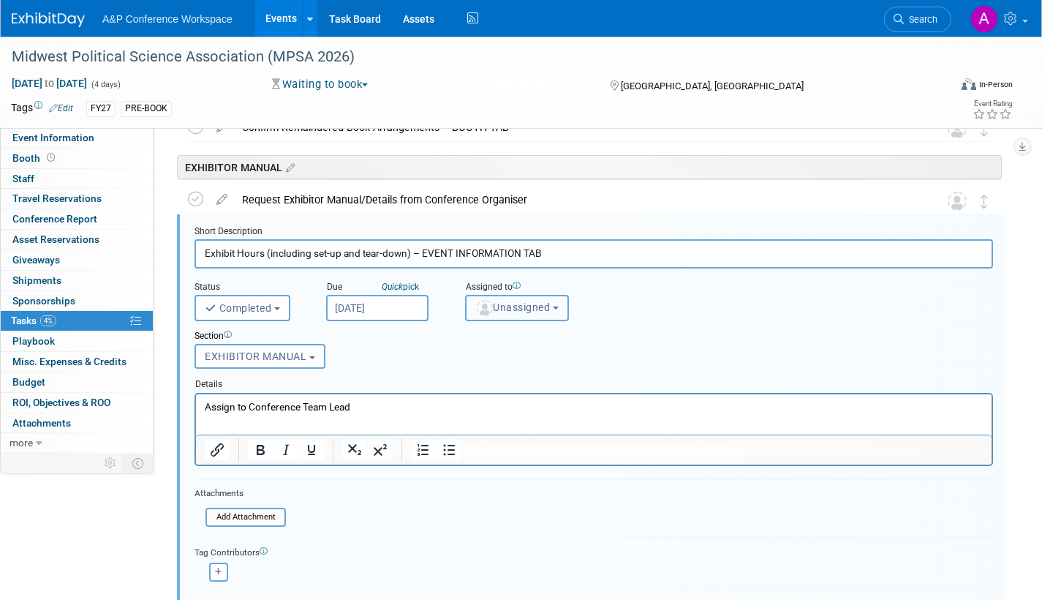
drag, startPoint x: 497, startPoint y: 310, endPoint x: 499, endPoint y: 325, distance: 15.4
click at [497, 309] on span "Unassigned" at bounding box center [512, 307] width 75 height 12
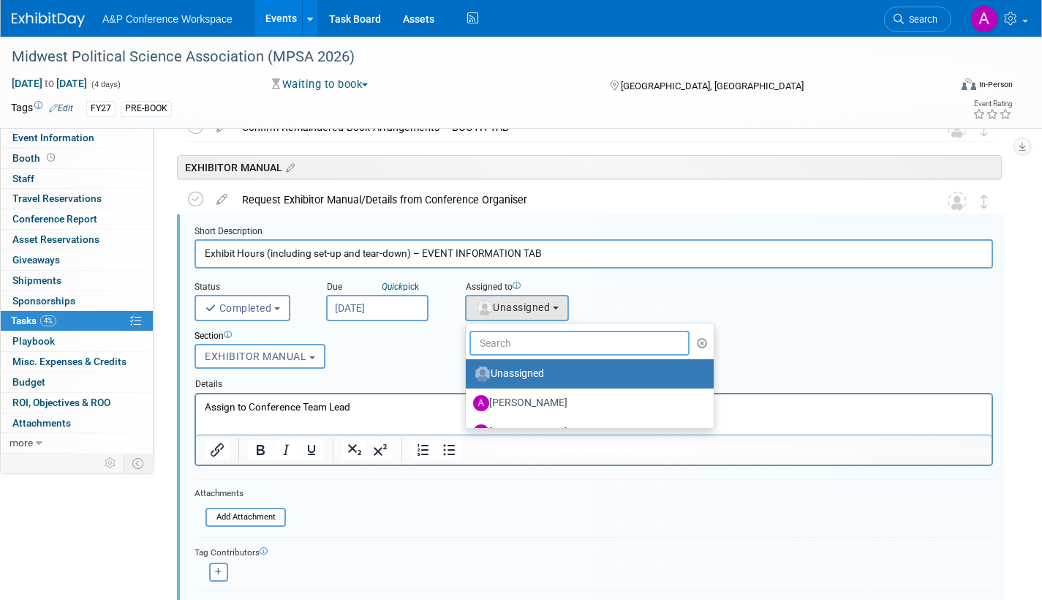
click at [499, 343] on input "text" at bounding box center [579, 343] width 220 height 25
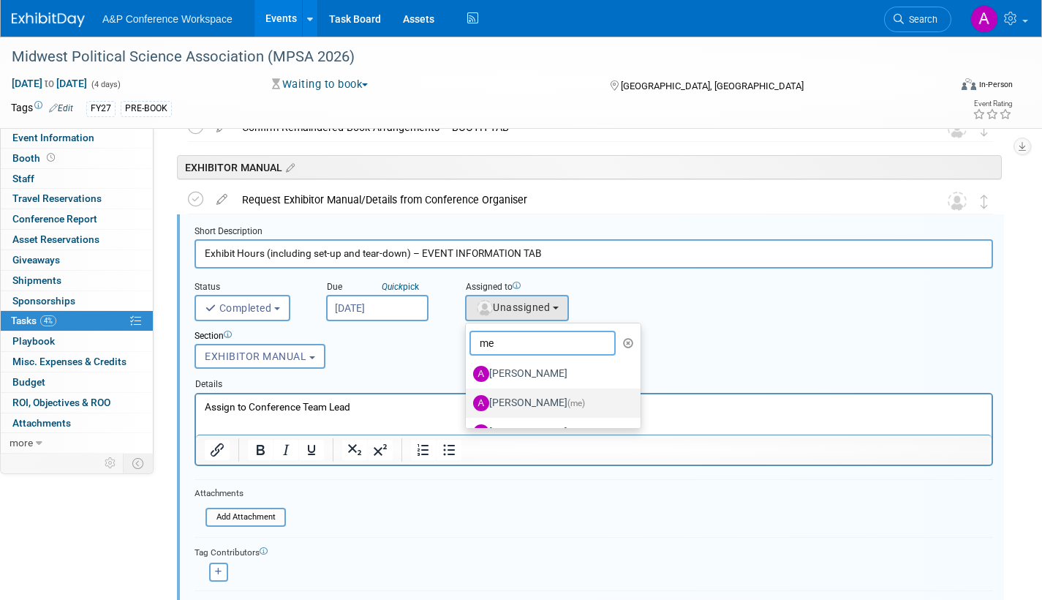
type input "me"
click at [532, 401] on label "[PERSON_NAME] (me)" at bounding box center [549, 402] width 153 height 23
click at [468, 401] on input "[PERSON_NAME] (me)" at bounding box center [463, 401] width 10 height 10
select select "3fc68575-f872-4db6-8d2a-11755123f12c"
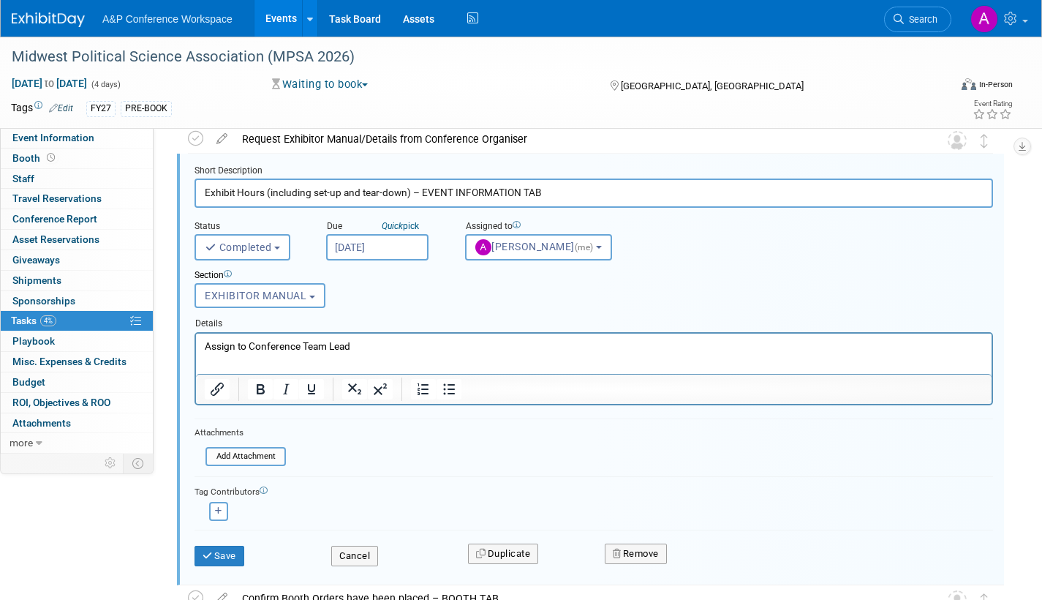
scroll to position [425, 0]
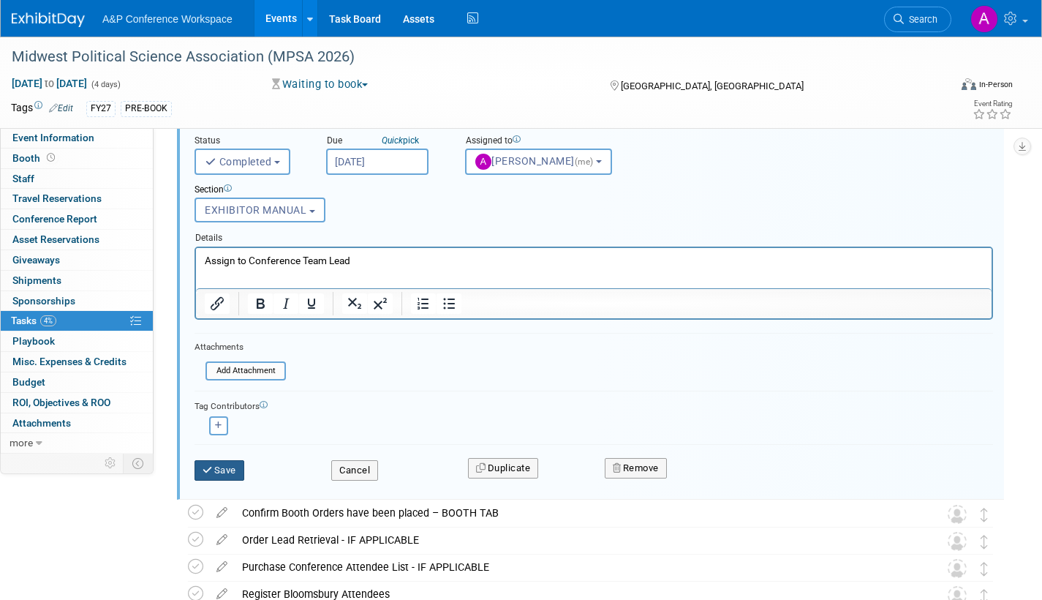
click at [226, 472] on button "Save" at bounding box center [220, 470] width 50 height 20
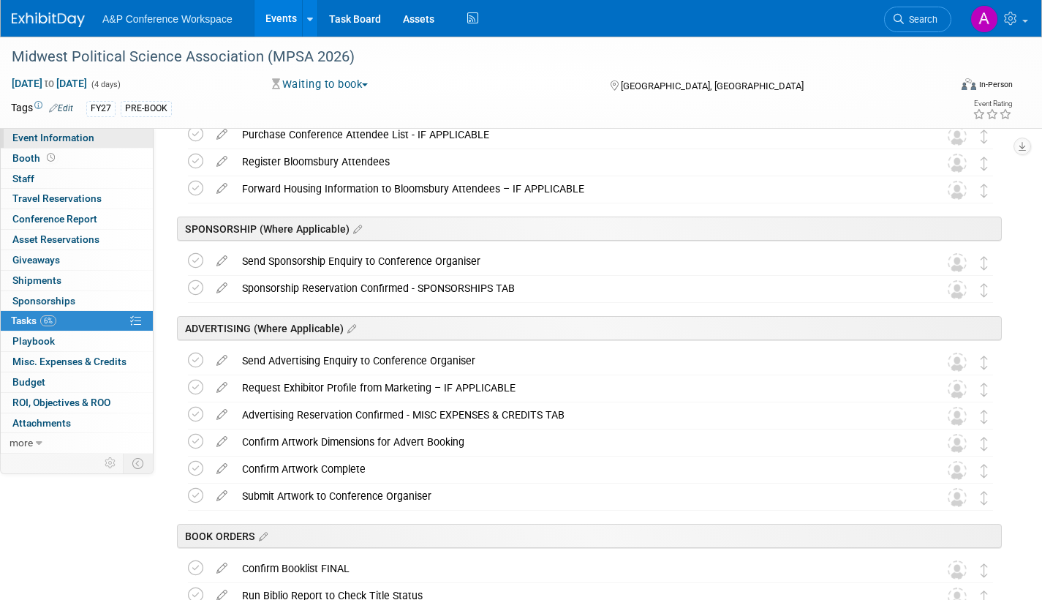
click at [61, 135] on span "Event Information" at bounding box center [53, 138] width 82 height 12
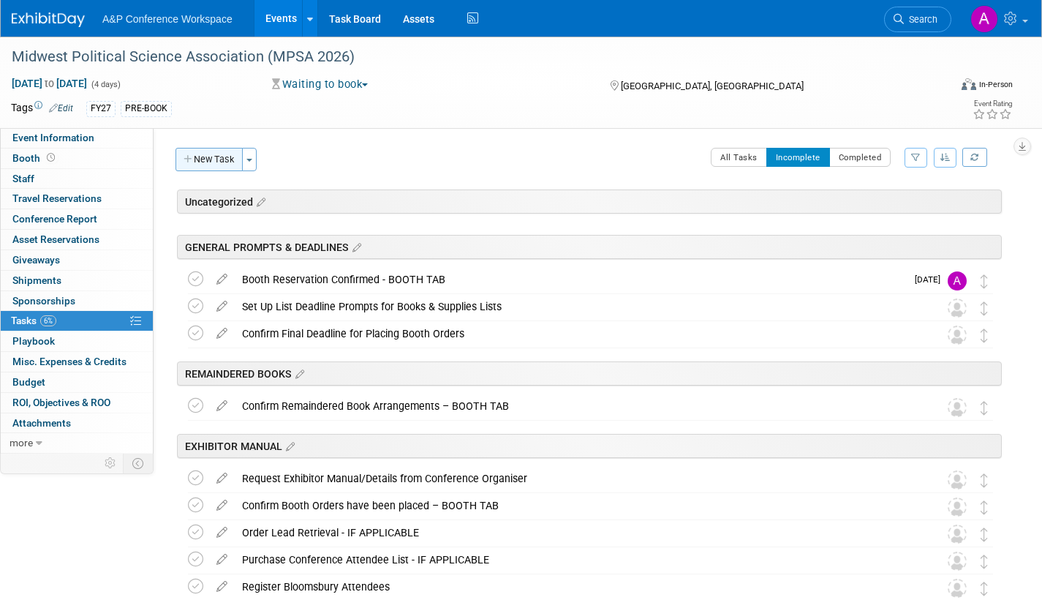
select select "Annual"
select select "Level 2"
select select "In-Person Booth"
select select "Politics & International Relations"
select select "Bloomsbury Academic"
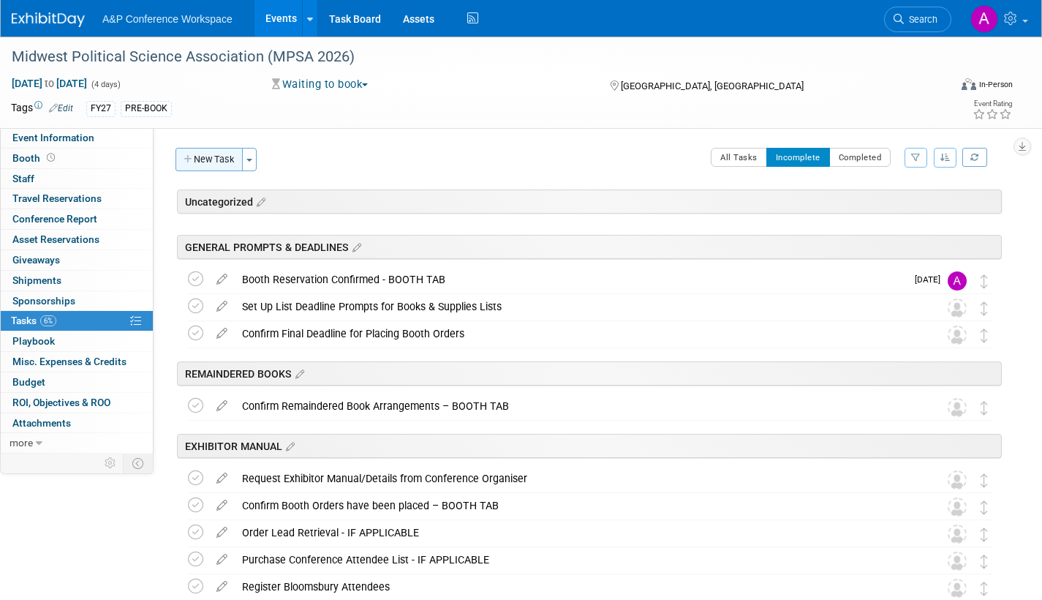
select select "[PERSON_NAME]"
select select "Networking/Commissioning"
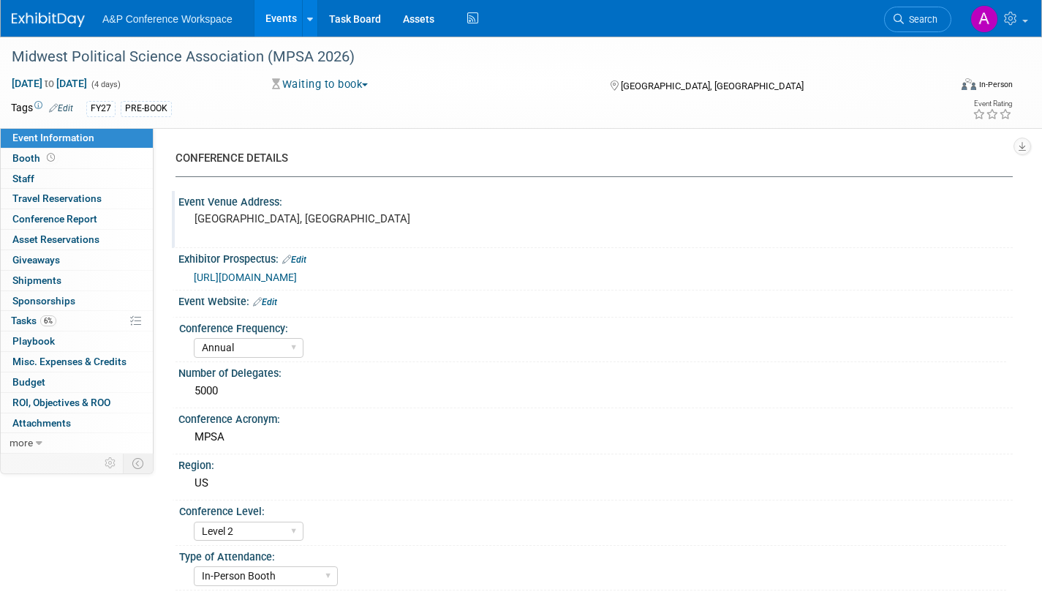
click at [276, 217] on pre "[GEOGRAPHIC_DATA], [GEOGRAPHIC_DATA]" at bounding box center [352, 218] width 315 height 13
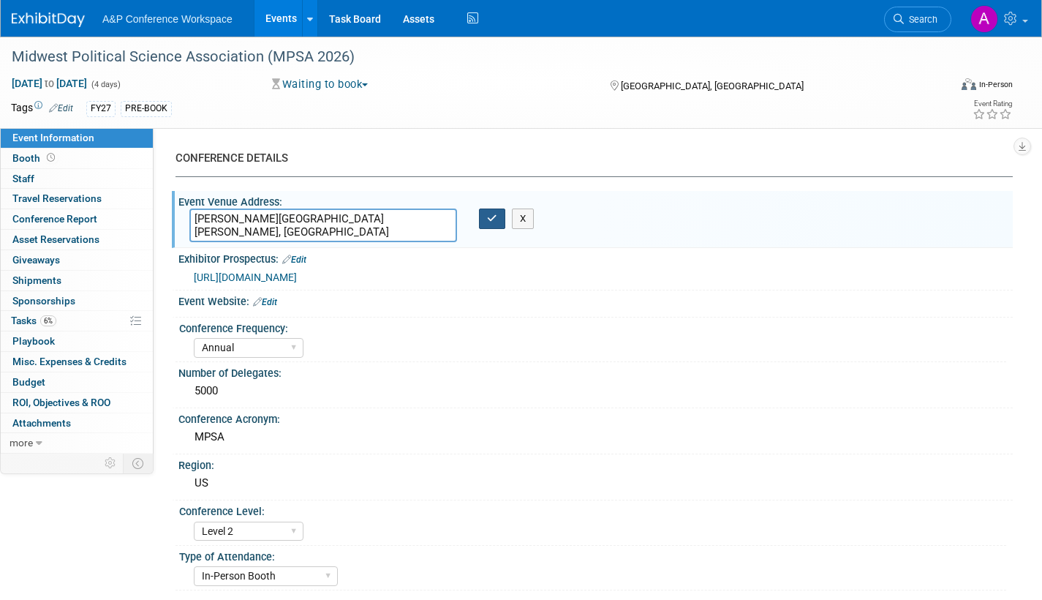
type textarea "[PERSON_NAME][GEOGRAPHIC_DATA][PERSON_NAME], [GEOGRAPHIC_DATA]"
click at [489, 216] on icon "button" at bounding box center [492, 219] width 10 height 10
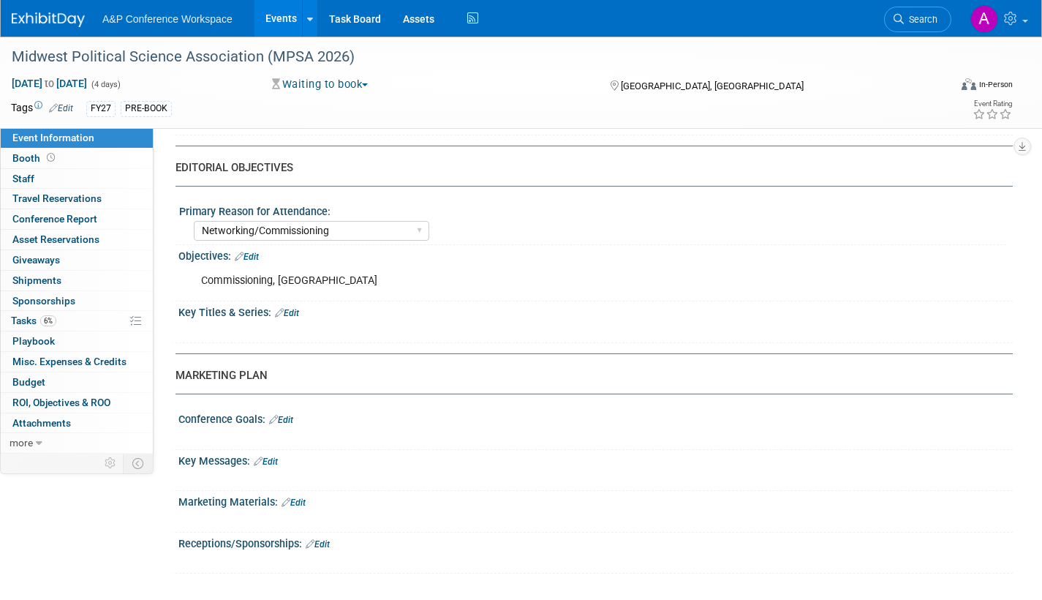
scroll to position [1350, 0]
click at [24, 157] on span "Booth" at bounding box center [34, 158] width 45 height 12
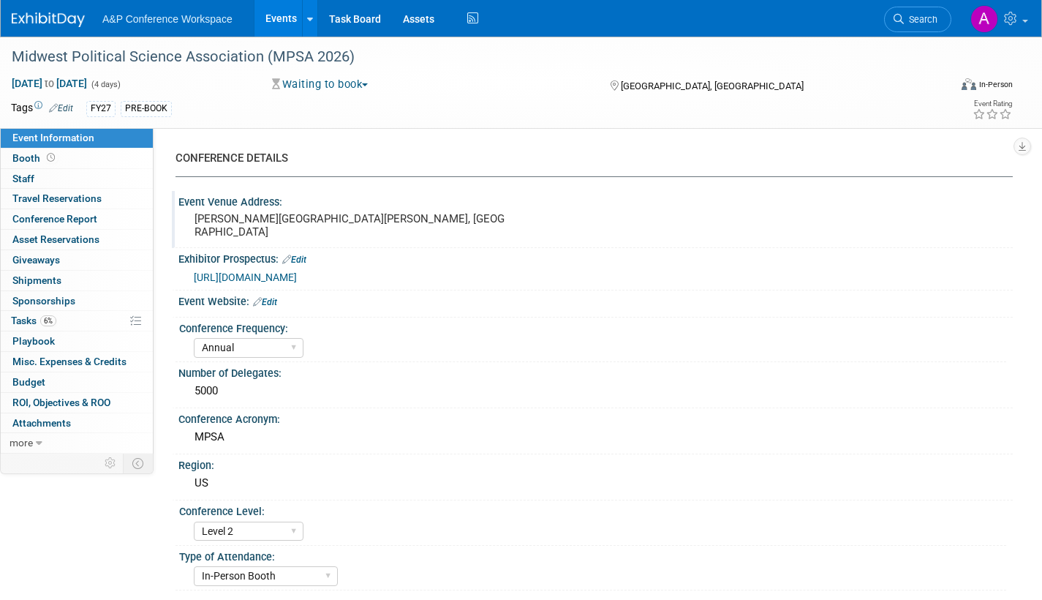
select select "CUAP"
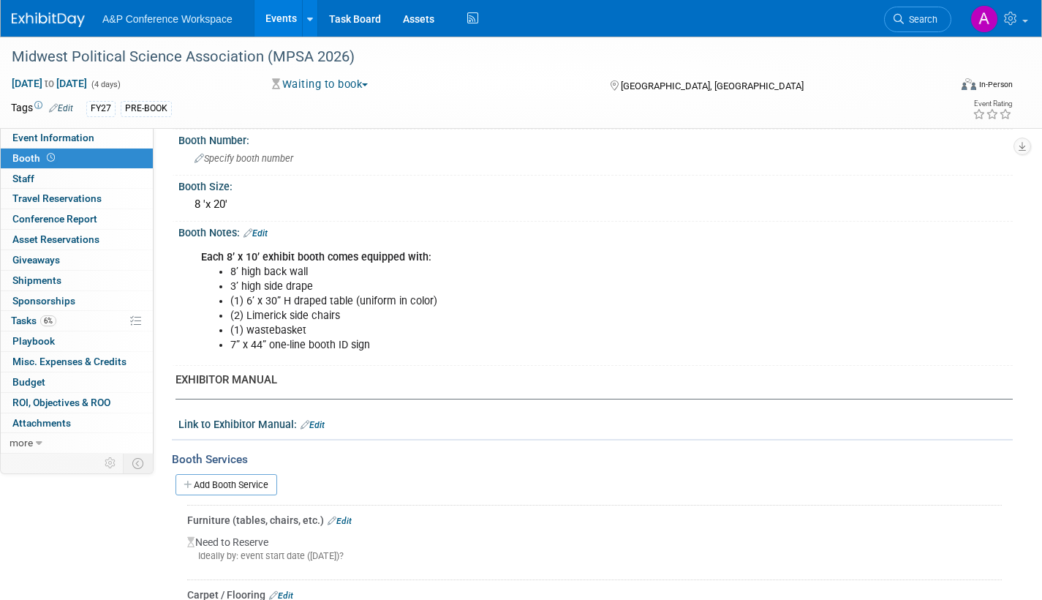
scroll to position [293, 0]
click at [25, 317] on span "Tasks 6%" at bounding box center [33, 320] width 45 height 12
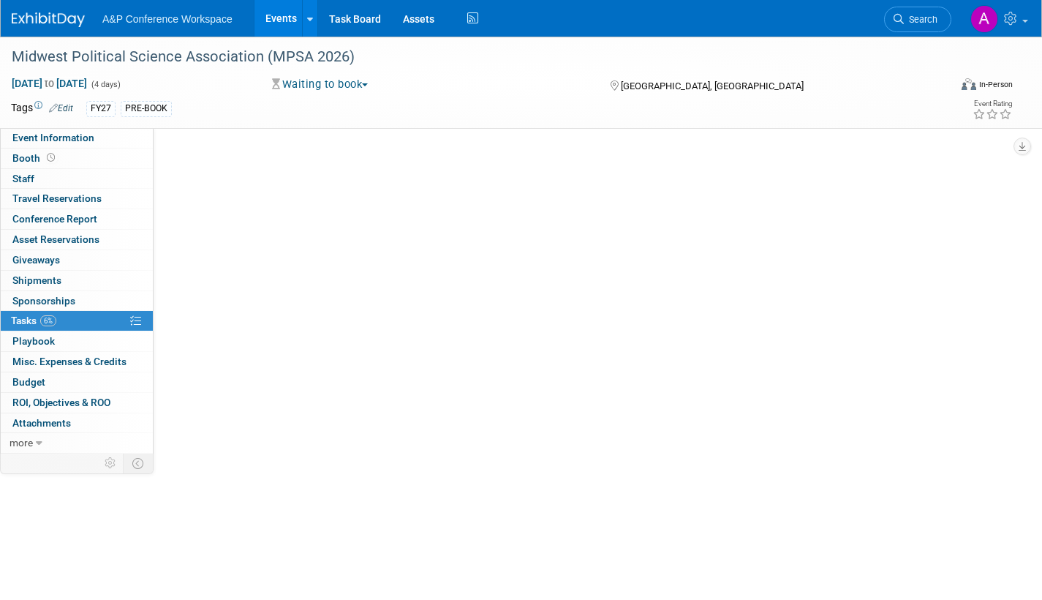
scroll to position [0, 0]
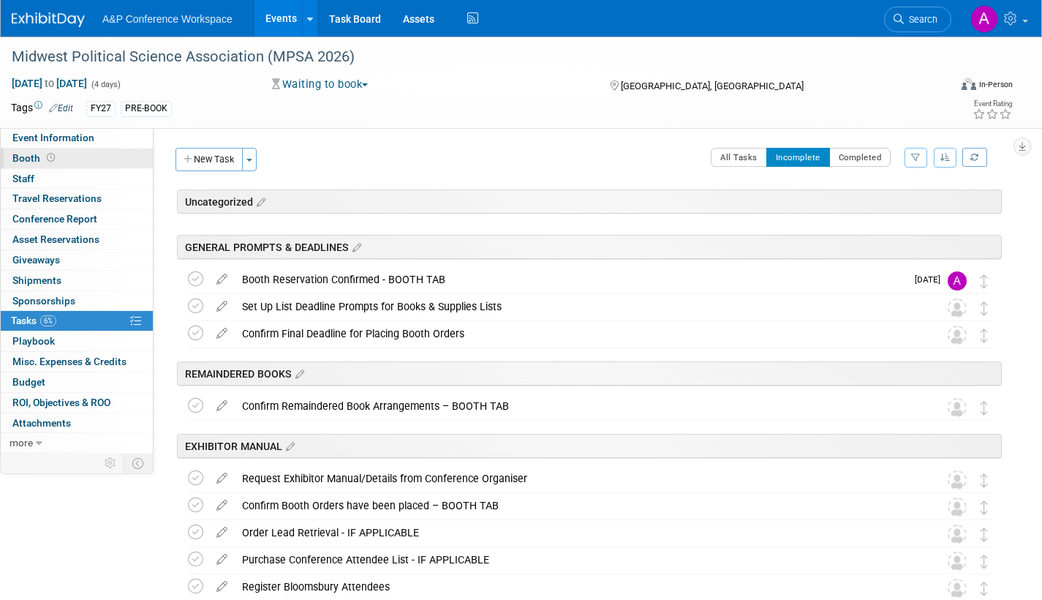
click at [23, 154] on span "Booth" at bounding box center [34, 158] width 45 height 12
select select "CUAP"
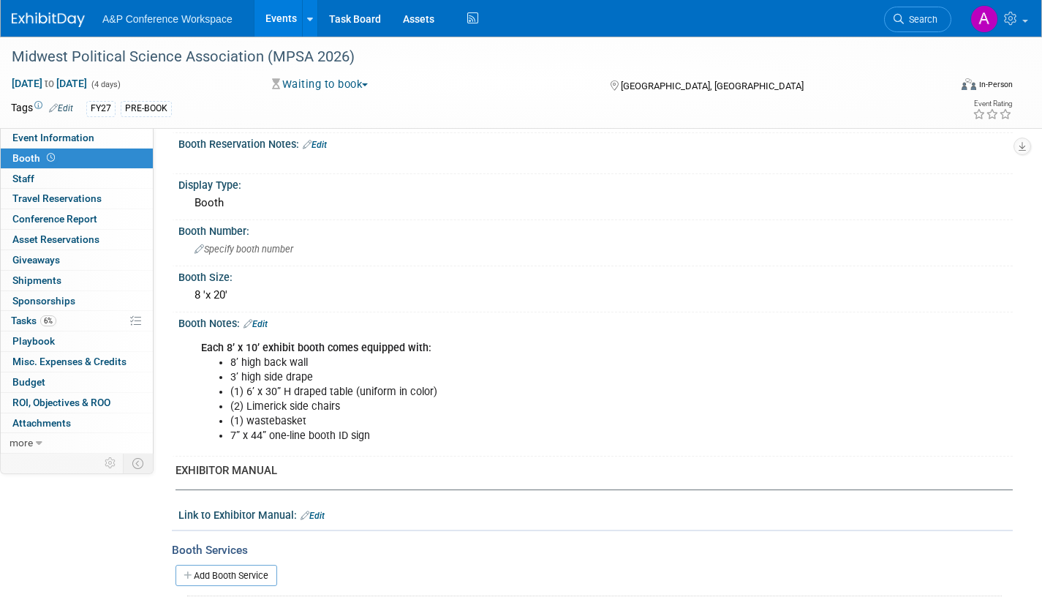
scroll to position [512, 0]
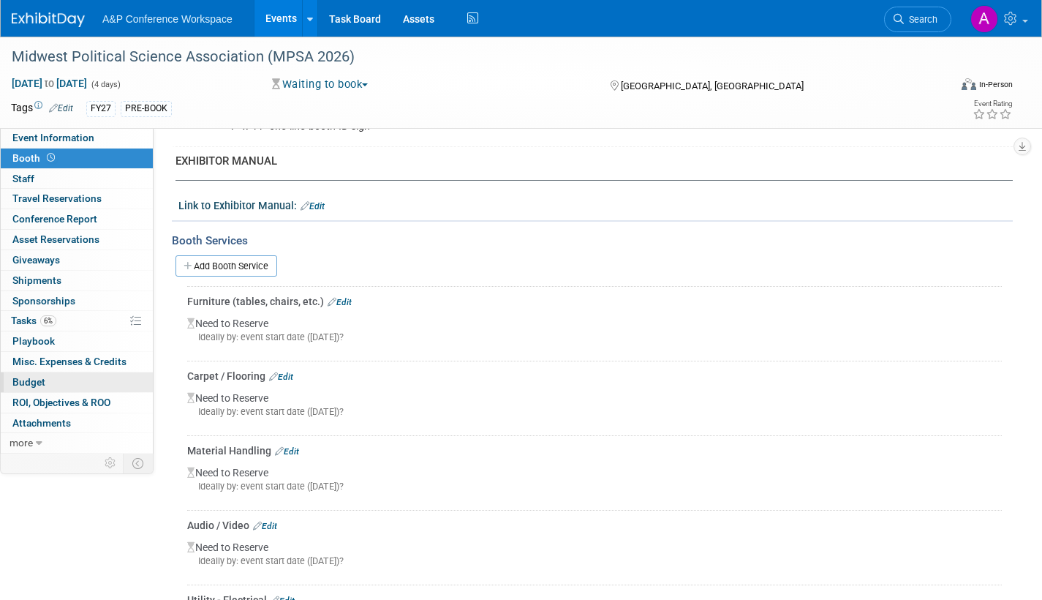
click at [22, 377] on span "Budget" at bounding box center [28, 382] width 33 height 12
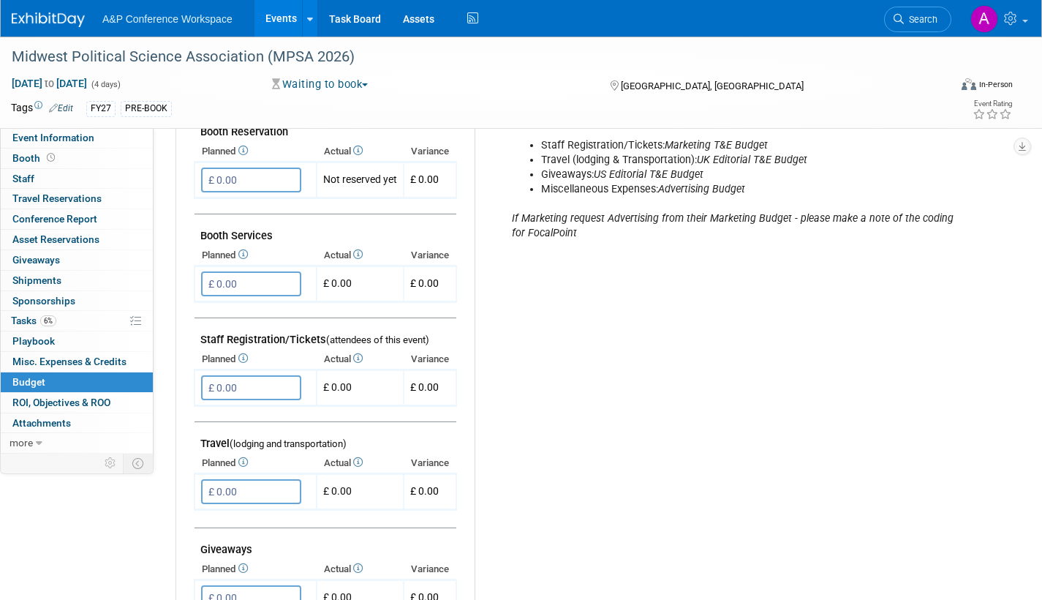
scroll to position [293, 0]
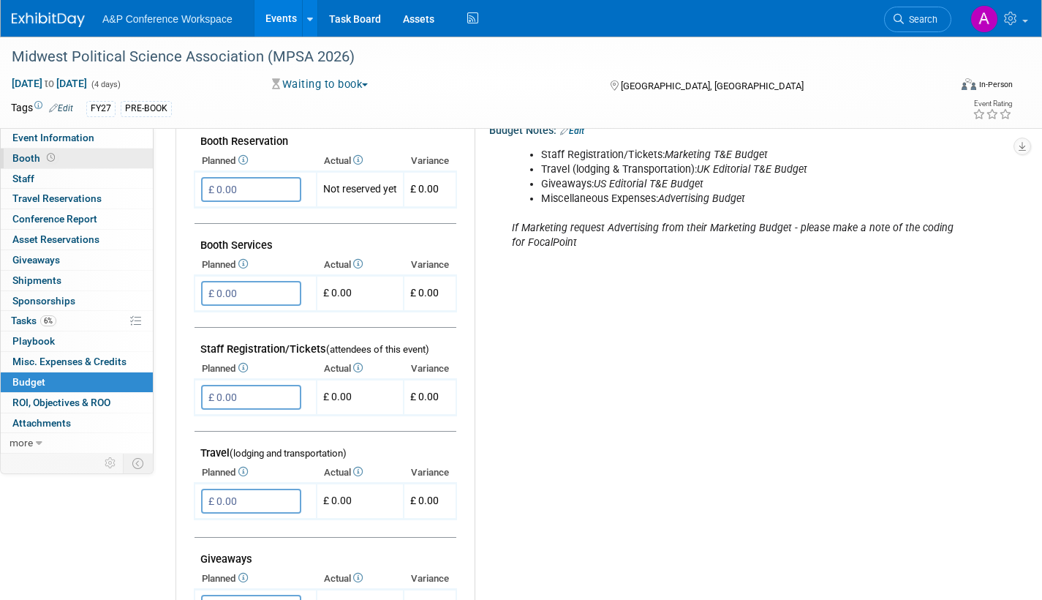
click at [26, 155] on span "Booth" at bounding box center [34, 158] width 45 height 12
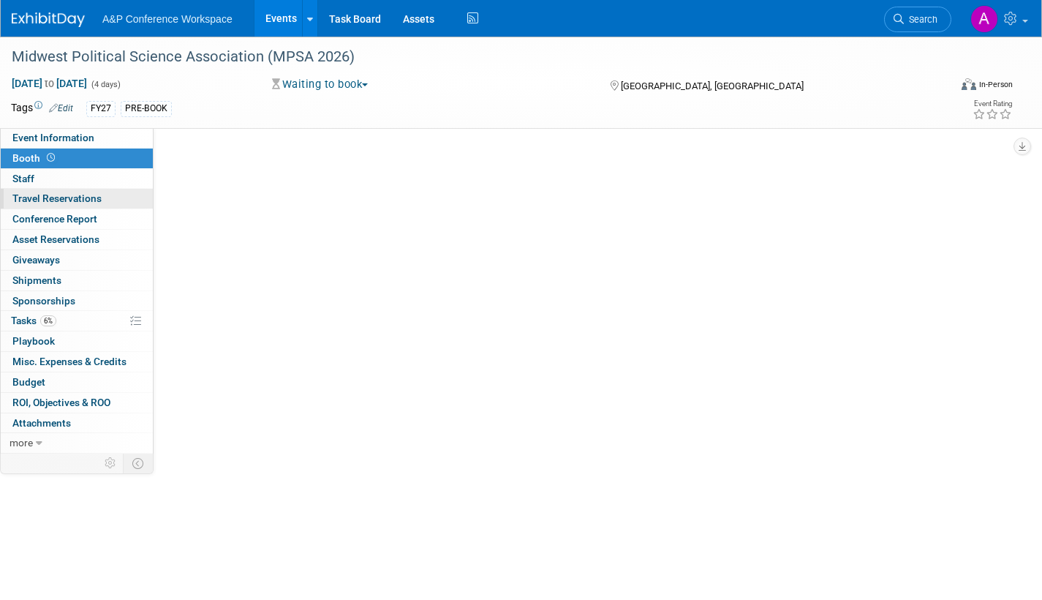
scroll to position [0, 0]
select select "CUAP"
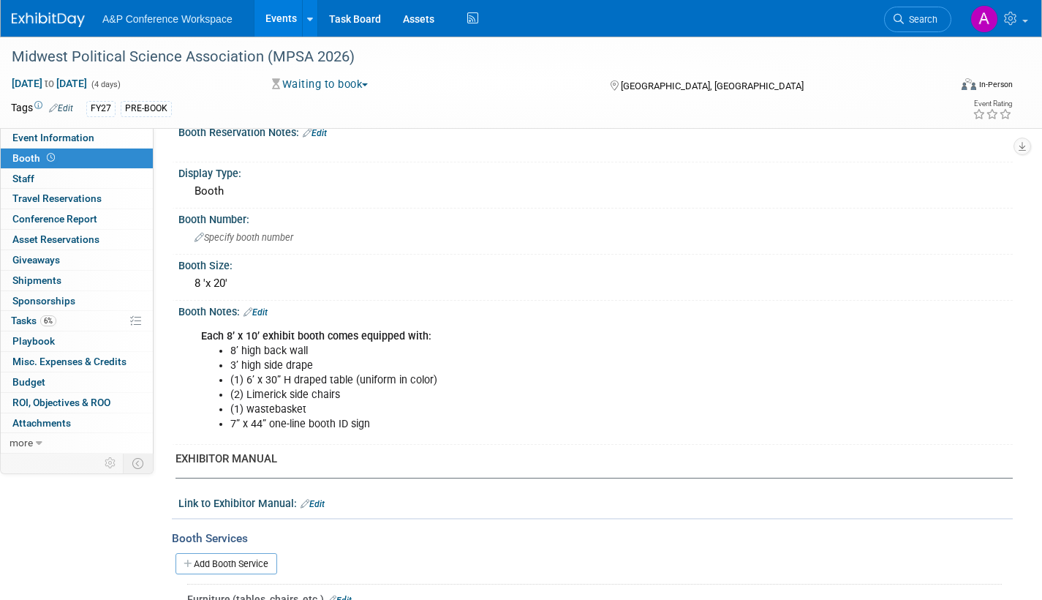
scroll to position [219, 0]
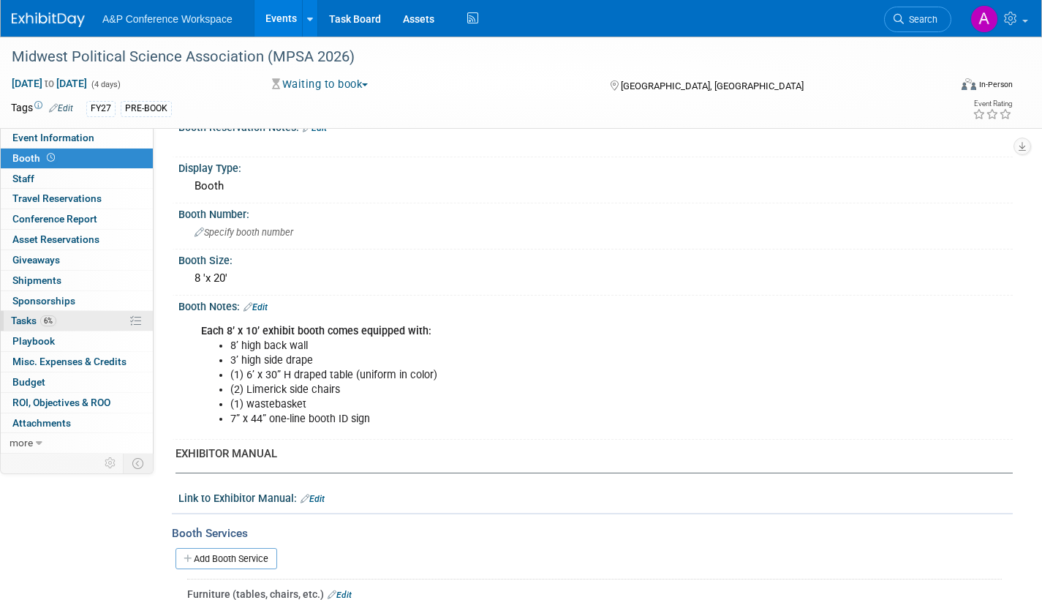
click at [23, 321] on span "Tasks 6%" at bounding box center [33, 320] width 45 height 12
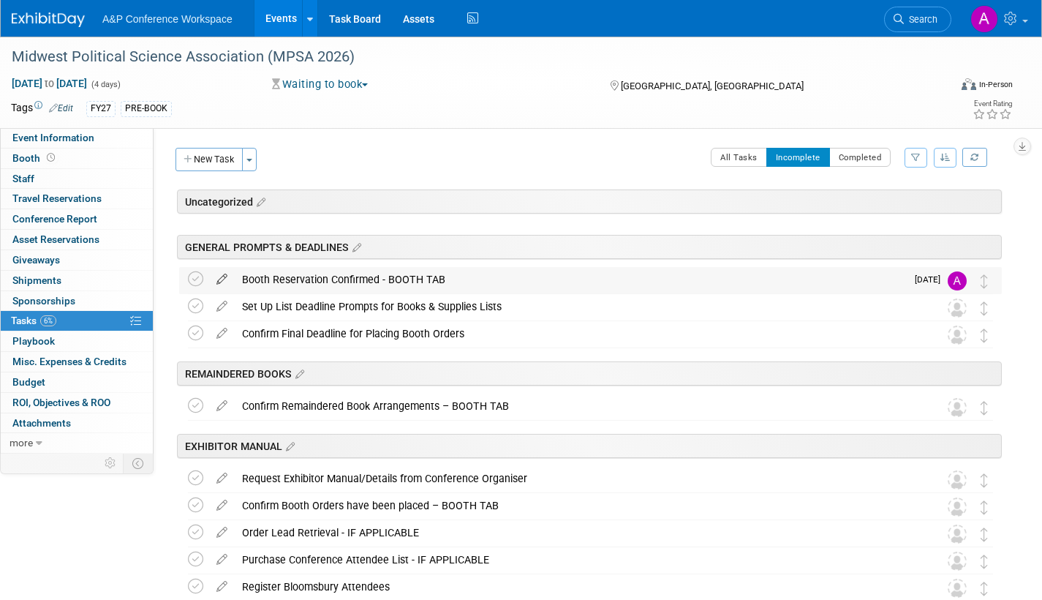
click at [222, 274] on icon at bounding box center [222, 276] width 26 height 18
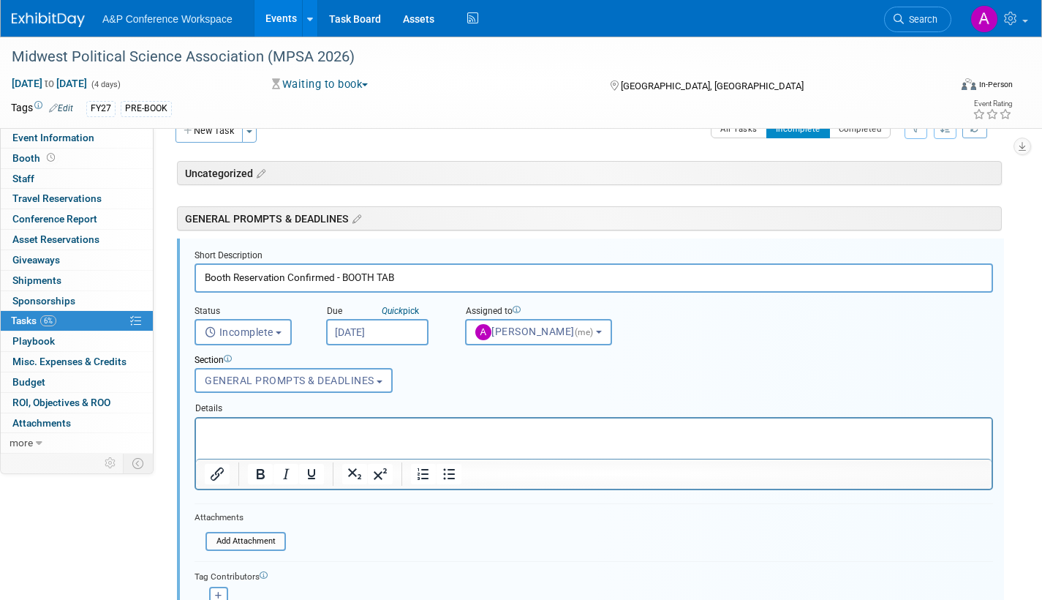
scroll to position [53, 0]
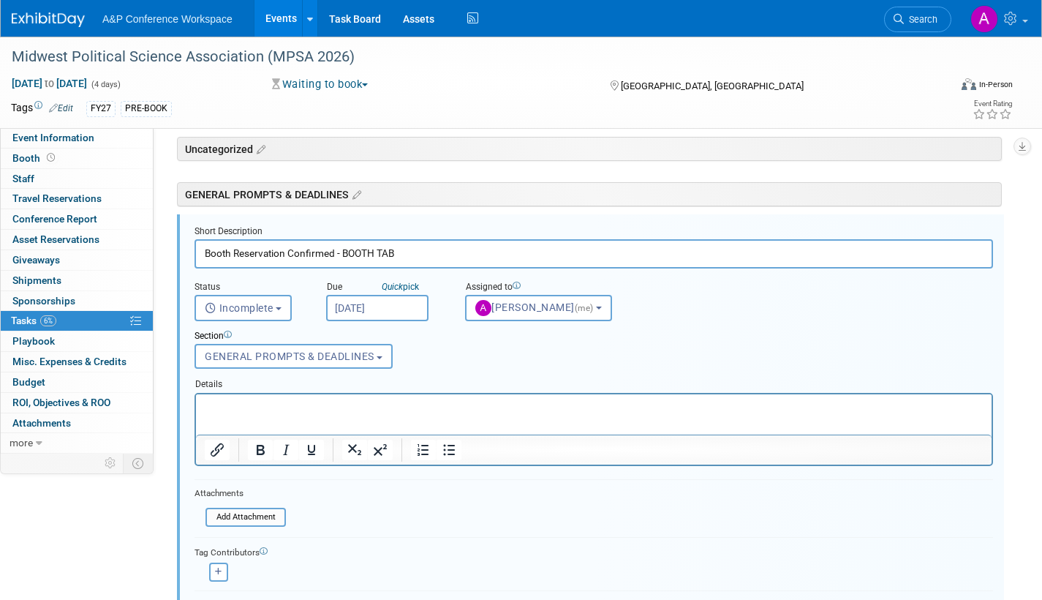
click at [416, 312] on input "[DATE]" at bounding box center [377, 308] width 102 height 26
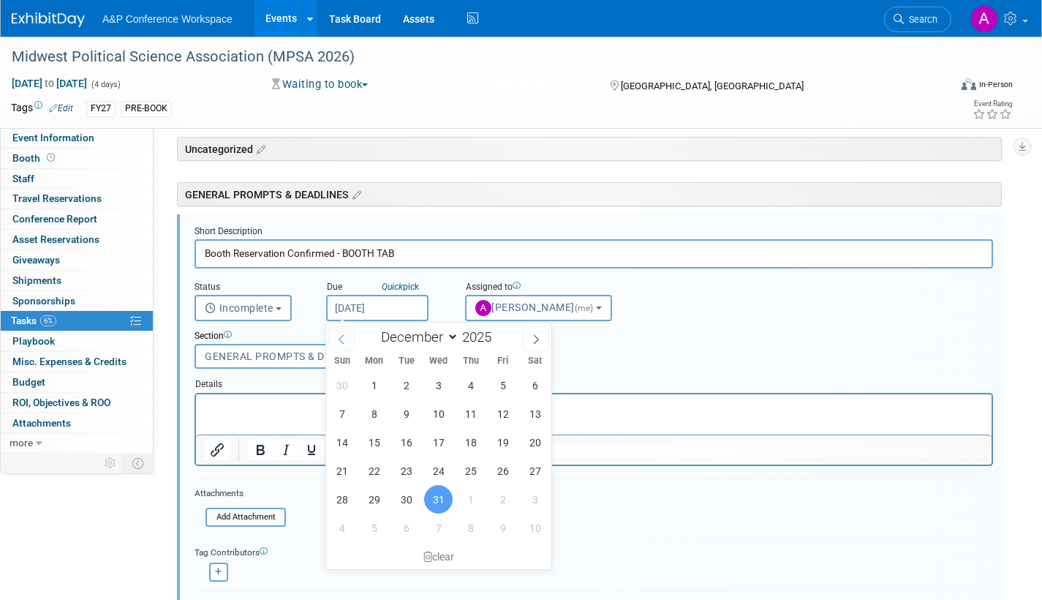
click at [339, 336] on icon at bounding box center [341, 339] width 10 height 10
select select "10"
click at [374, 440] on span "10" at bounding box center [374, 442] width 29 height 29
type input "[DATE]"
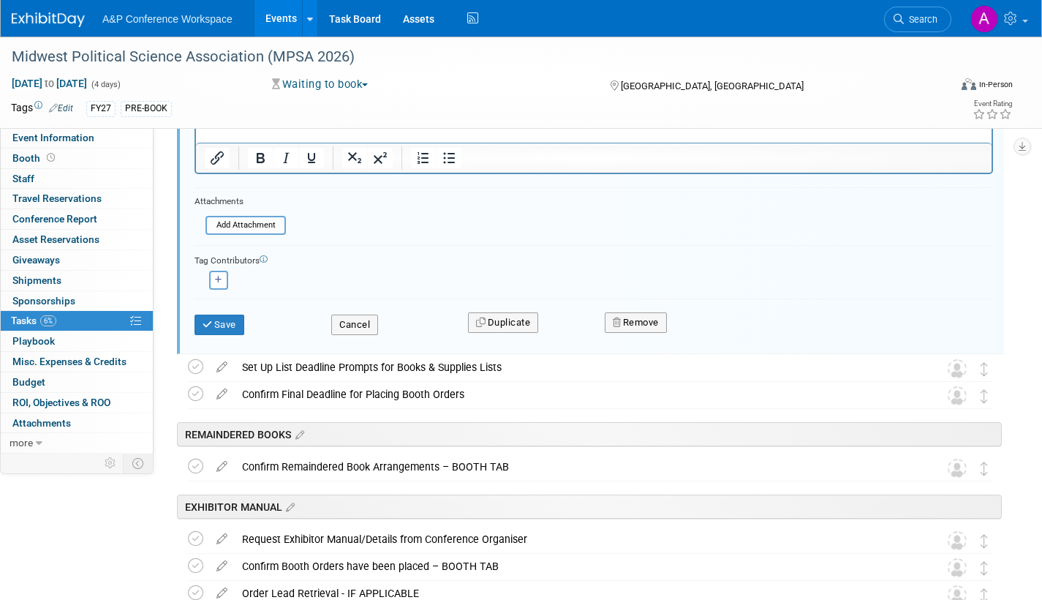
scroll to position [345, 0]
drag, startPoint x: 222, startPoint y: 319, endPoint x: 224, endPoint y: 330, distance: 11.2
click at [221, 321] on button "Save" at bounding box center [220, 324] width 50 height 20
